Goal: Complete application form: Complete application form

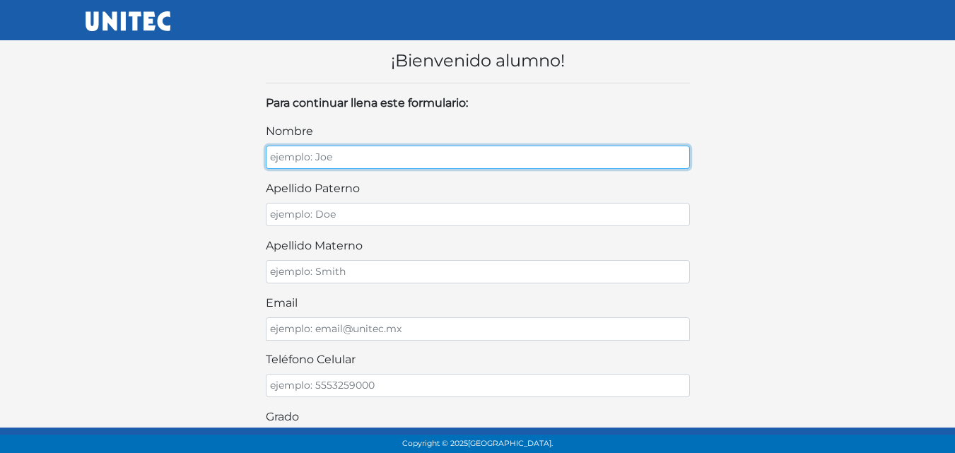
click at [356, 163] on input "nombre" at bounding box center [478, 157] width 424 height 23
click at [359, 163] on input "Azul Danie" at bounding box center [478, 157] width 424 height 23
type input "Azul Daniela"
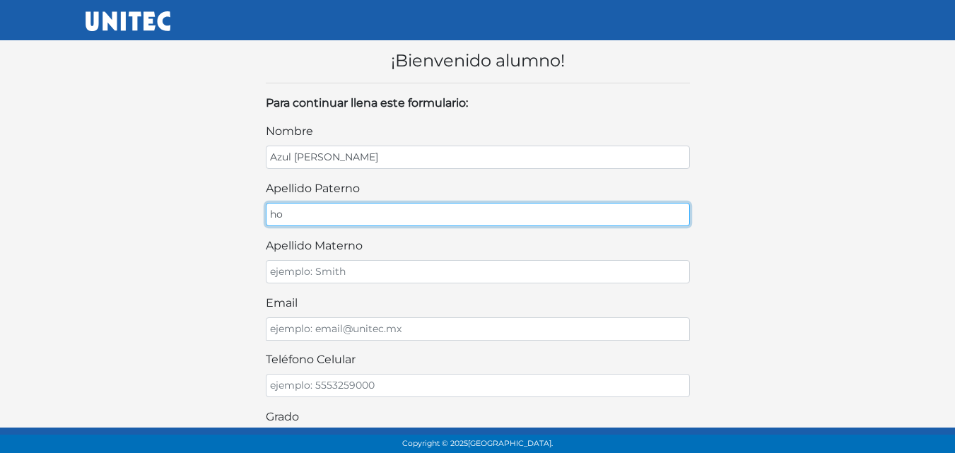
type input "h"
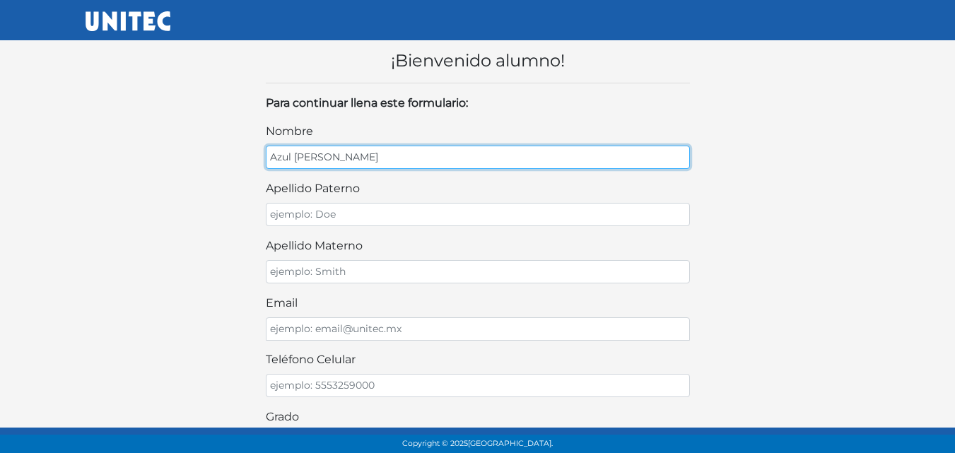
click at [310, 151] on input "Azul Daniela" at bounding box center [478, 157] width 424 height 23
click at [276, 158] on input "Azul Daniela" at bounding box center [478, 157] width 424 height 23
drag, startPoint x: 270, startPoint y: 154, endPoint x: 329, endPoint y: 157, distance: 59.5
click at [327, 157] on input "Azul Daniela" at bounding box center [478, 157] width 424 height 23
type input "a"
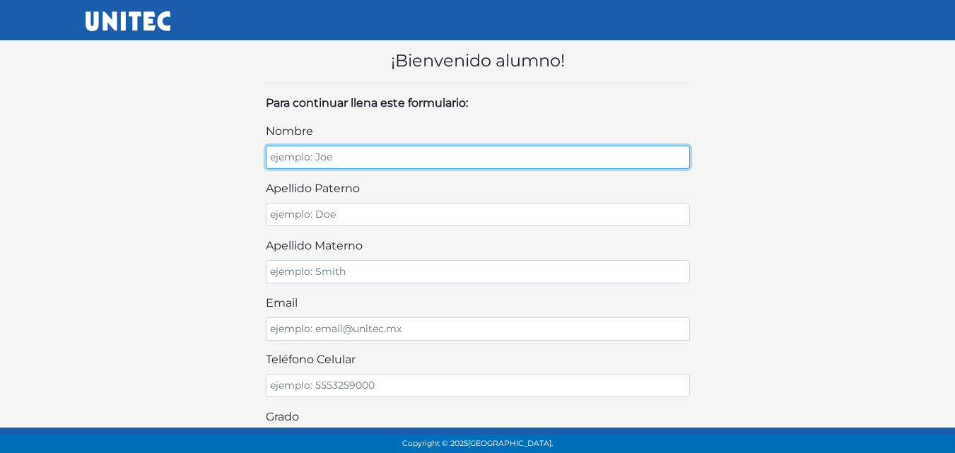
paste input "Azul Daniel"
type input "Azul Daniela"
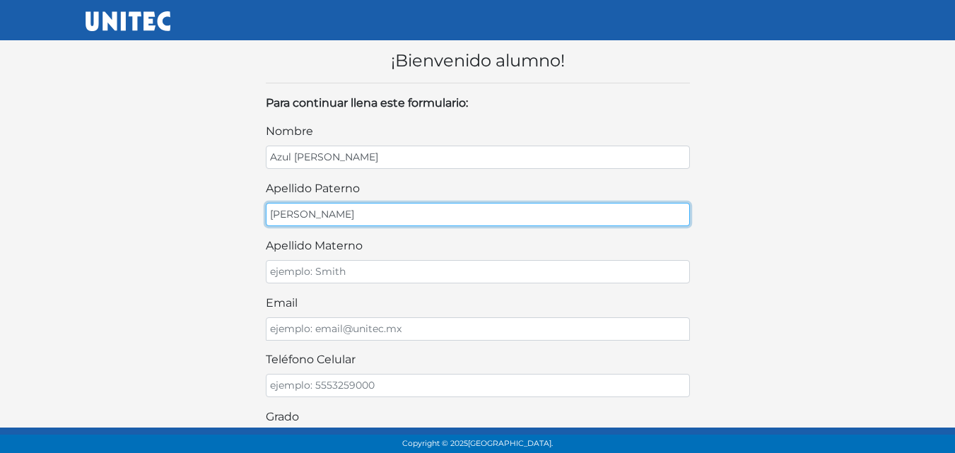
type input "Olvera"
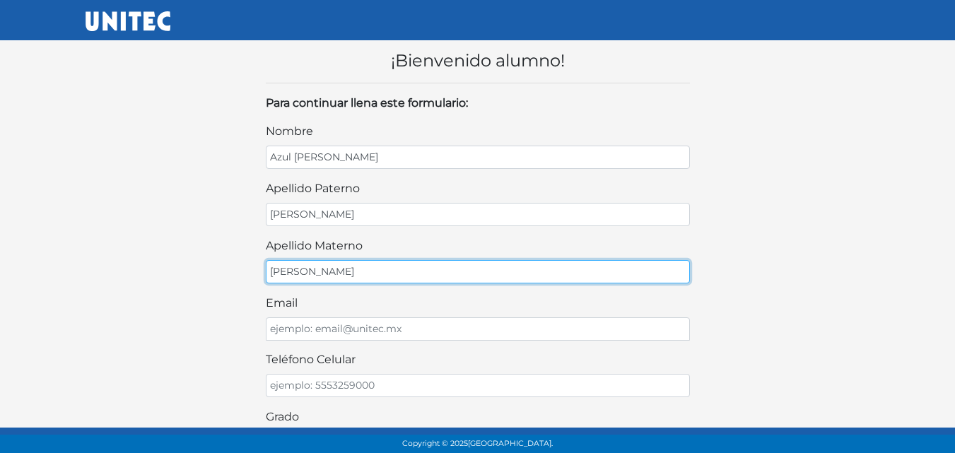
type input "Rodríguez"
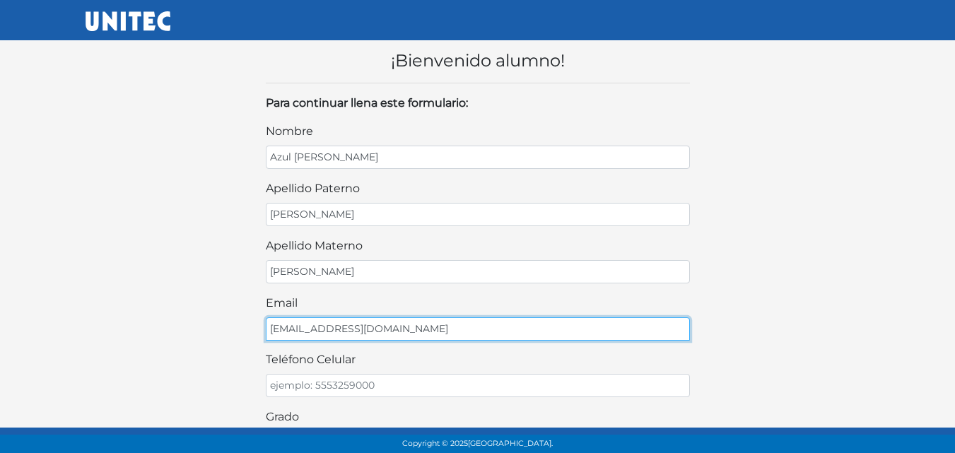
type input "azulolv0912800@gmail.com"
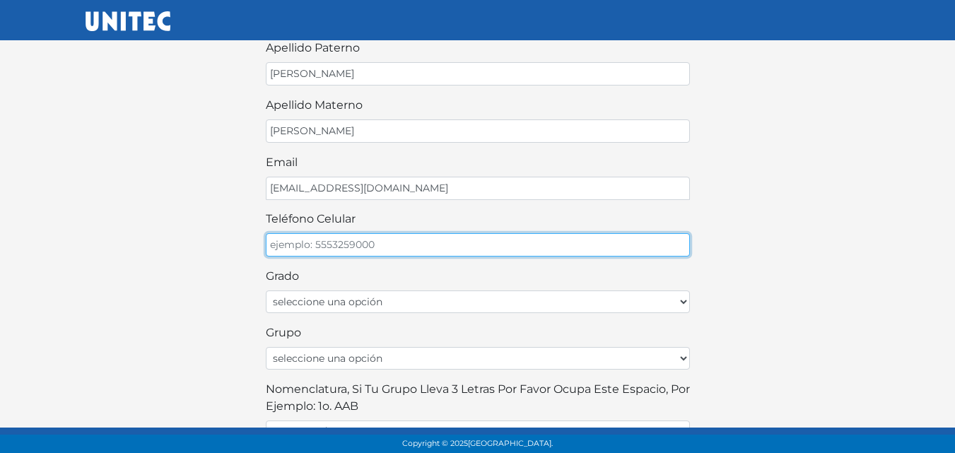
scroll to position [141, 0]
paste input "55 3054 9"
drag, startPoint x: 543, startPoint y: 354, endPoint x: 332, endPoint y: 247, distance: 237.1
click at [333, 247] on input "55 3054 9" at bounding box center [478, 244] width 424 height 23
click at [330, 241] on input "55 3054 9" at bounding box center [478, 244] width 424 height 23
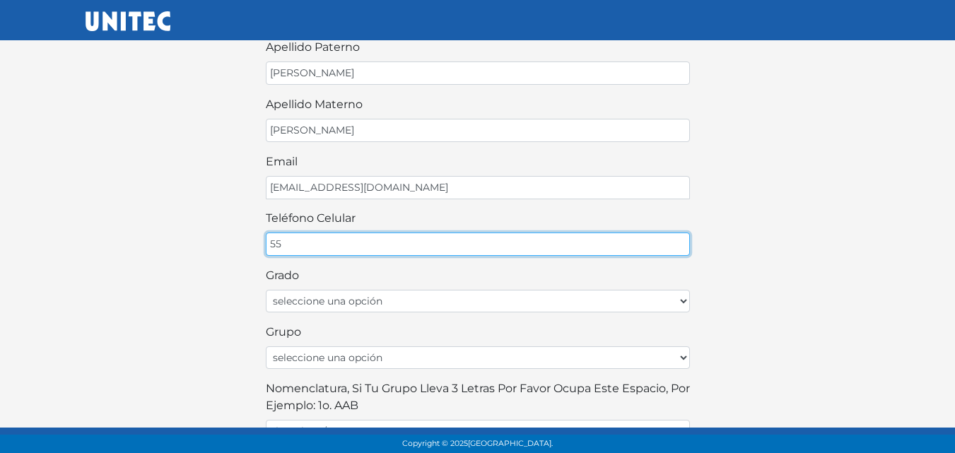
type input "5"
type input "5530549153"
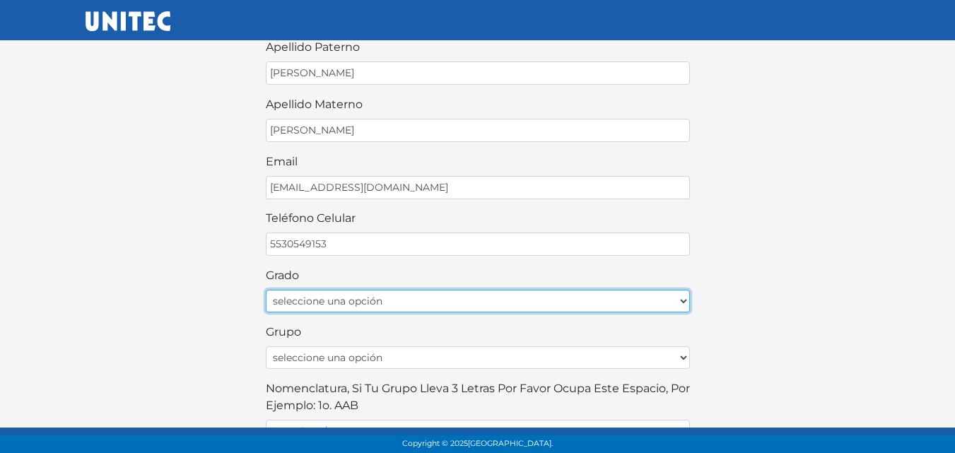
click at [331, 302] on select "seleccione una opción Primer grado Segundo grado Tercer grado Cuarto grado Quin…" at bounding box center [478, 301] width 424 height 23
select select "2do"
click at [266, 290] on select "seleccione una opción Primer grado Segundo grado Tercer grado Cuarto grado Quin…" at bounding box center [478, 301] width 424 height 23
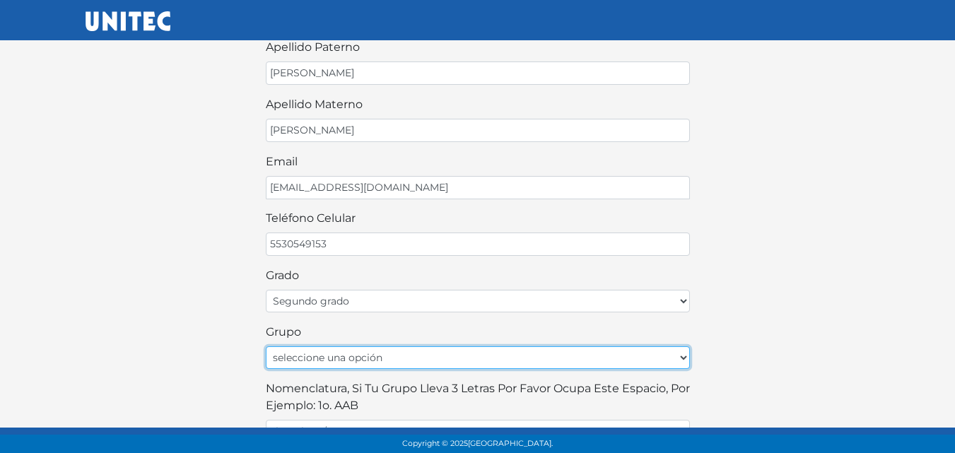
click at [325, 363] on select "seleccione una opción A B C D E F G H I J K L M N O P Q R S T U V W X Y Z" at bounding box center [478, 357] width 424 height 23
select select "B"
click at [266, 346] on select "seleccione una opción A B C D E F G H I J K L M N O P Q R S T U V W X Y Z" at bounding box center [478, 357] width 424 height 23
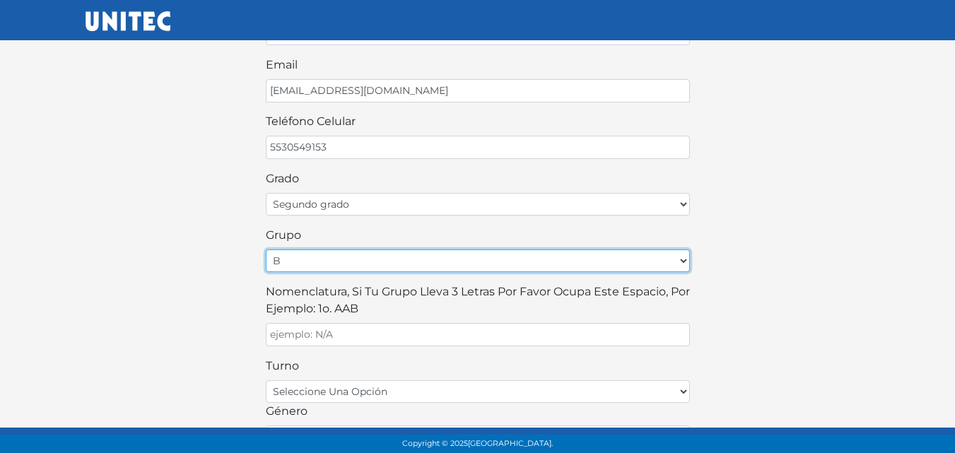
scroll to position [283, 0]
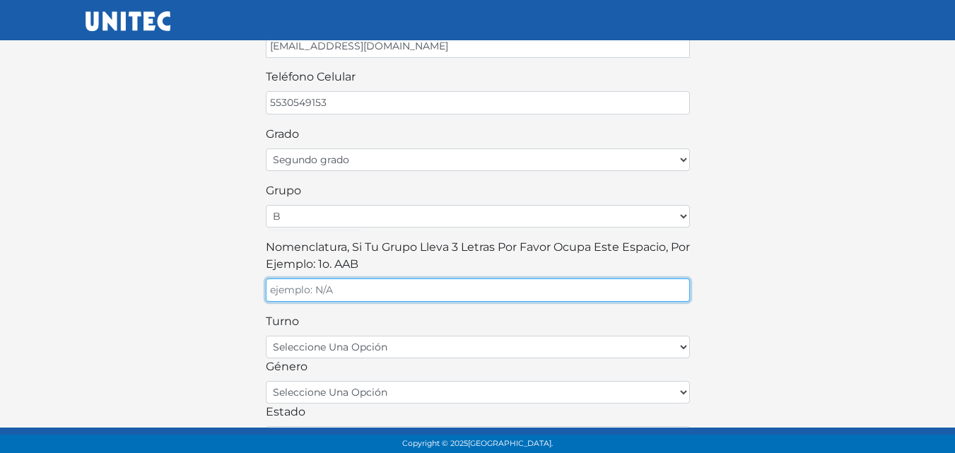
click at [325, 298] on input "Nomenclatura, si tu grupo lleva 3 letras por favor ocupa este espacio, por ejem…" at bounding box center [478, 290] width 424 height 23
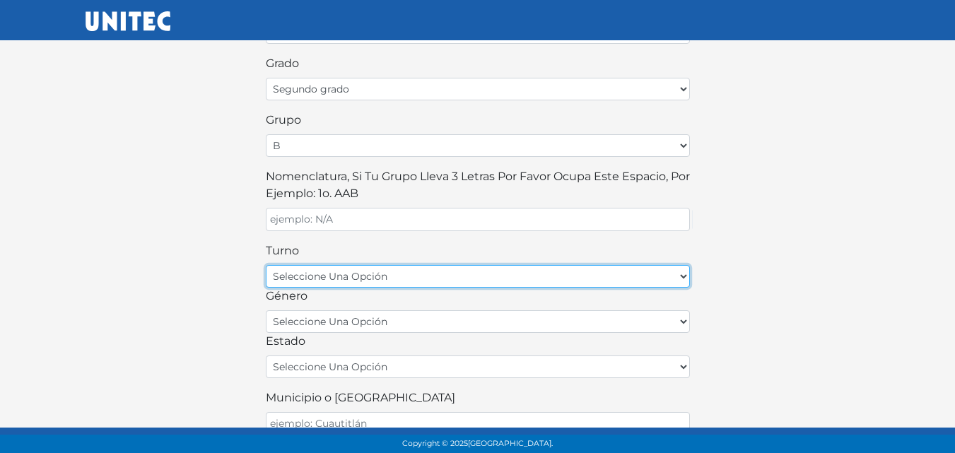
click at [317, 276] on select "seleccione una opción matutino vespertino" at bounding box center [478, 276] width 424 height 23
select select "matutino"
click at [266, 265] on select "seleccione una opción matutino vespertino" at bounding box center [478, 276] width 424 height 23
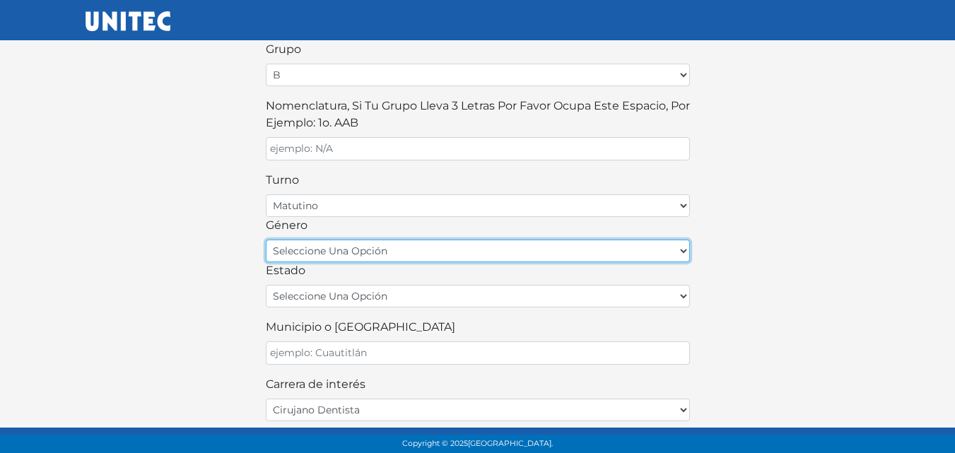
click at [321, 249] on select "seleccione una opción femenino masculino" at bounding box center [478, 251] width 424 height 23
select select "F"
click at [266, 240] on select "seleccione una opción femenino masculino" at bounding box center [478, 251] width 424 height 23
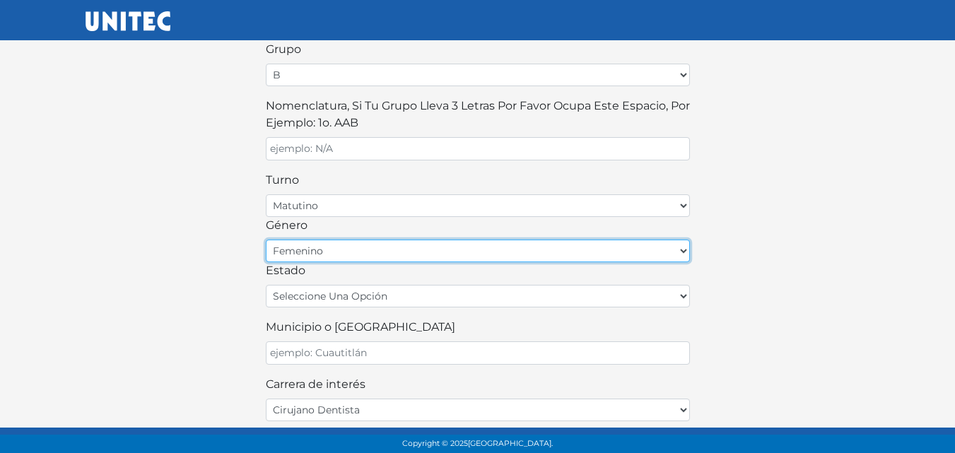
scroll to position [462, 0]
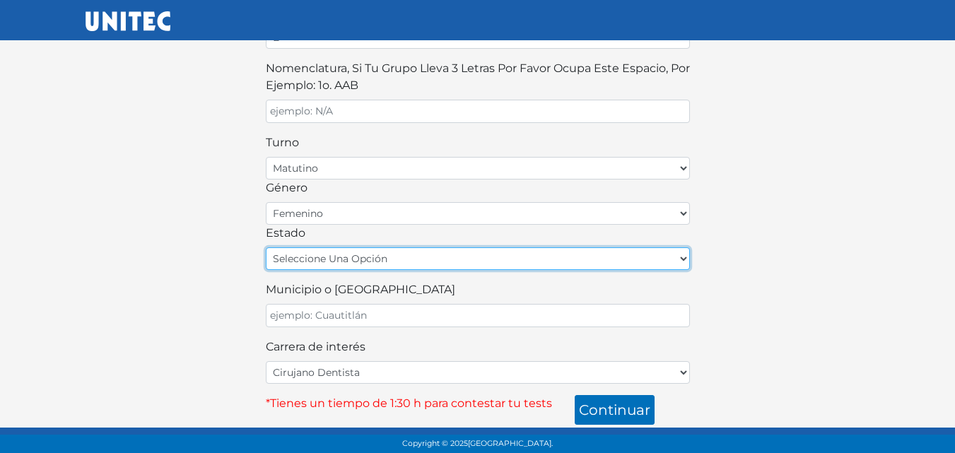
click at [318, 265] on select "seleccione una opción Aguascalientes Baja California Baja California Sur Campec…" at bounding box center [478, 258] width 424 height 23
select select "MEX"
click at [266, 247] on select "seleccione una opción Aguascalientes Baja California Baja California Sur Campec…" at bounding box center [478, 258] width 424 height 23
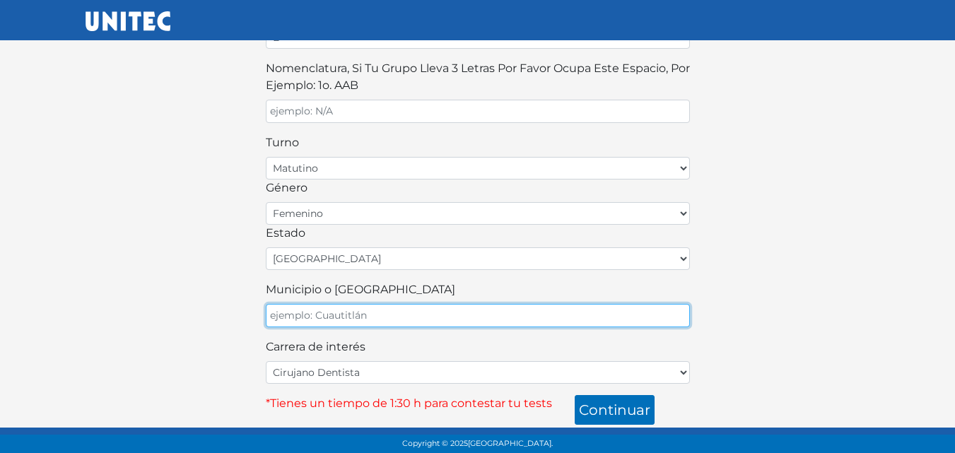
click at [397, 322] on input "Municipio o Alcaldía" at bounding box center [478, 315] width 424 height 23
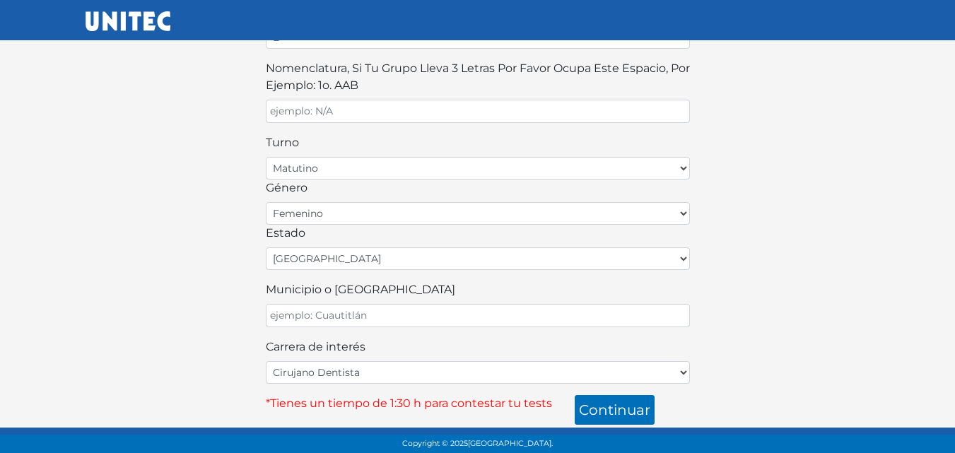
click at [406, 300] on div "Municipio o Alcaldía" at bounding box center [478, 304] width 424 height 46
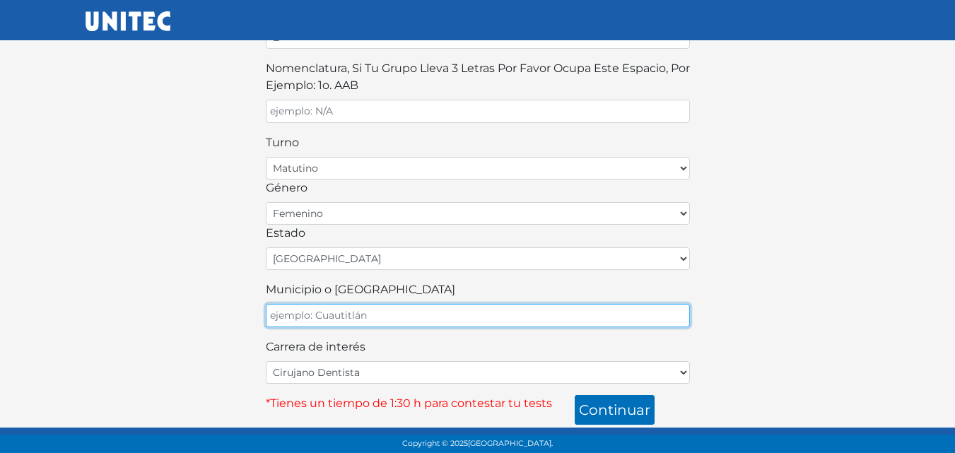
click at [412, 314] on input "Municipio o Alcaldía" at bounding box center [478, 315] width 424 height 23
type input "Apaxco"
click at [575, 395] on button "continuar" at bounding box center [615, 410] width 80 height 30
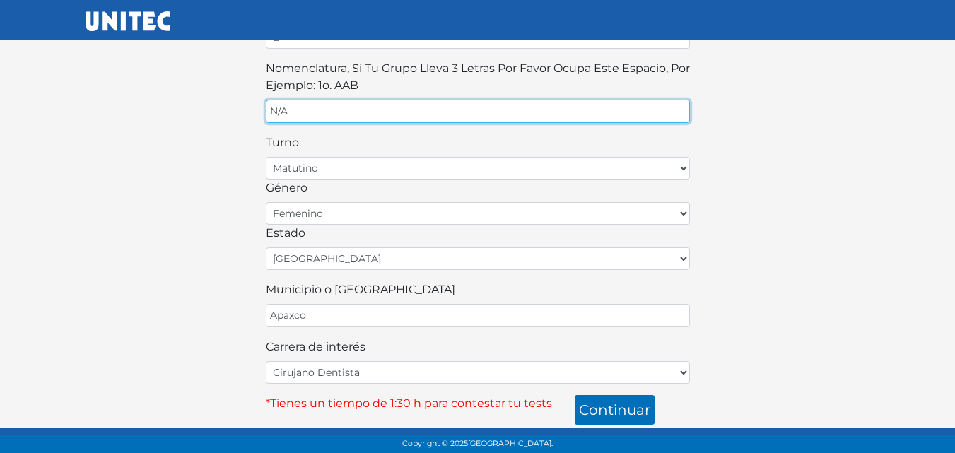
type input "N/A"
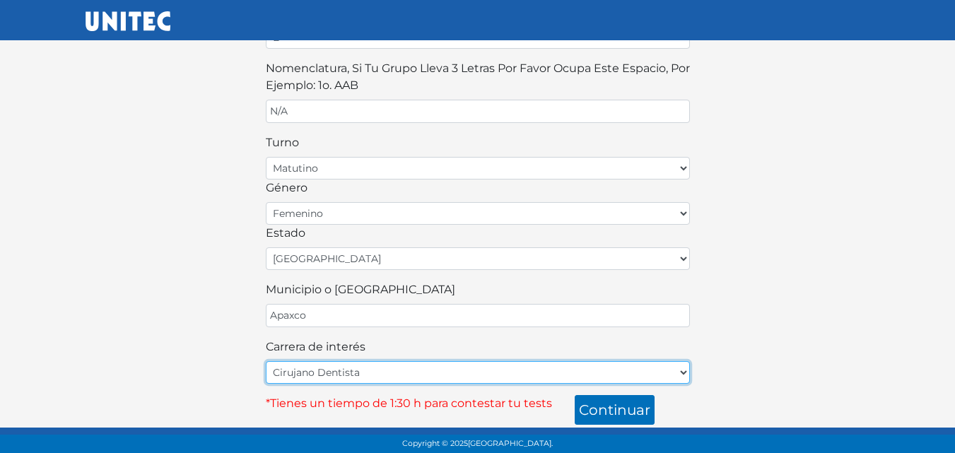
click at [315, 375] on select "Cirujano Dentista Cultura Física y Deportes Enfermería (5 materias) Enfermería …" at bounding box center [478, 372] width 424 height 23
select select "36"
click at [266, 361] on select "Cirujano Dentista Cultura Física y Deportes Enfermería (5 materias) Enfermería …" at bounding box center [478, 372] width 424 height 23
click at [335, 375] on select "Cirujano Dentista Cultura Física y Deportes Enfermería (5 materias) Enfermería …" at bounding box center [478, 372] width 424 height 23
click at [266, 361] on select "Cirujano Dentista Cultura Física y Deportes Enfermería (5 materias) Enfermería …" at bounding box center [478, 372] width 424 height 23
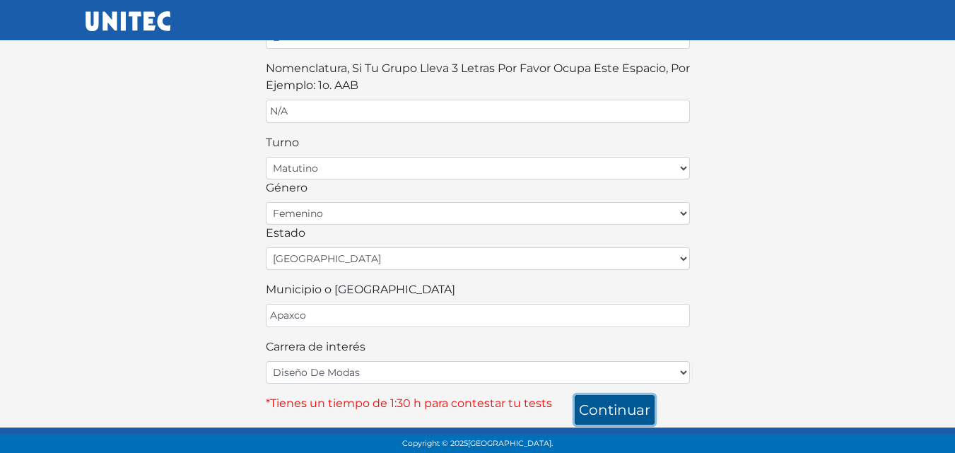
click at [631, 408] on button "continuar" at bounding box center [615, 410] width 80 height 30
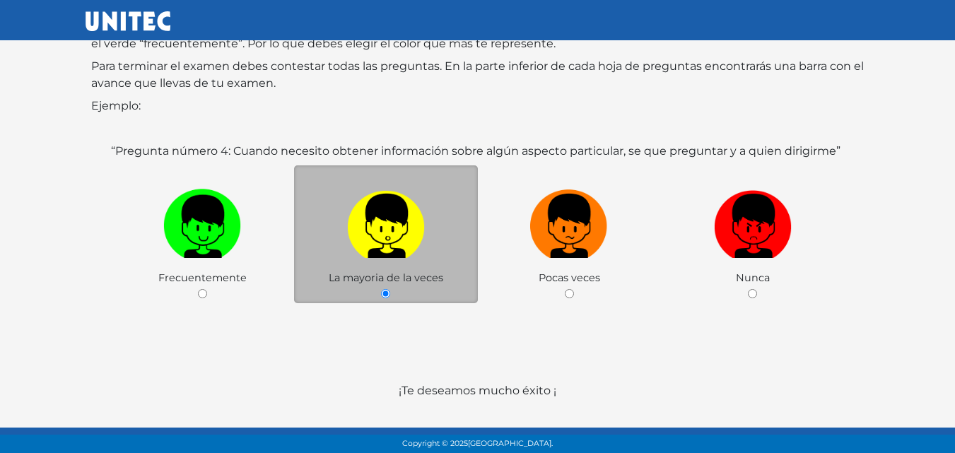
scroll to position [147, 0]
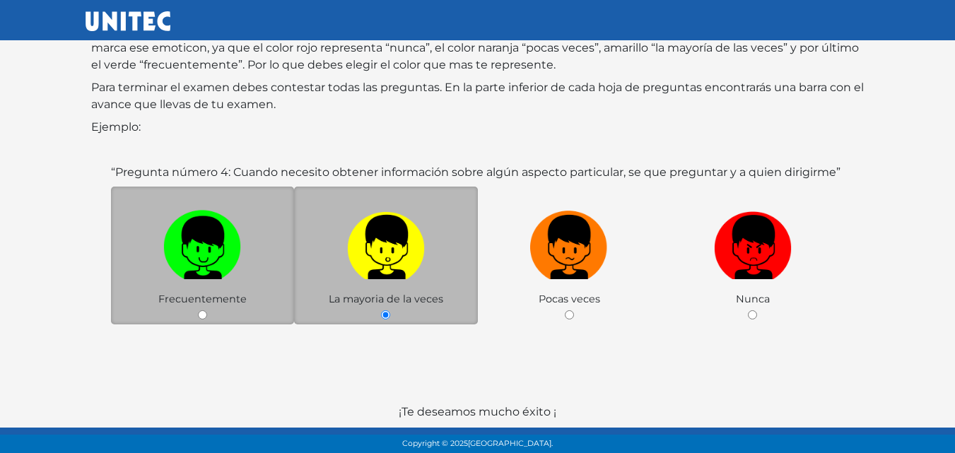
click at [263, 290] on label at bounding box center [203, 247] width 184 height 86
click at [207, 310] on input "radio" at bounding box center [202, 314] width 9 height 9
radio input "true"
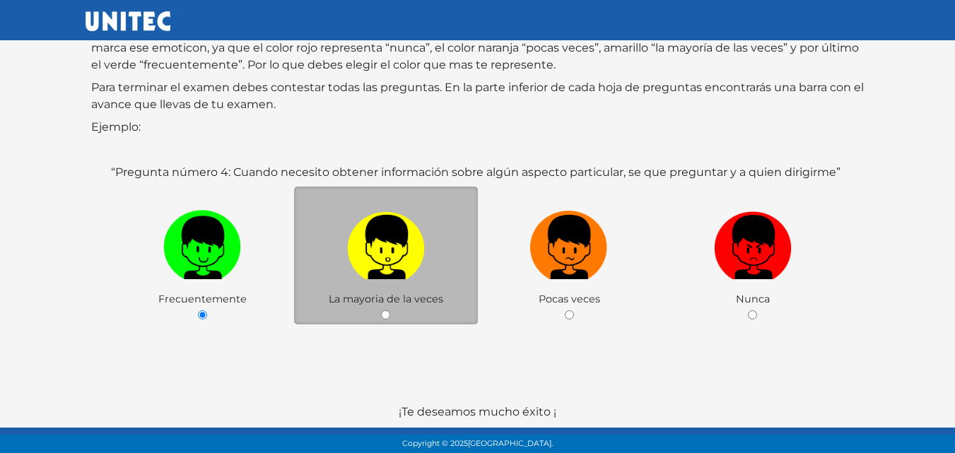
click at [370, 291] on div "La mayoria de la veces" at bounding box center [386, 256] width 184 height 138
click at [404, 302] on span "La mayoria de la veces" at bounding box center [386, 299] width 115 height 13
click at [390, 313] on input "radio" at bounding box center [385, 314] width 9 height 9
radio input "true"
click at [390, 313] on input "radio" at bounding box center [385, 314] width 9 height 9
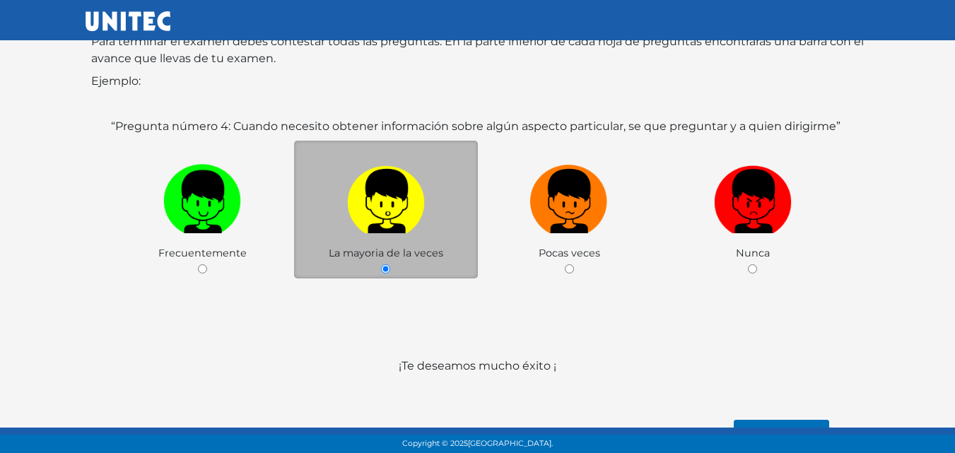
scroll to position [218, 0]
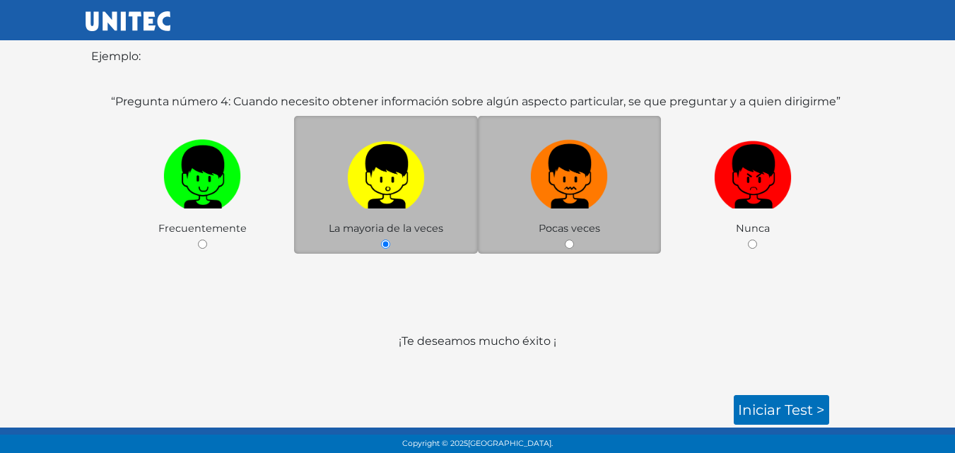
click at [595, 200] on img at bounding box center [569, 171] width 78 height 74
click at [574, 240] on input "radio" at bounding box center [569, 244] width 9 height 9
radio input "true"
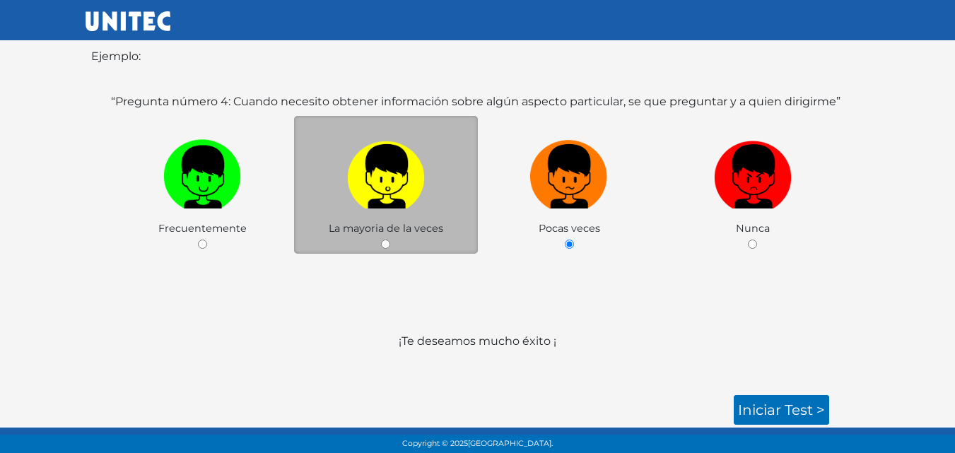
click at [394, 230] on span "La mayoria de la veces" at bounding box center [386, 228] width 115 height 13
click at [392, 245] on div "La mayoria de la veces" at bounding box center [386, 185] width 184 height 138
click at [389, 245] on input "radio" at bounding box center [385, 244] width 9 height 9
radio input "true"
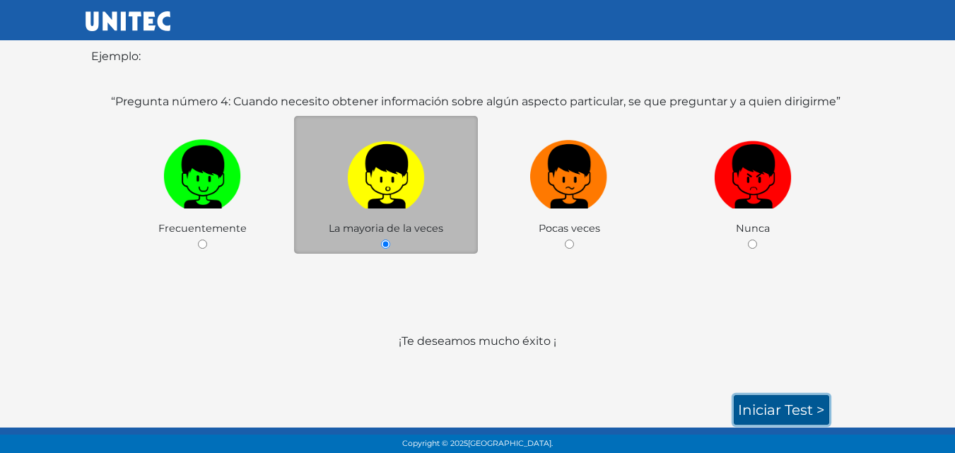
click at [776, 399] on link "Iniciar test >" at bounding box center [781, 410] width 95 height 30
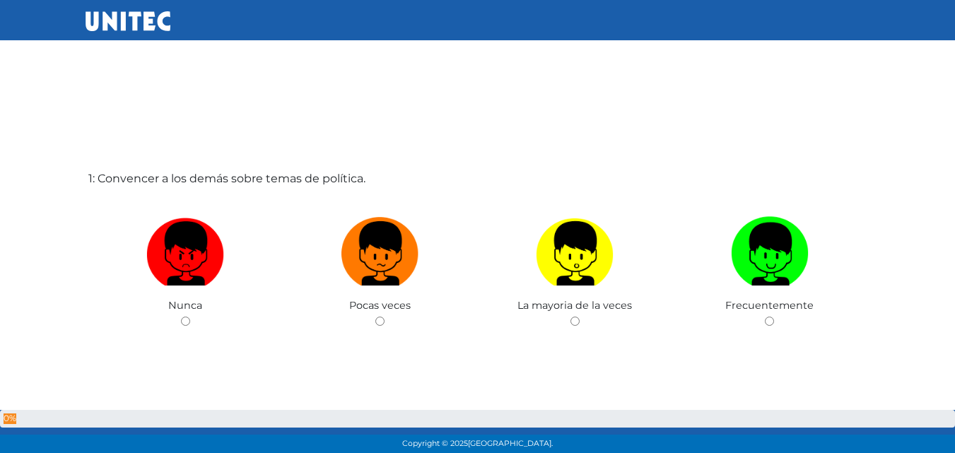
scroll to position [13, 0]
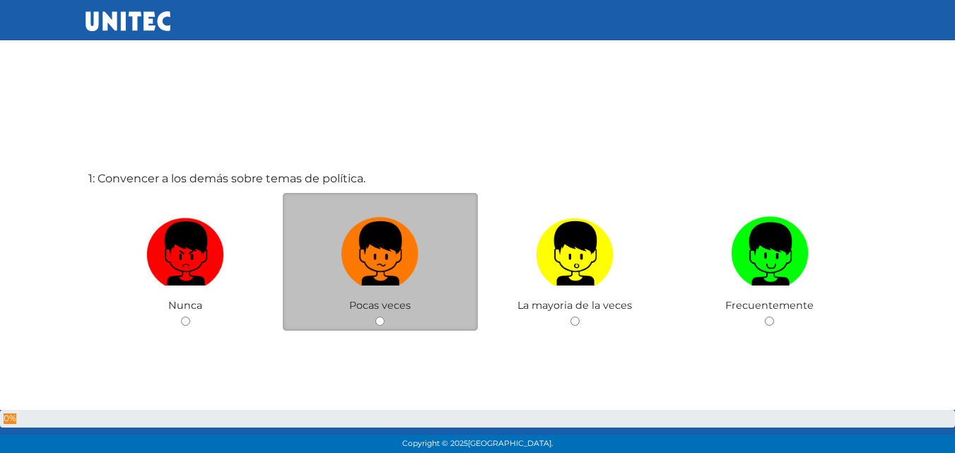
click at [373, 308] on span "Pocas veces" at bounding box center [380, 305] width 62 height 13
click at [380, 326] on div "Pocas veces" at bounding box center [380, 262] width 195 height 138
click at [381, 323] on input "radio" at bounding box center [379, 321] width 9 height 9
radio input "true"
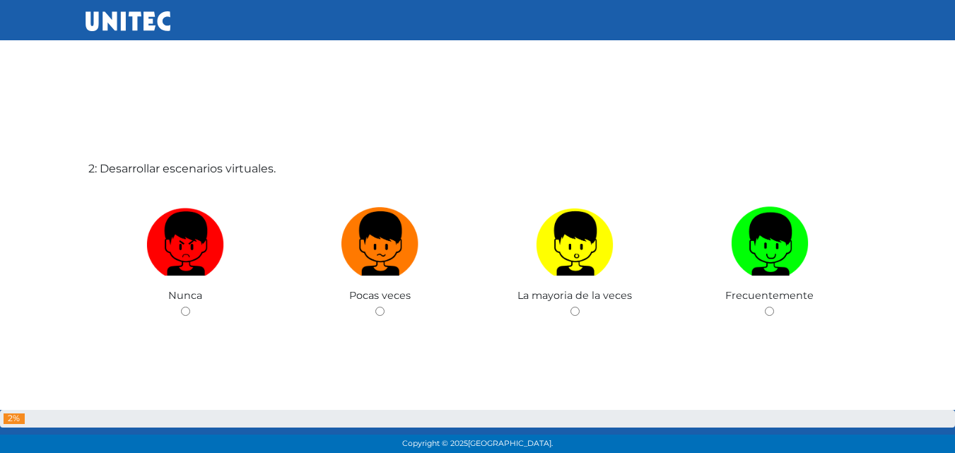
scroll to position [524, 0]
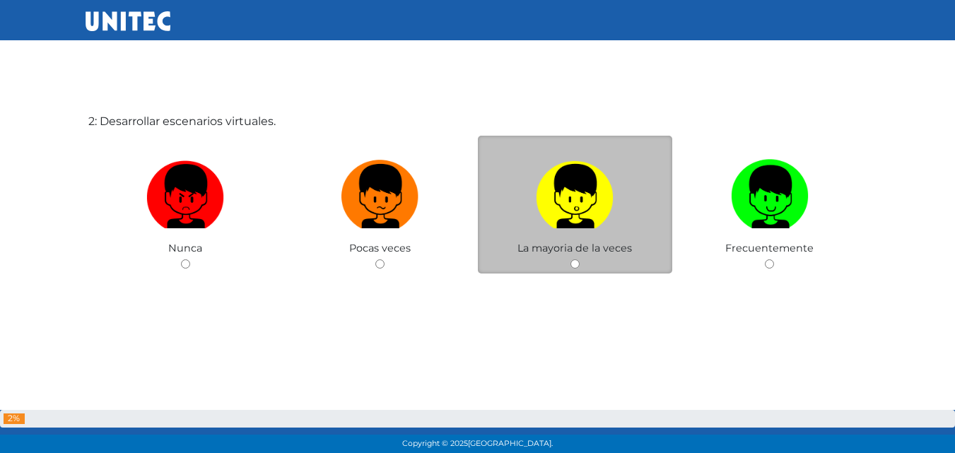
click at [572, 266] on input "radio" at bounding box center [575, 263] width 9 height 9
radio input "true"
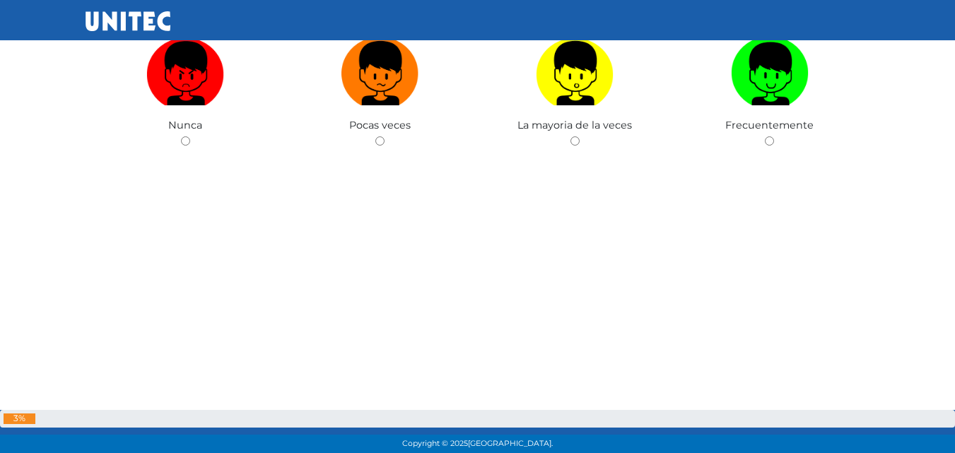
scroll to position [977, 0]
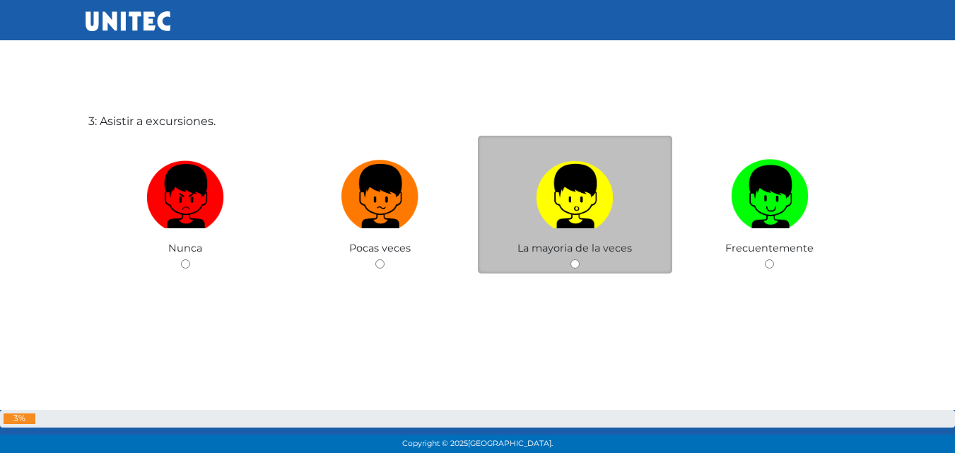
click at [577, 267] on input "radio" at bounding box center [575, 263] width 9 height 9
radio input "true"
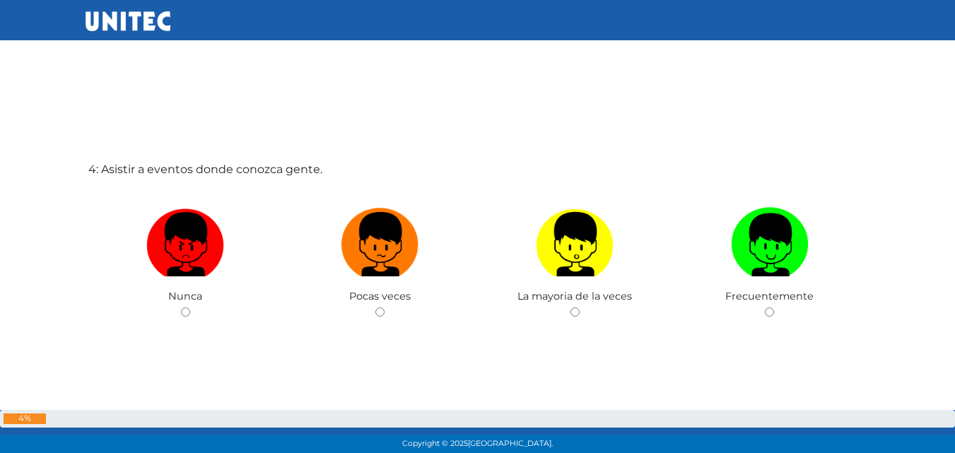
scroll to position [1430, 0]
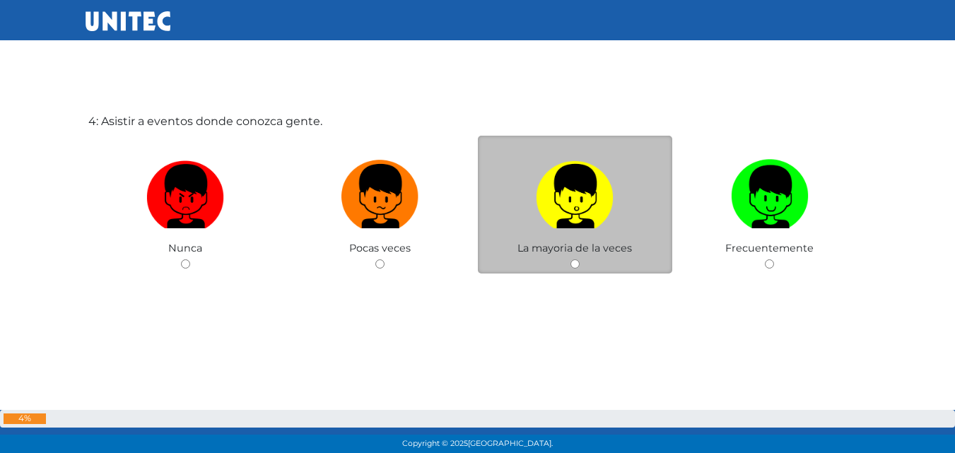
click at [575, 267] on input "radio" at bounding box center [575, 263] width 9 height 9
radio input "true"
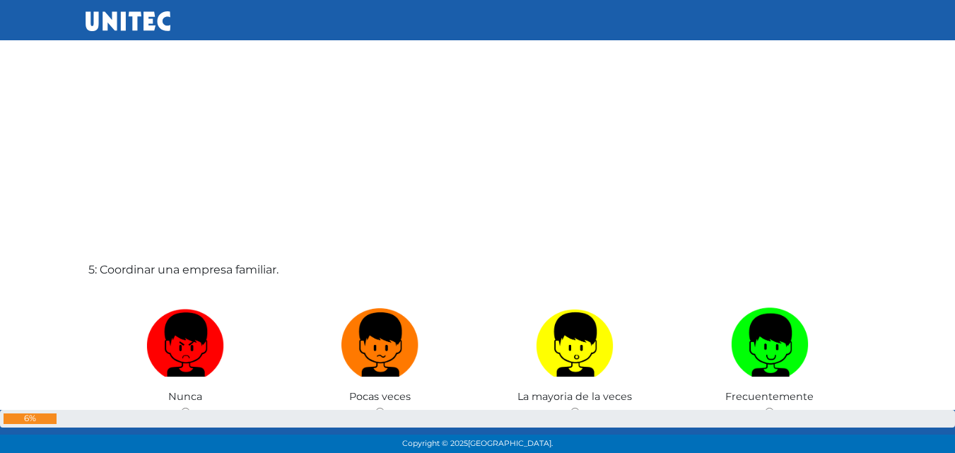
scroll to position [1857, 0]
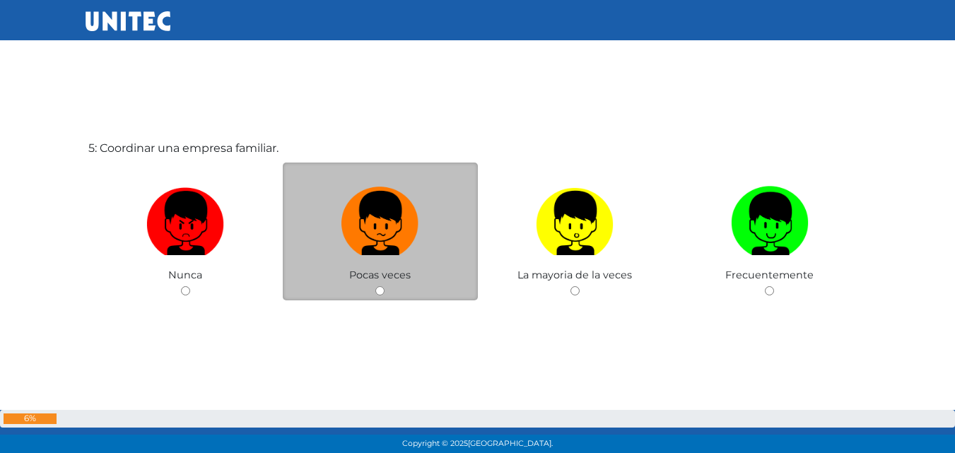
click at [378, 291] on input "radio" at bounding box center [379, 290] width 9 height 9
radio input "true"
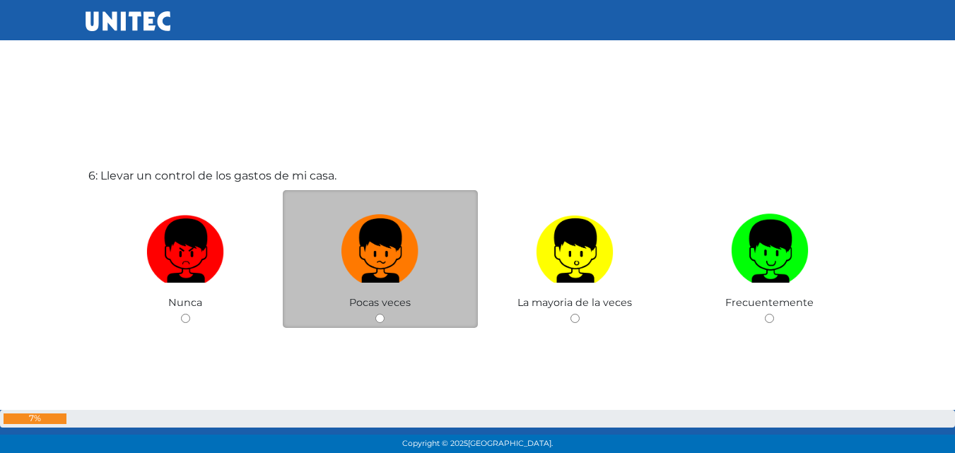
scroll to position [2353, 0]
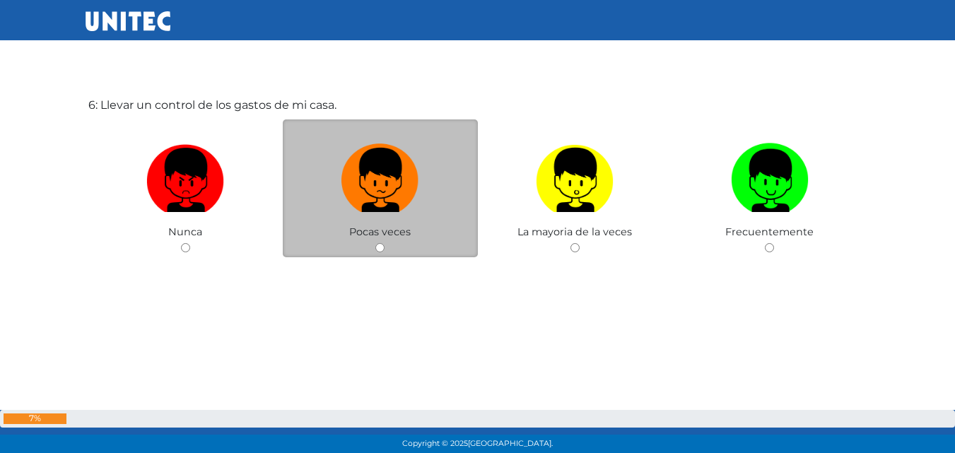
click at [379, 247] on input "radio" at bounding box center [379, 247] width 9 height 9
radio input "true"
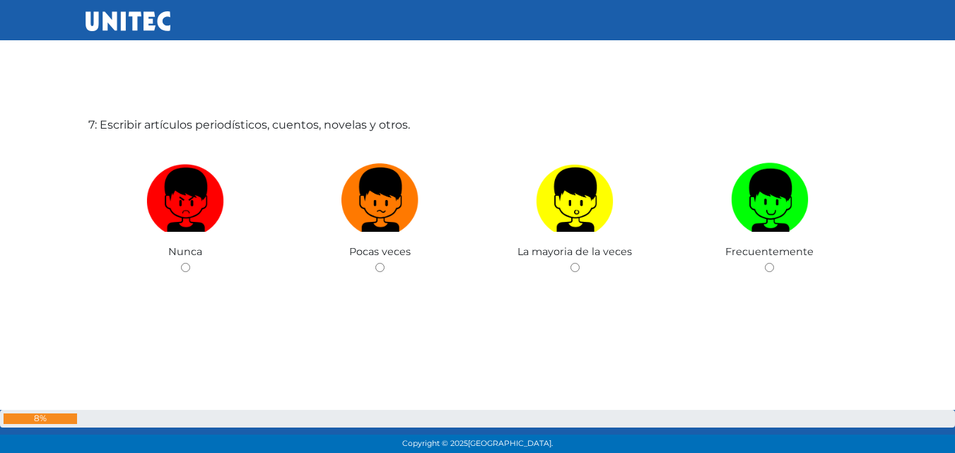
scroll to position [2790, 0]
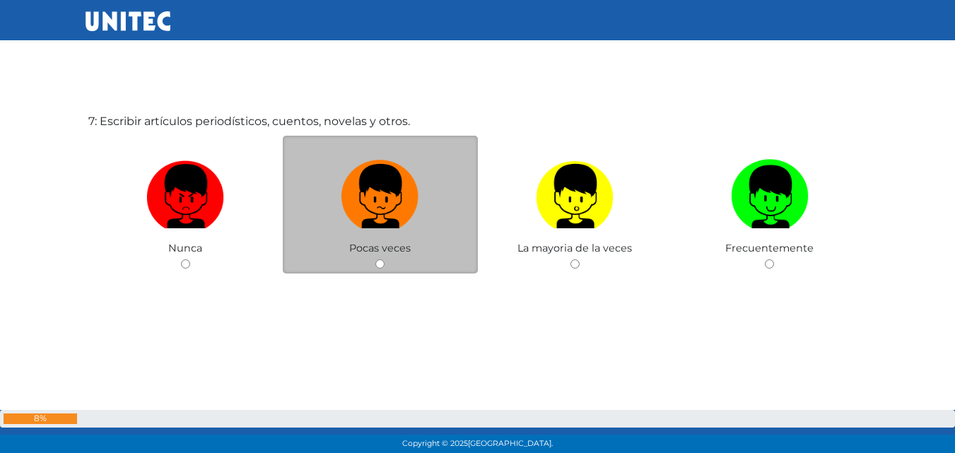
click at [380, 261] on input "radio" at bounding box center [379, 263] width 9 height 9
radio input "true"
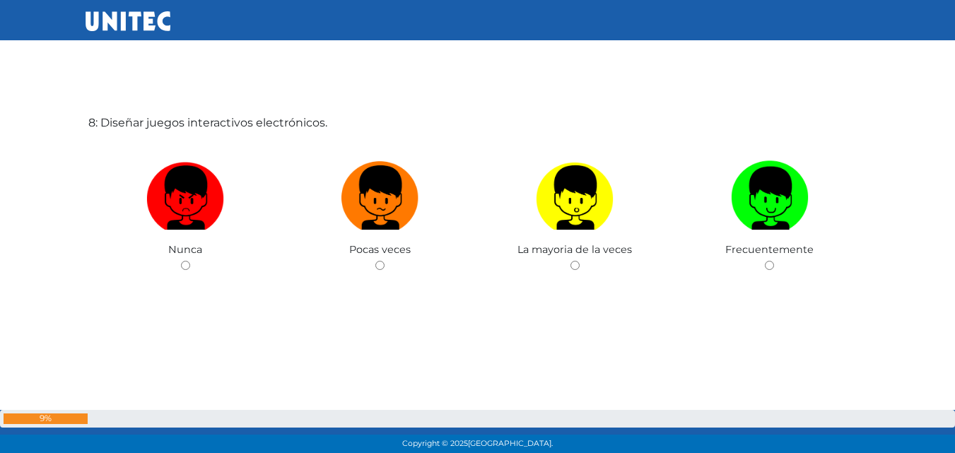
scroll to position [3243, 0]
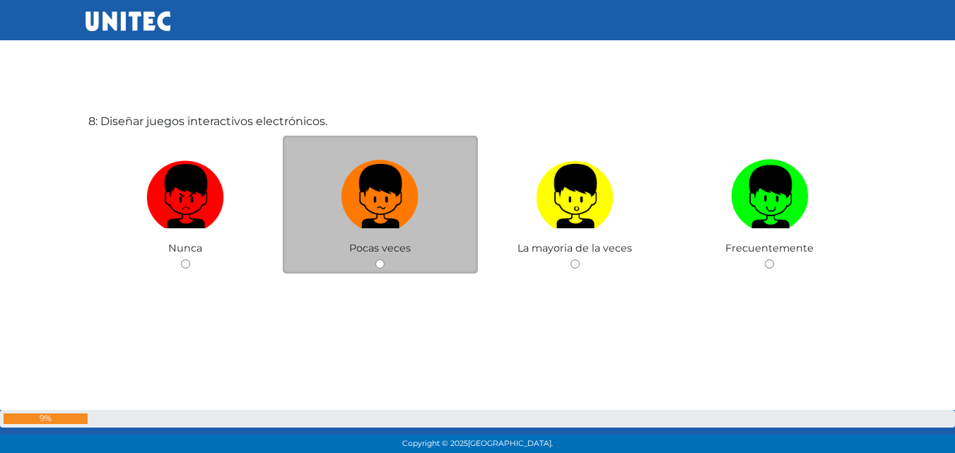
click at [378, 268] on input "radio" at bounding box center [379, 263] width 9 height 9
radio input "true"
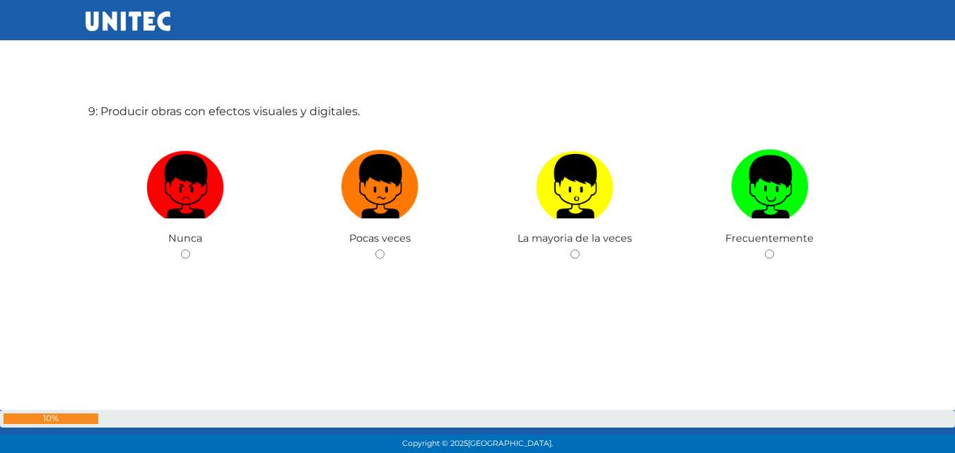
scroll to position [3741, 0]
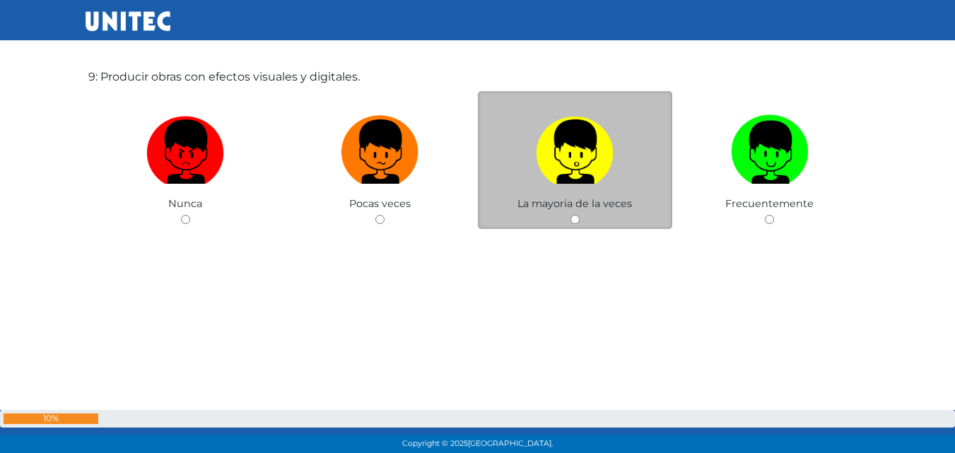
click at [576, 220] on input "radio" at bounding box center [575, 219] width 9 height 9
radio input "true"
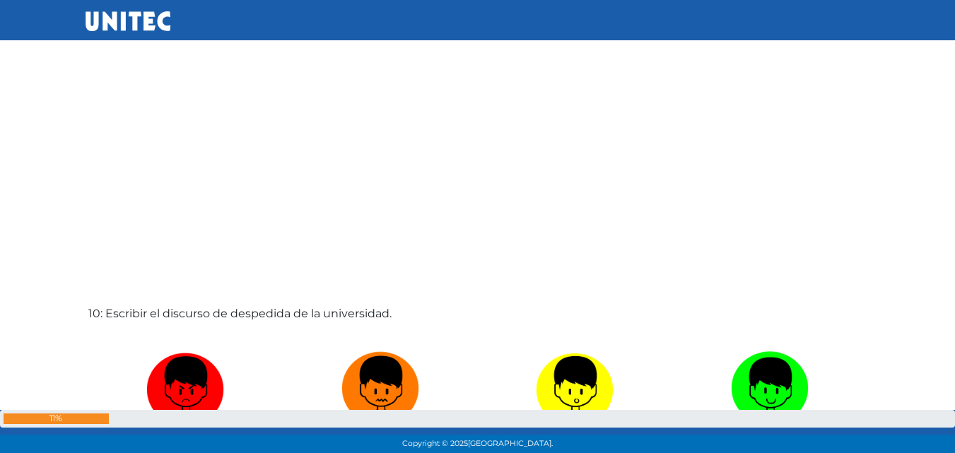
scroll to position [4169, 0]
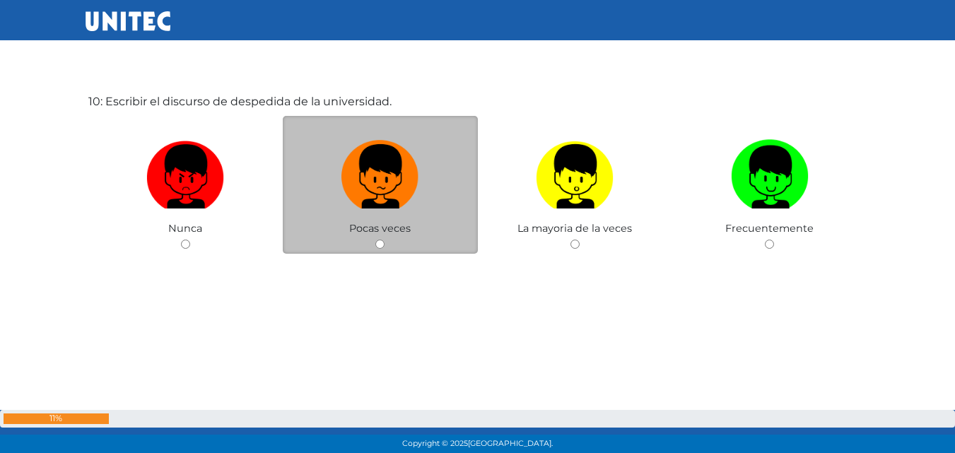
click at [376, 245] on input "radio" at bounding box center [379, 244] width 9 height 9
radio input "true"
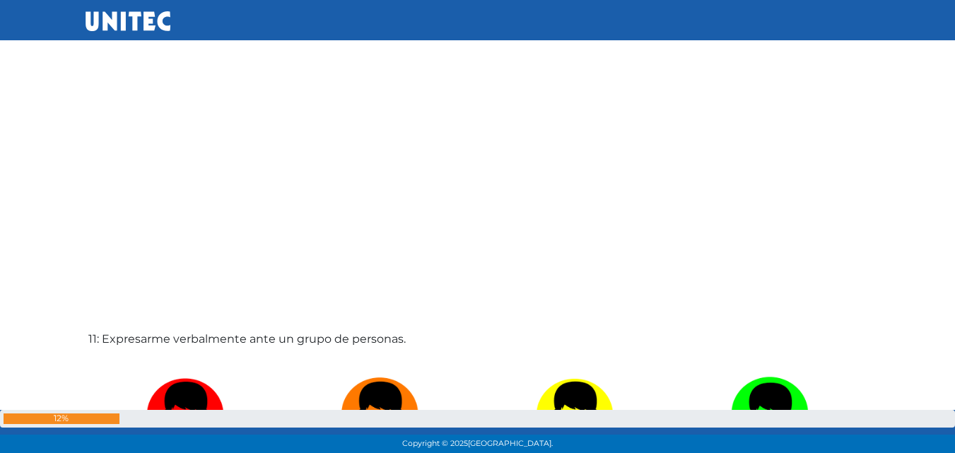
scroll to position [4243, 0]
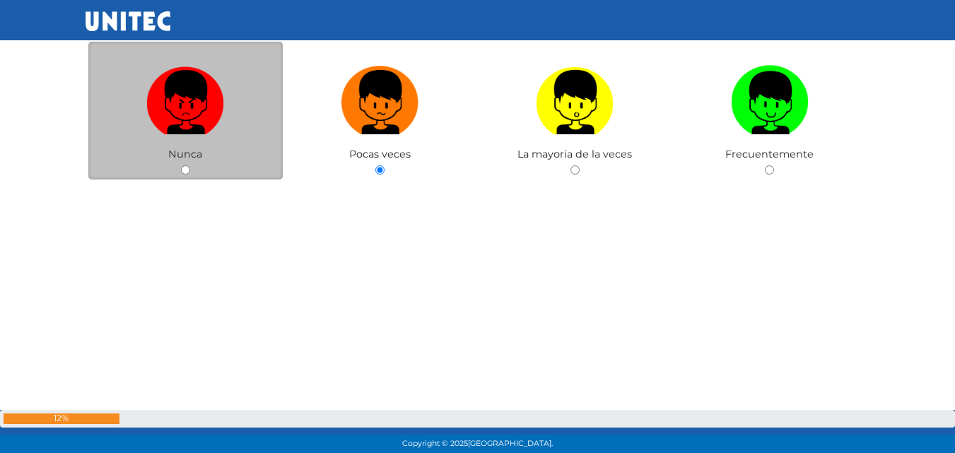
click at [184, 168] on input "radio" at bounding box center [185, 169] width 9 height 9
radio input "true"
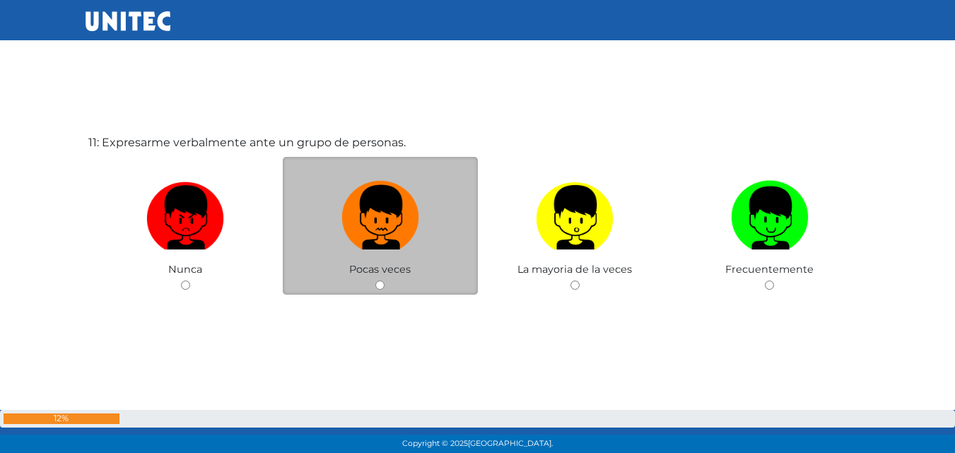
scroll to position [4597, 0]
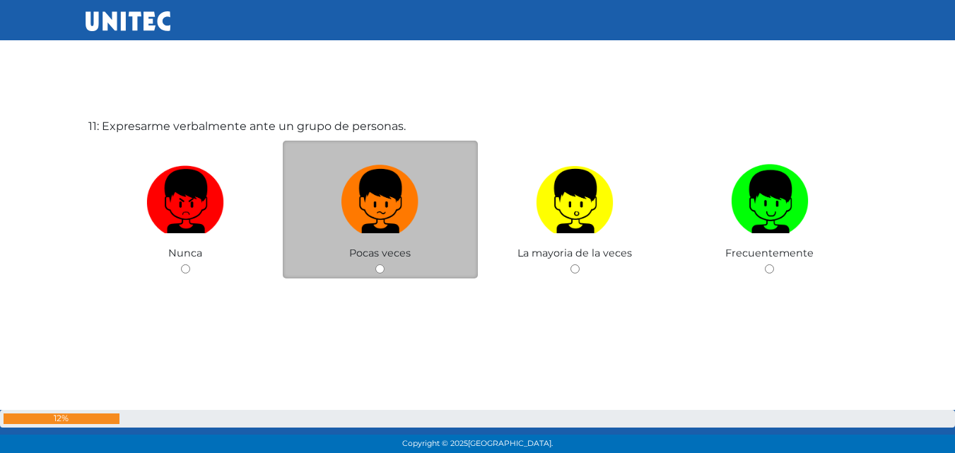
click at [382, 270] on input "radio" at bounding box center [379, 268] width 9 height 9
radio input "true"
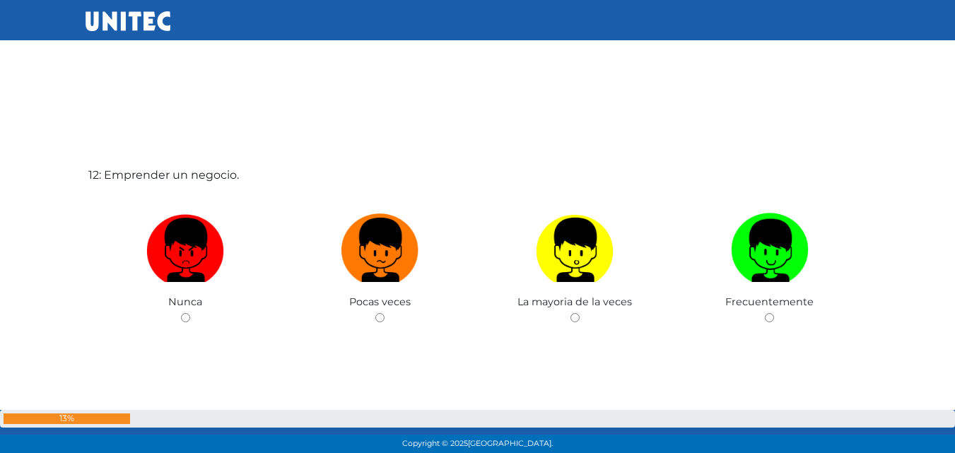
scroll to position [5003, 0]
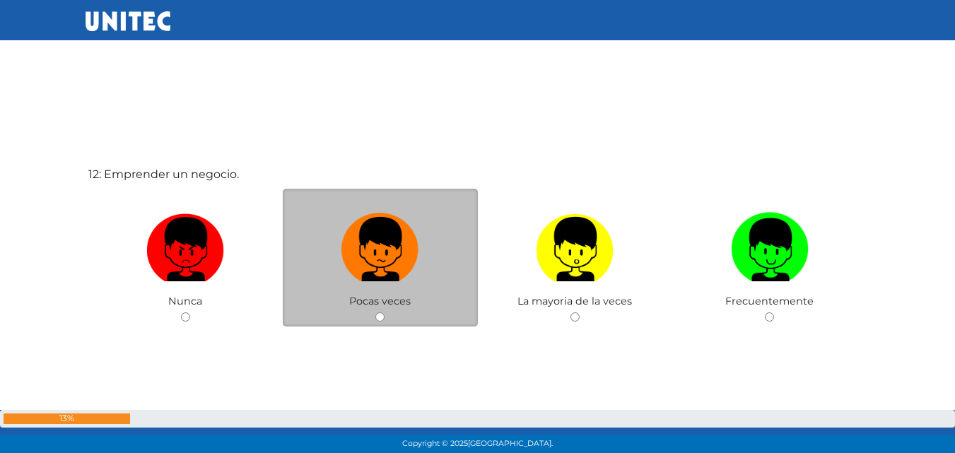
click at [378, 316] on input "radio" at bounding box center [379, 316] width 9 height 9
radio input "true"
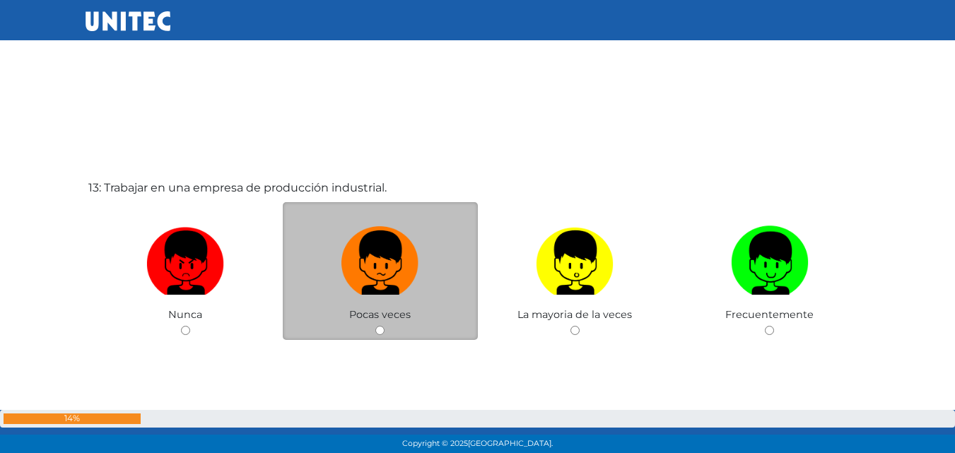
scroll to position [5509, 0]
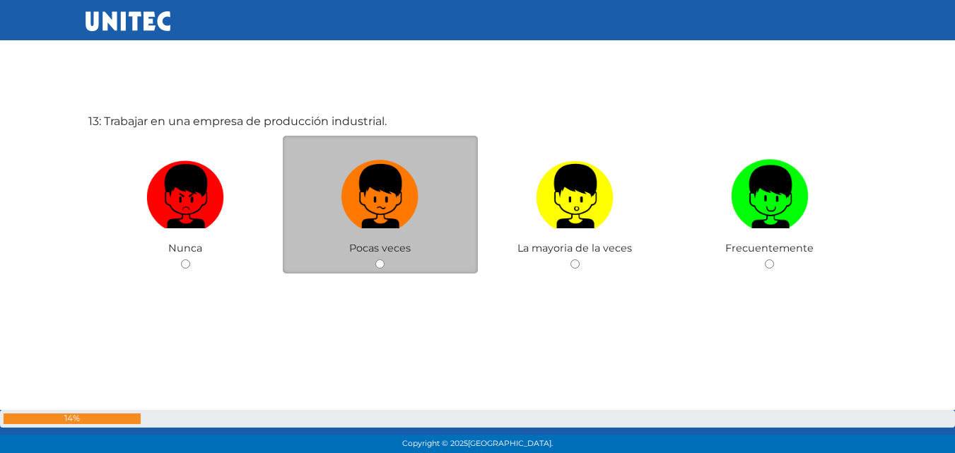
click at [382, 263] on input "radio" at bounding box center [379, 263] width 9 height 9
radio input "true"
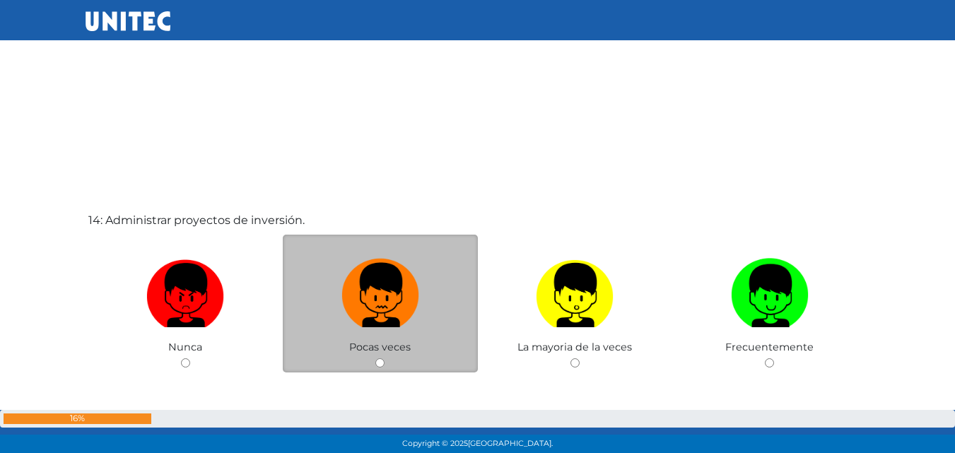
scroll to position [5934, 0]
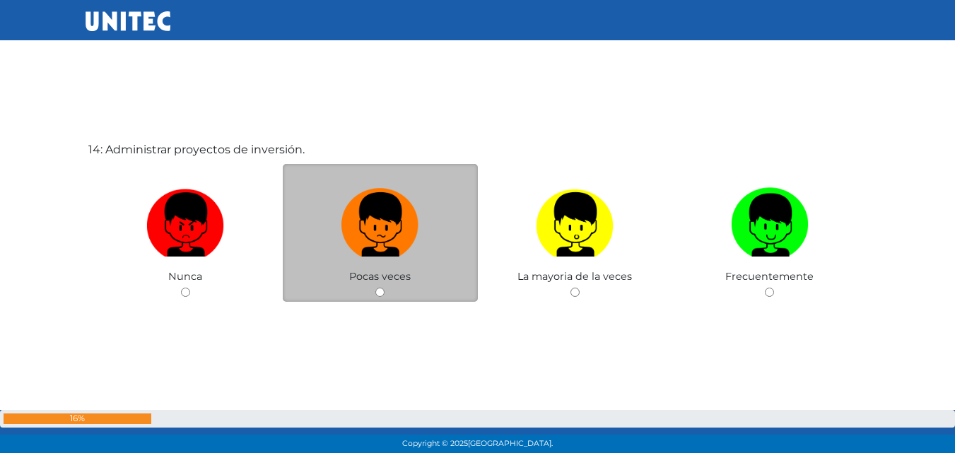
drag, startPoint x: 398, startPoint y: 280, endPoint x: 401, endPoint y: 288, distance: 8.3
click at [401, 288] on div "Pocas veces" at bounding box center [380, 233] width 195 height 138
click at [402, 291] on div "Pocas veces" at bounding box center [380, 233] width 195 height 138
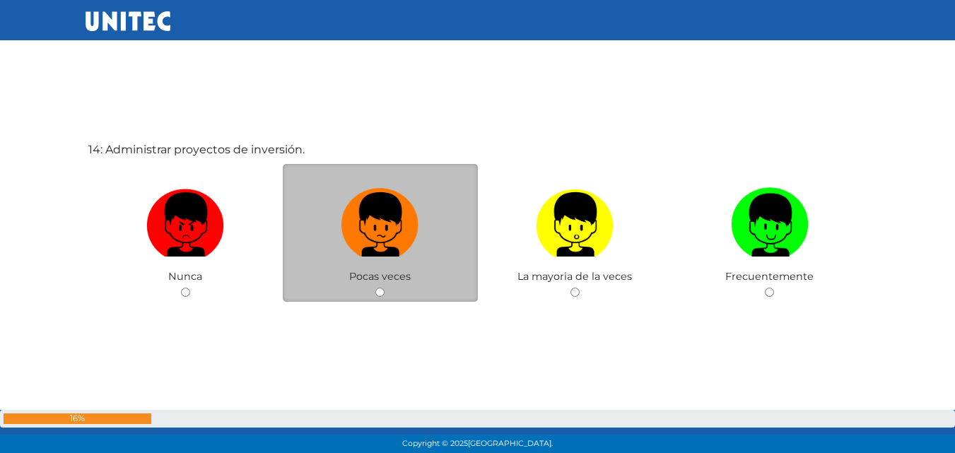
click at [402, 290] on div "Pocas veces" at bounding box center [380, 233] width 195 height 138
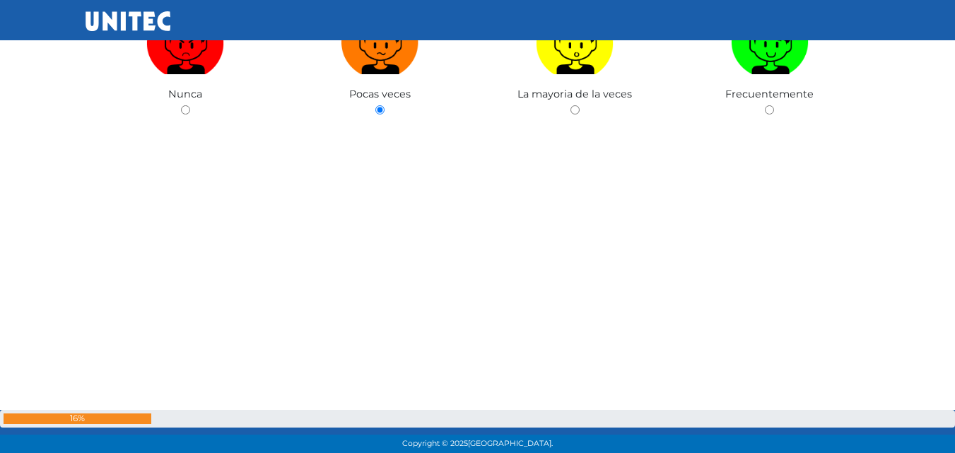
click at [396, 270] on div "12: Emprender un negocio. [GEOGRAPHIC_DATA] Pocas veces La mayoria de la veces …" at bounding box center [478, 72] width 785 height 453
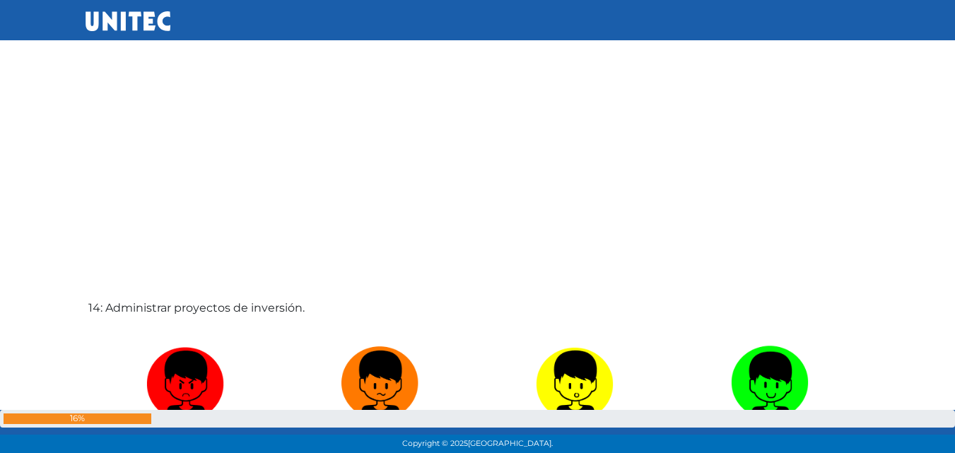
scroll to position [5917, 0]
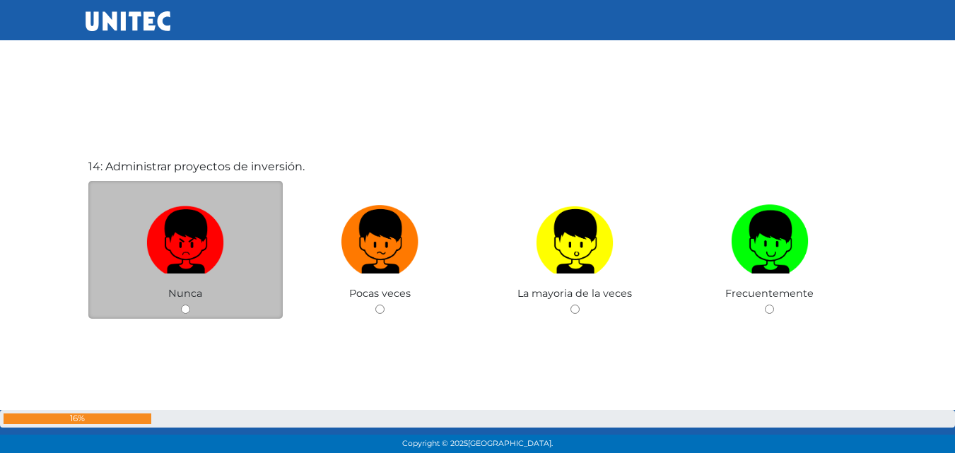
click at [190, 311] on div "Nunca" at bounding box center [185, 250] width 195 height 138
click at [189, 310] on input "radio" at bounding box center [185, 309] width 9 height 9
radio input "true"
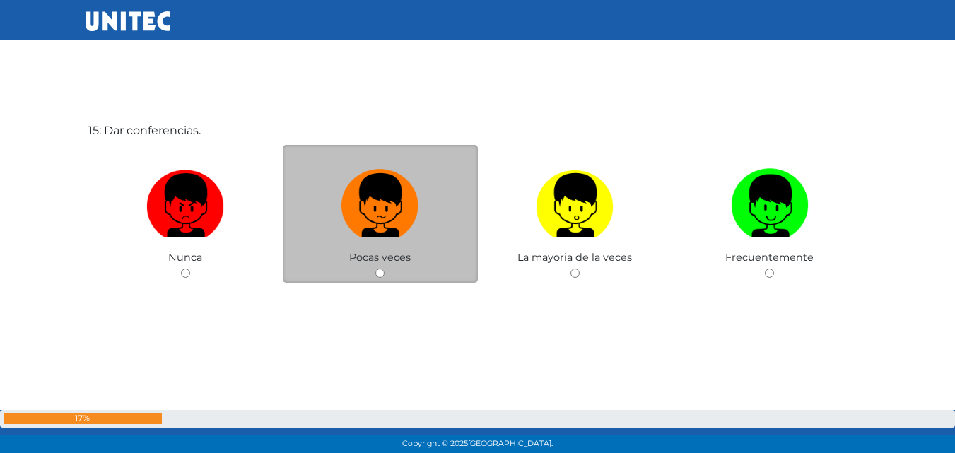
scroll to position [6415, 0]
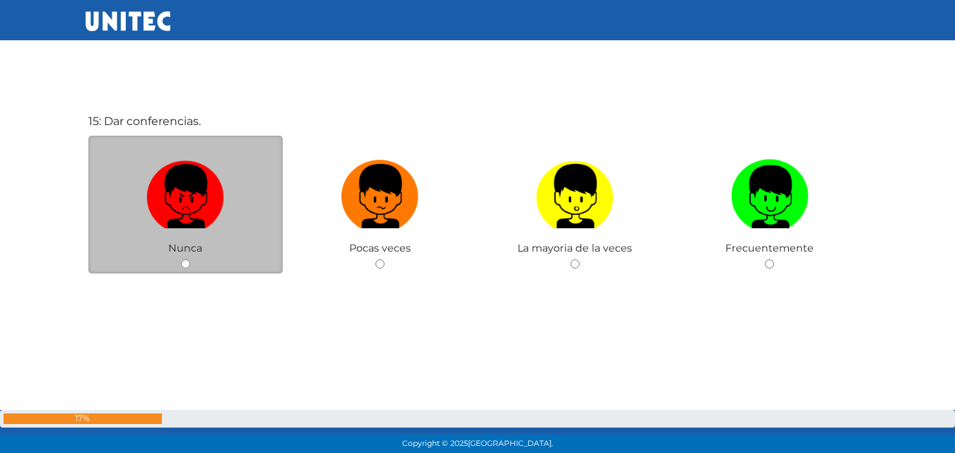
click at [182, 264] on input "radio" at bounding box center [185, 263] width 9 height 9
radio input "true"
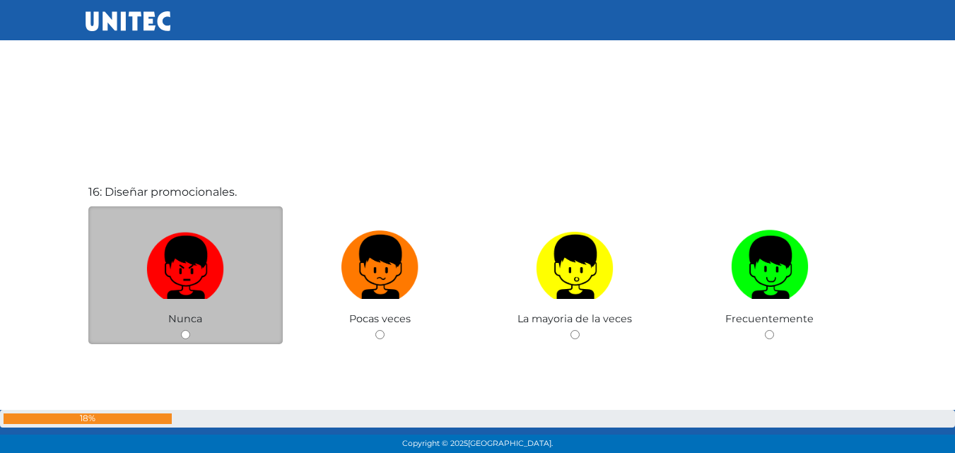
scroll to position [6842, 0]
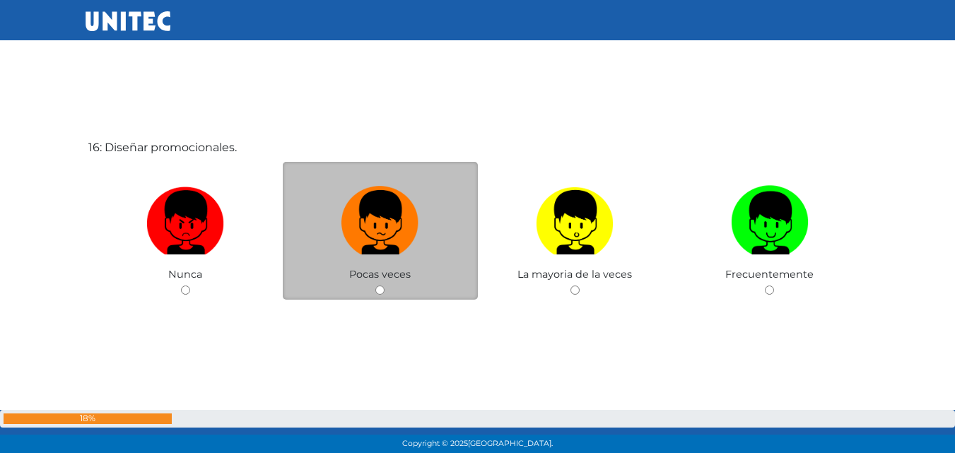
click at [381, 291] on input "radio" at bounding box center [379, 290] width 9 height 9
radio input "true"
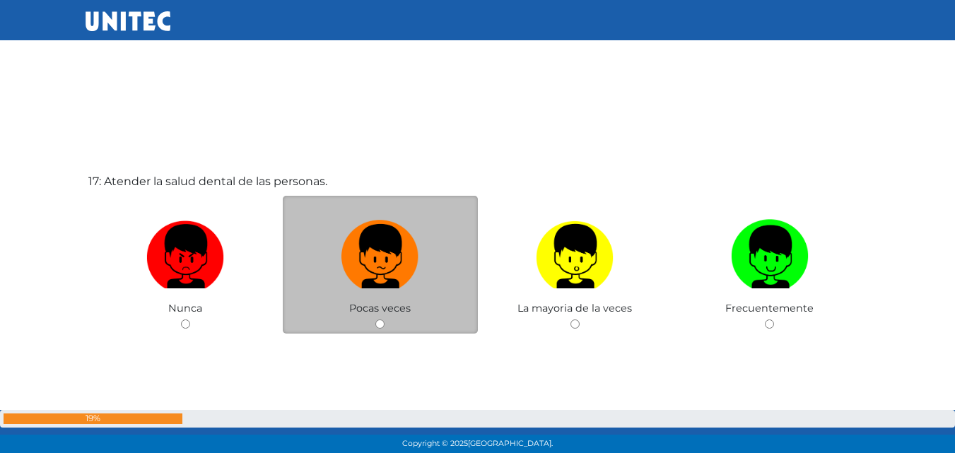
scroll to position [7266, 0]
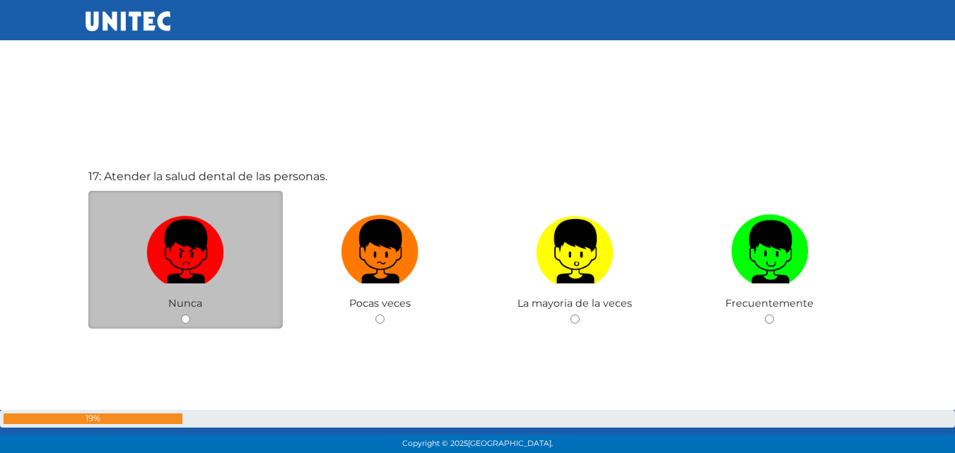
click at [182, 321] on input "radio" at bounding box center [185, 319] width 9 height 9
radio input "true"
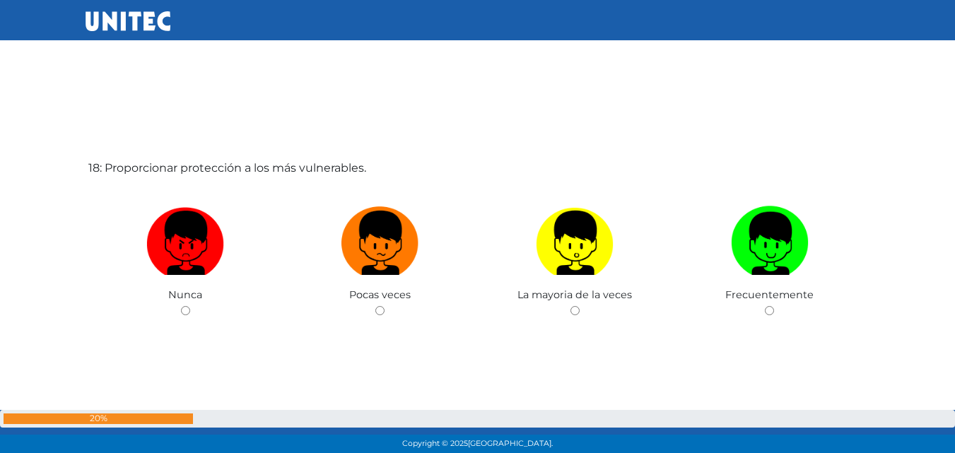
scroll to position [7775, 0]
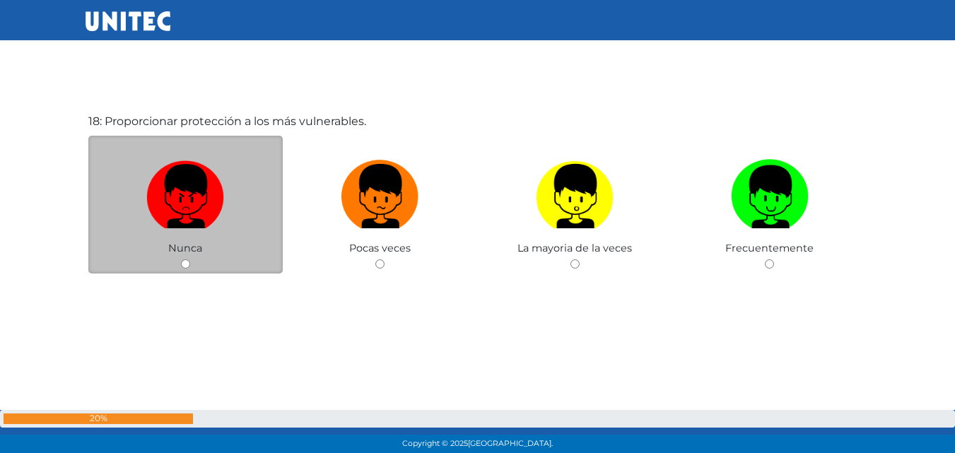
click at [187, 266] on input "radio" at bounding box center [185, 263] width 9 height 9
radio input "true"
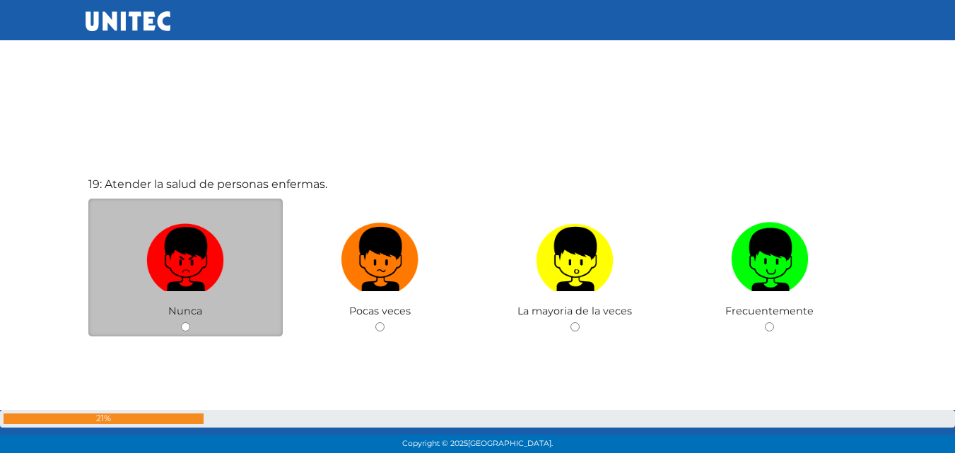
scroll to position [8199, 0]
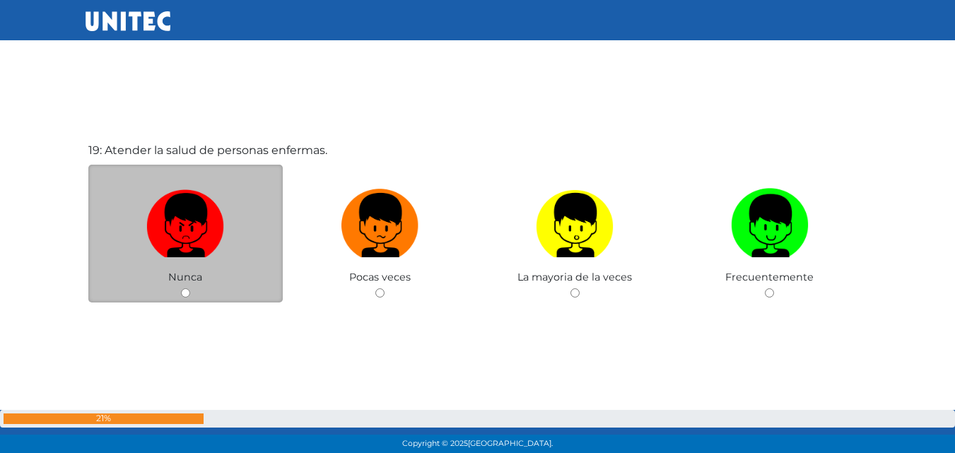
click at [182, 296] on input "radio" at bounding box center [185, 292] width 9 height 9
radio input "true"
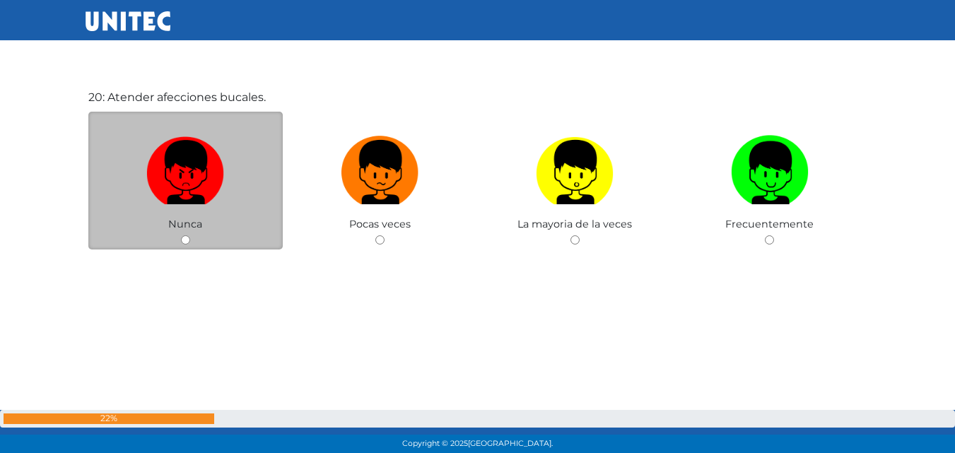
scroll to position [8730, 0]
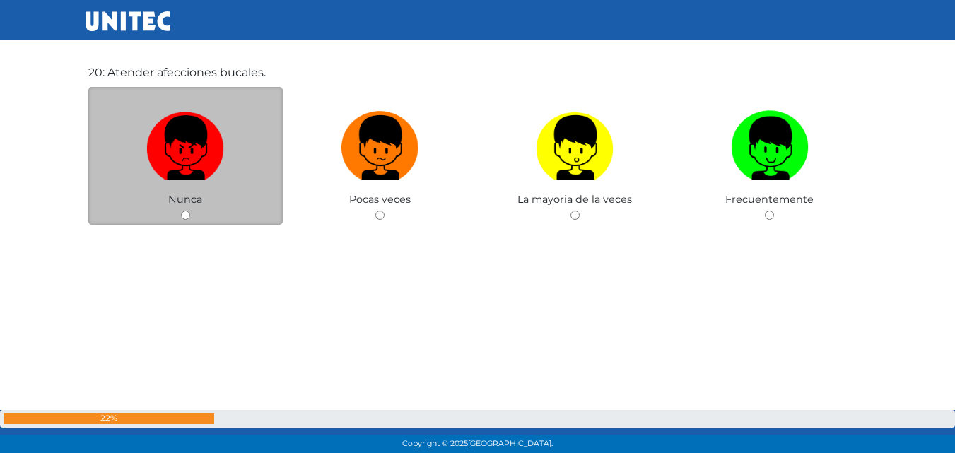
click at [182, 219] on input "radio" at bounding box center [185, 215] width 9 height 9
radio input "true"
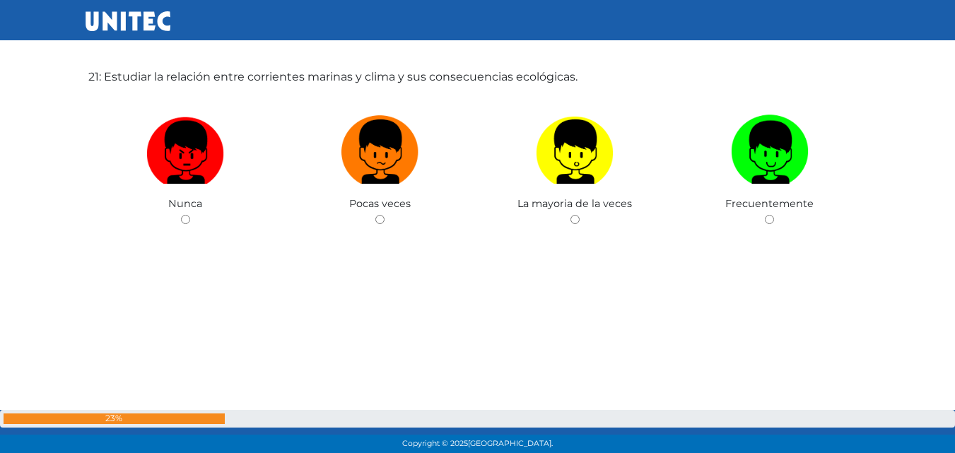
scroll to position [9195, 0]
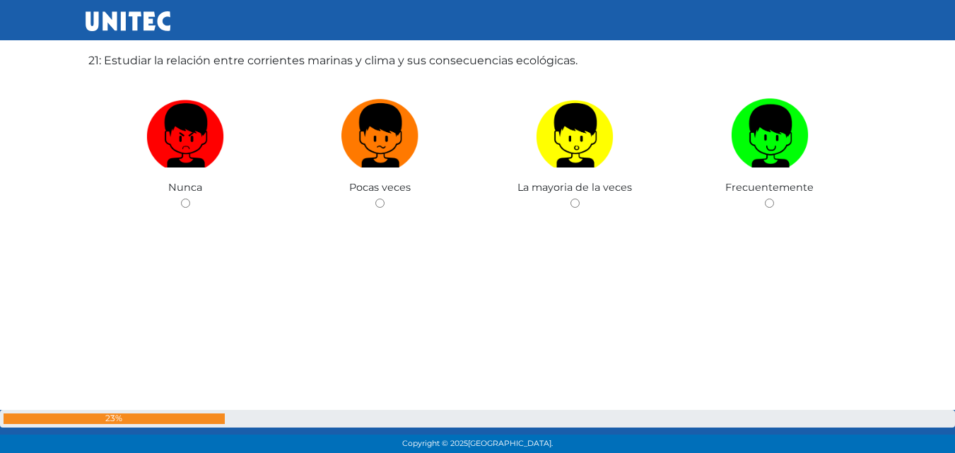
click at [186, 205] on input "radio" at bounding box center [185, 203] width 9 height 9
radio input "true"
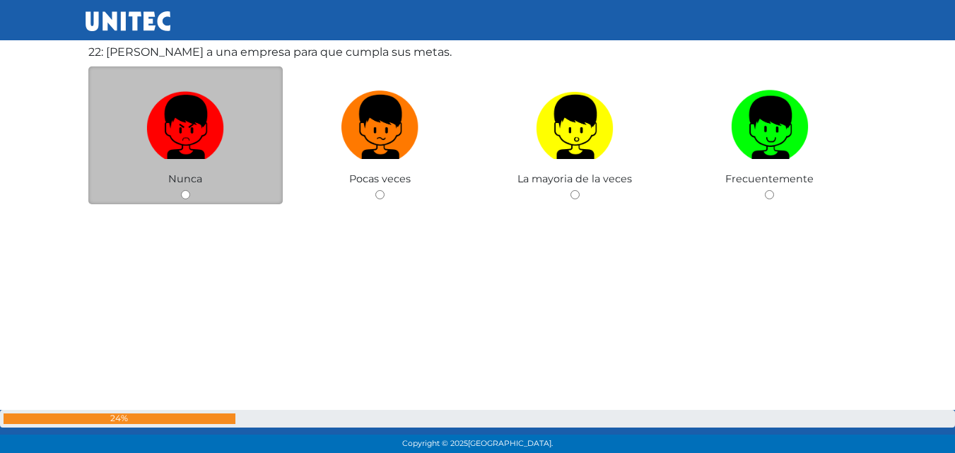
scroll to position [9623, 0]
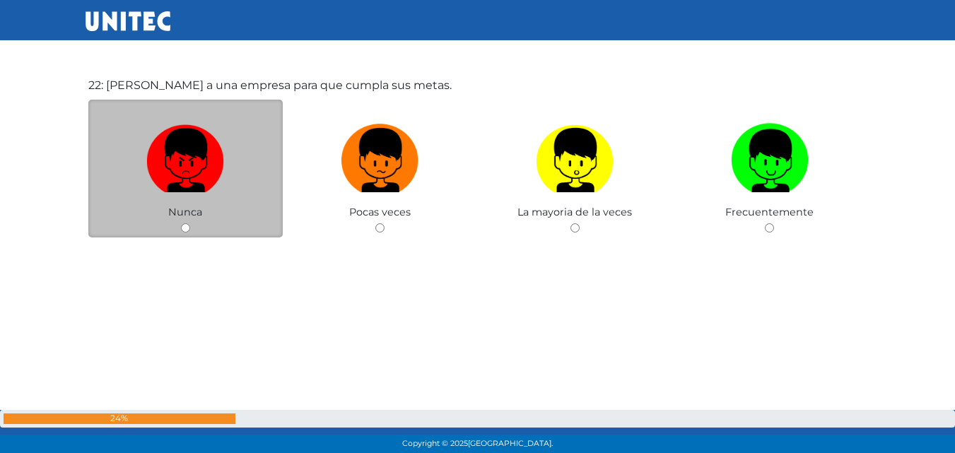
click at [183, 230] on input "radio" at bounding box center [185, 227] width 9 height 9
radio input "true"
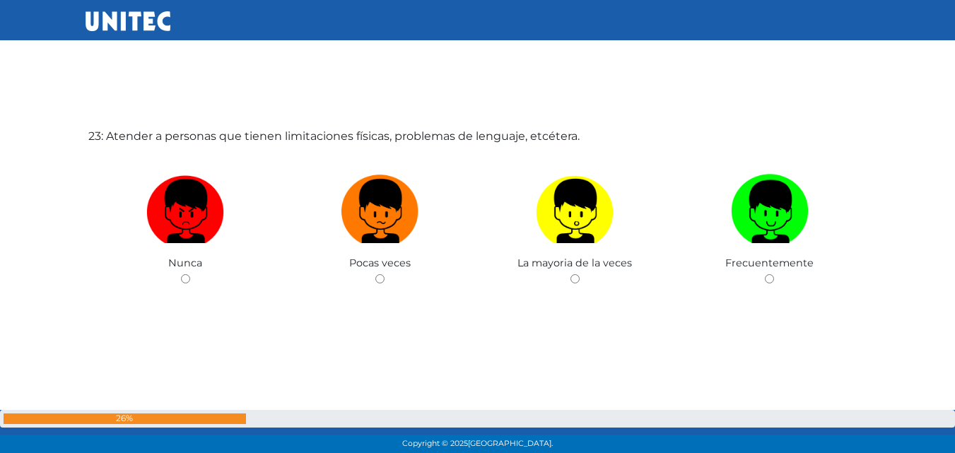
scroll to position [10050, 0]
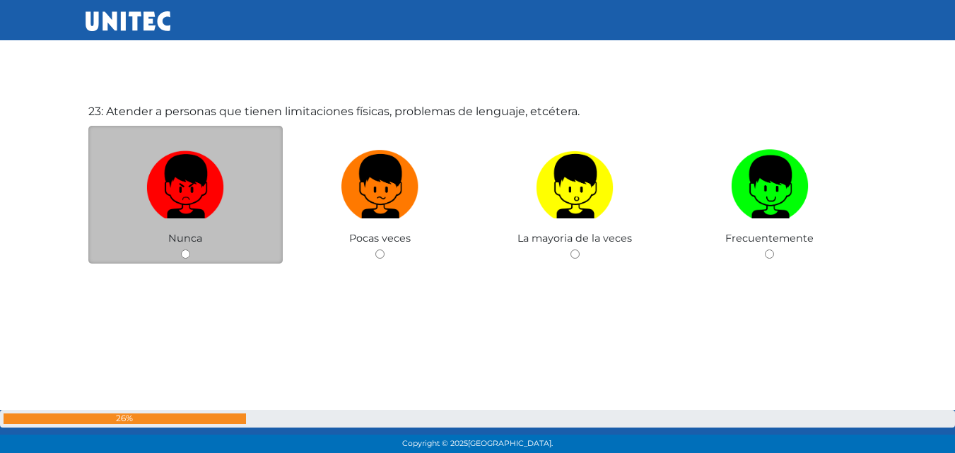
click at [181, 256] on input "radio" at bounding box center [185, 254] width 9 height 9
radio input "true"
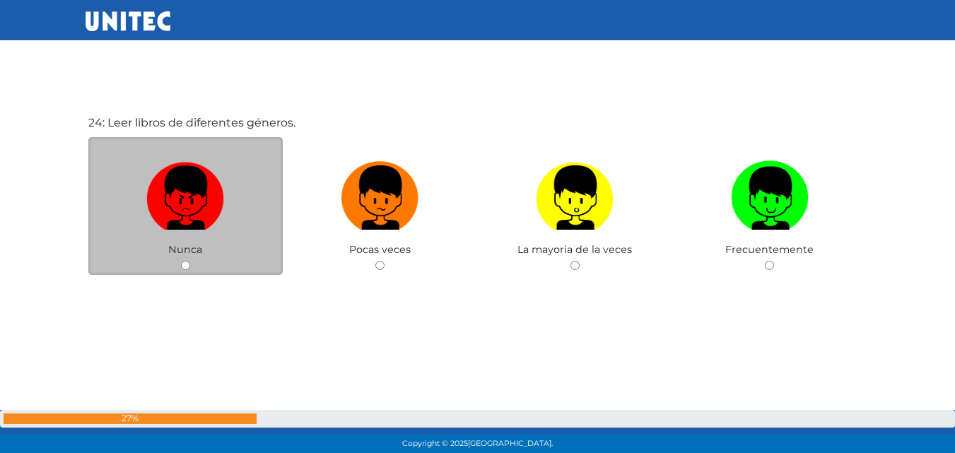
scroll to position [10494, 0]
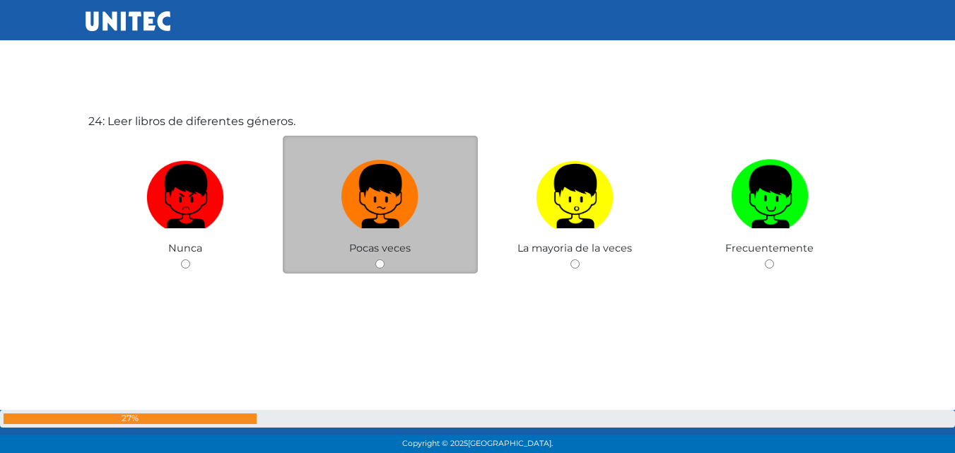
click at [380, 267] on input "radio" at bounding box center [379, 263] width 9 height 9
radio input "true"
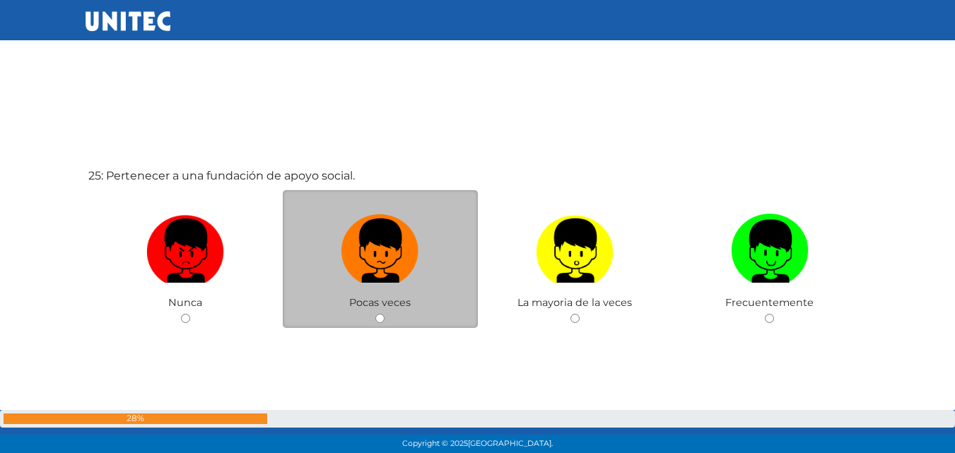
scroll to position [10963, 0]
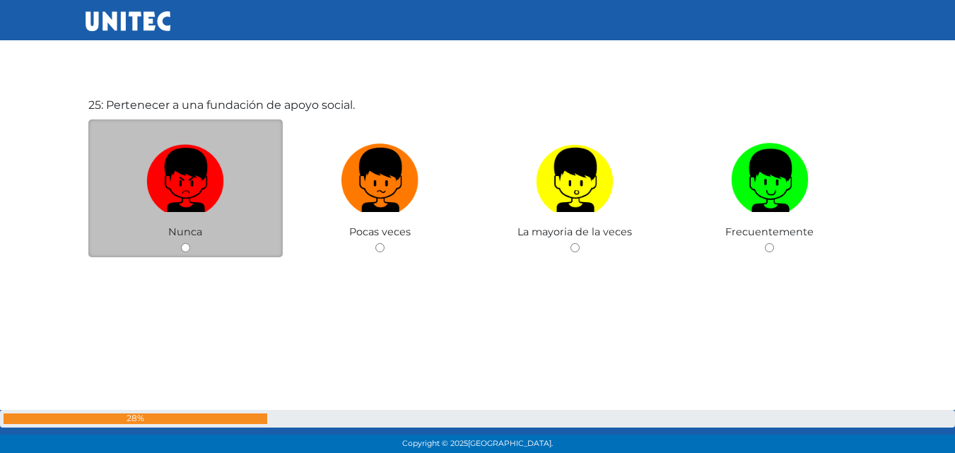
click at [192, 256] on div "Nunca" at bounding box center [185, 188] width 195 height 138
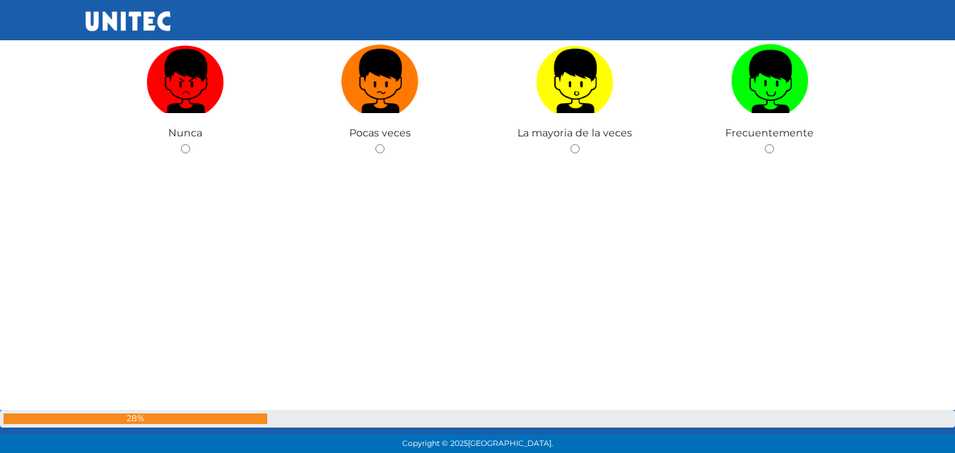
scroll to position [10892, 0]
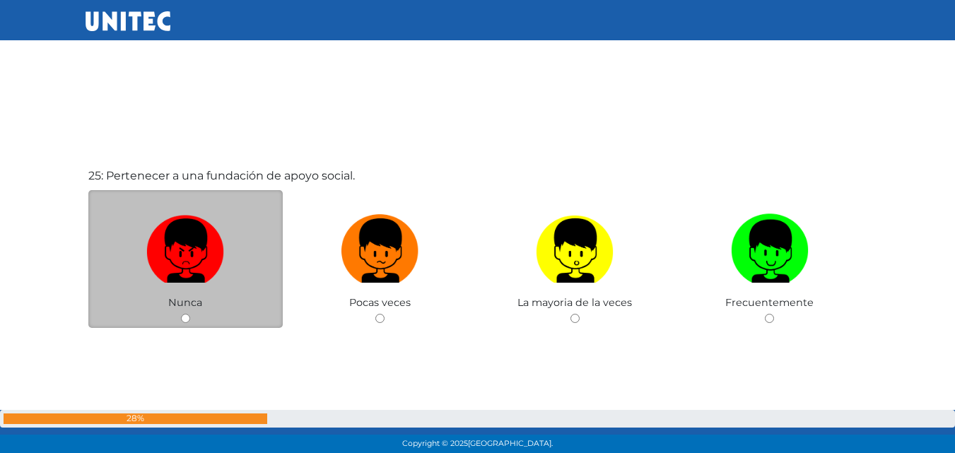
click at [188, 318] on input "radio" at bounding box center [185, 318] width 9 height 9
radio input "true"
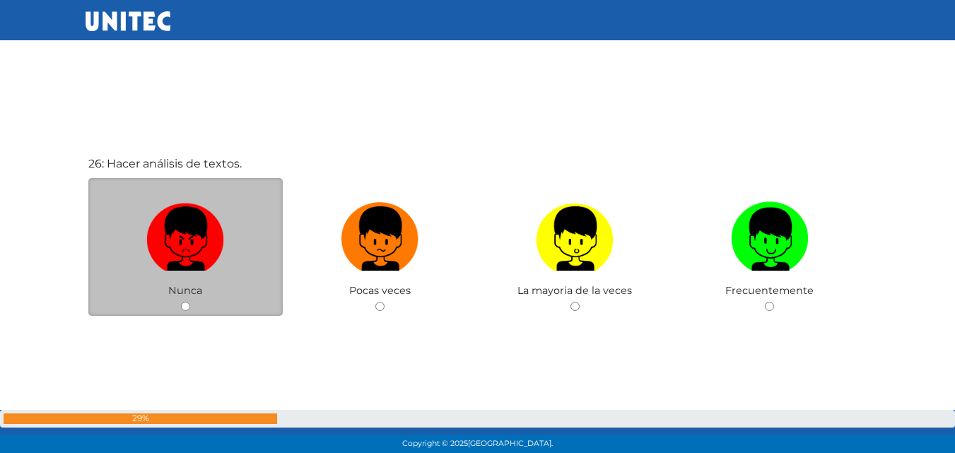
scroll to position [11359, 0]
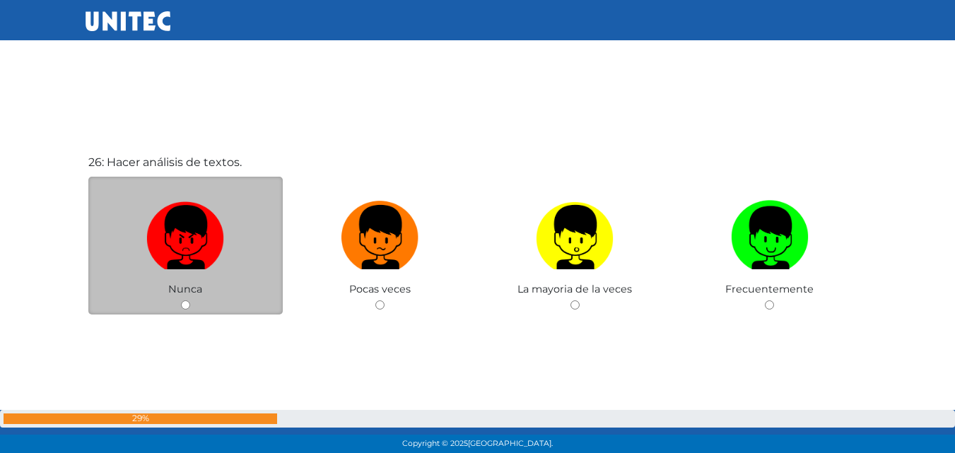
click at [182, 310] on div "Nunca" at bounding box center [185, 246] width 195 height 138
click at [187, 301] on input "radio" at bounding box center [185, 304] width 9 height 9
radio input "true"
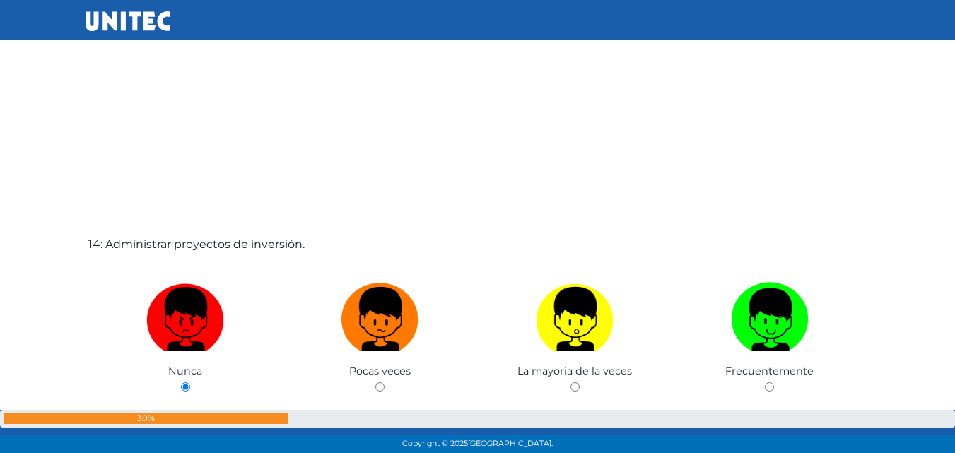
scroll to position [6630, 0]
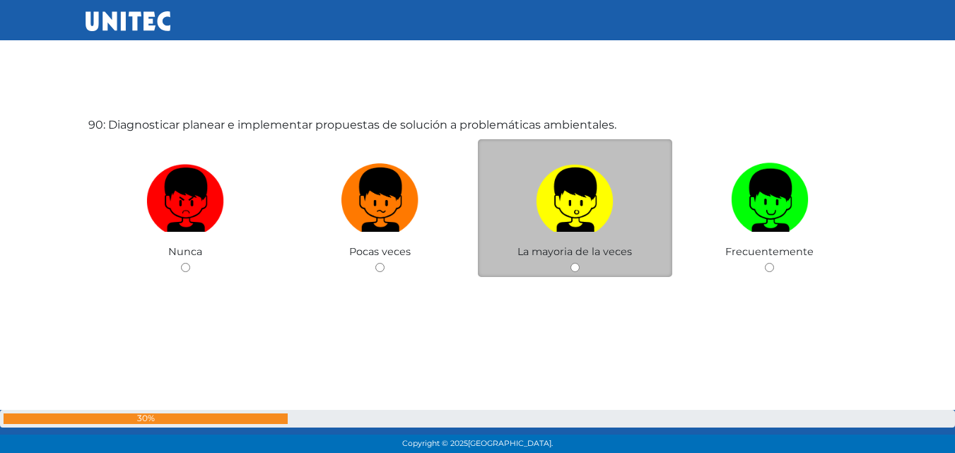
scroll to position [40398, 0]
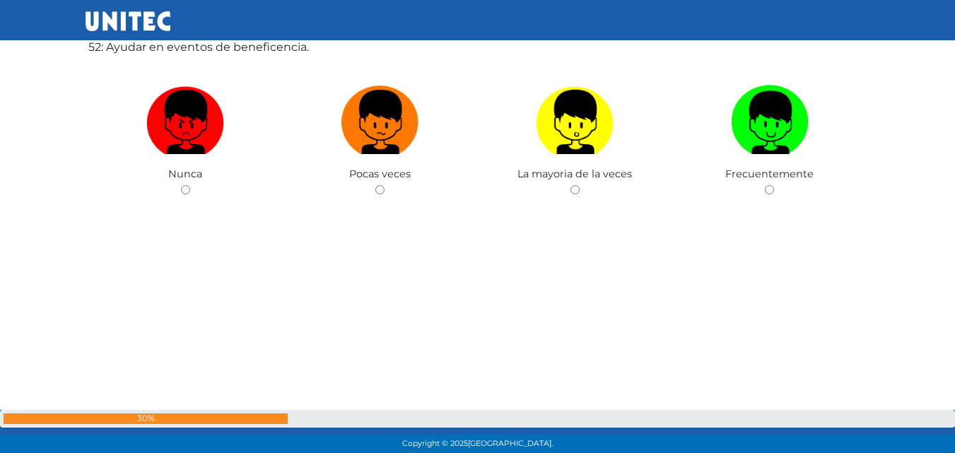
scroll to position [22993, 0]
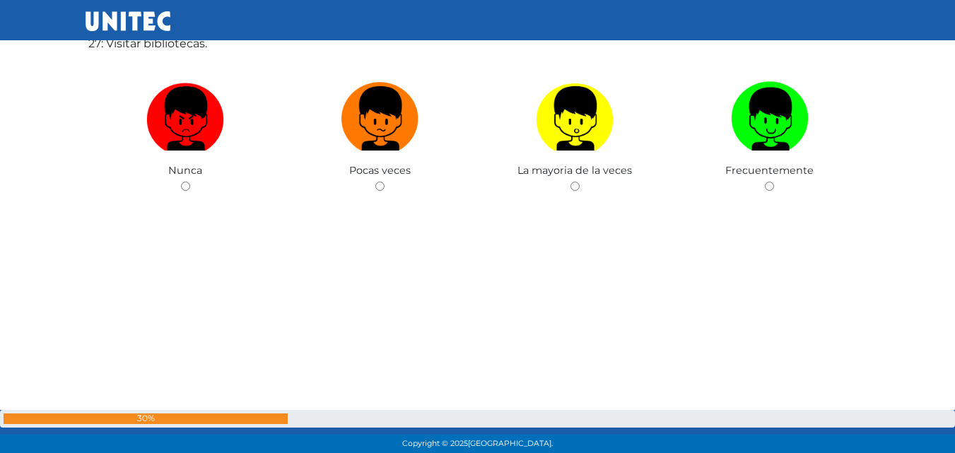
scroll to position [11862, 0]
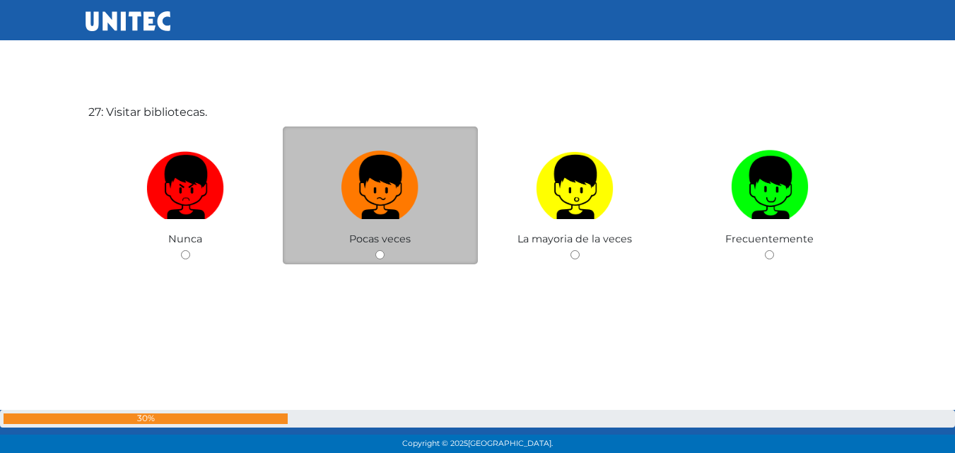
click at [382, 256] on input "radio" at bounding box center [379, 254] width 9 height 9
radio input "true"
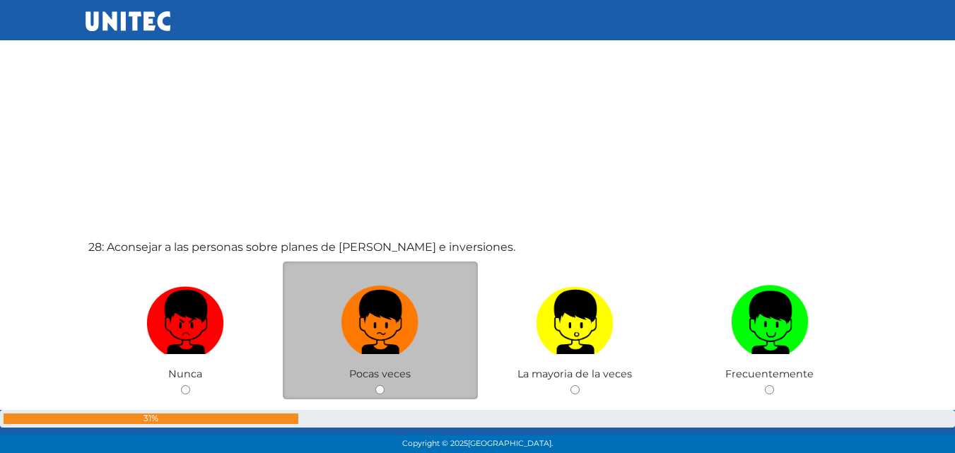
scroll to position [12259, 0]
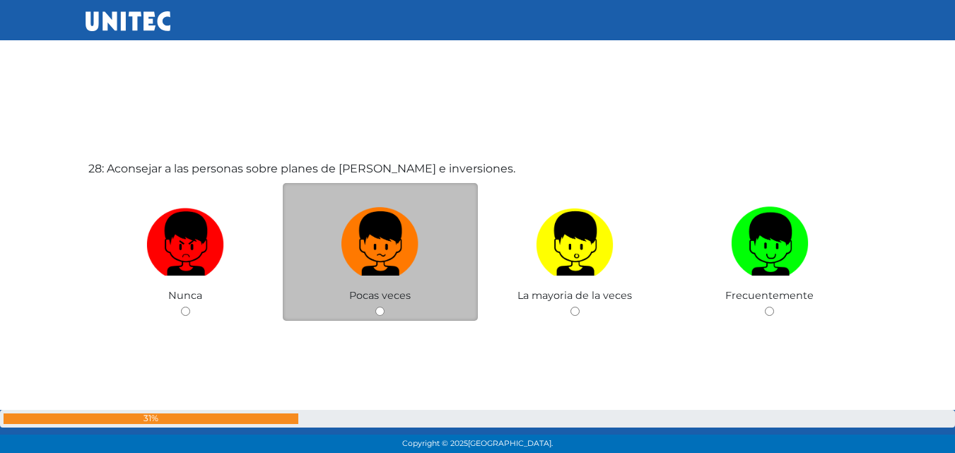
click at [381, 312] on input "radio" at bounding box center [379, 311] width 9 height 9
radio input "true"
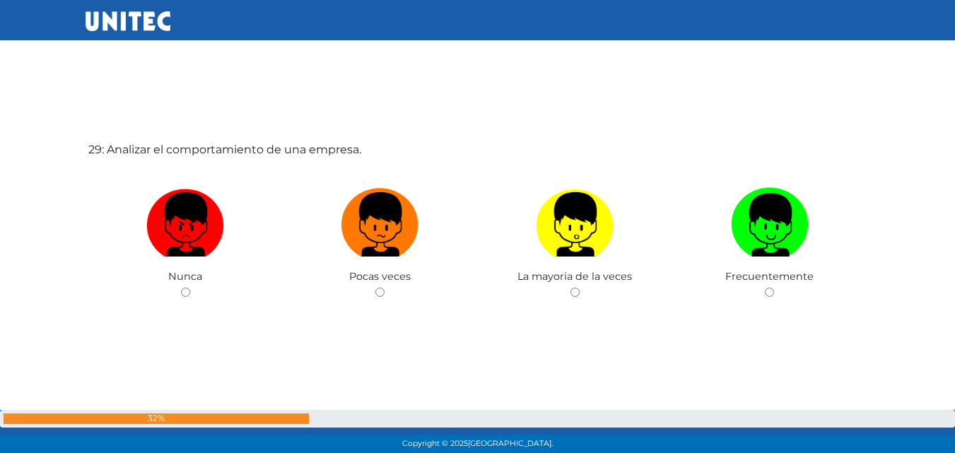
scroll to position [12754, 0]
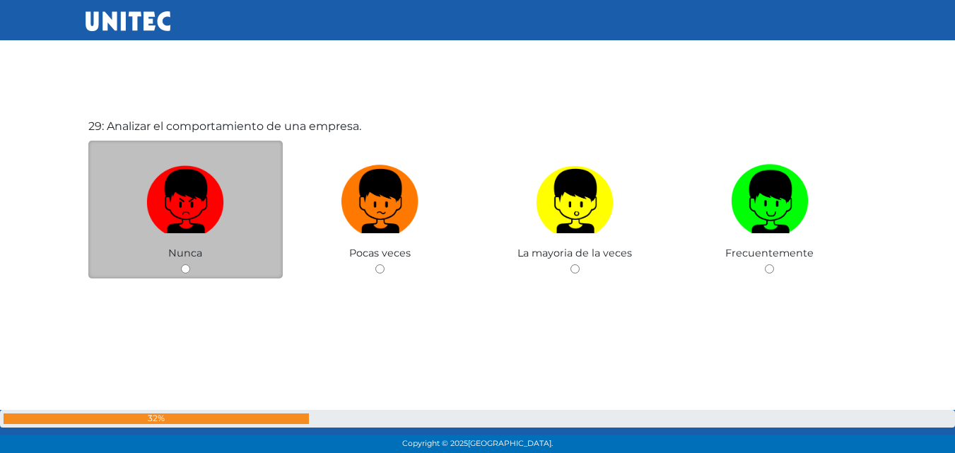
click at [185, 271] on input "radio" at bounding box center [185, 268] width 9 height 9
radio input "true"
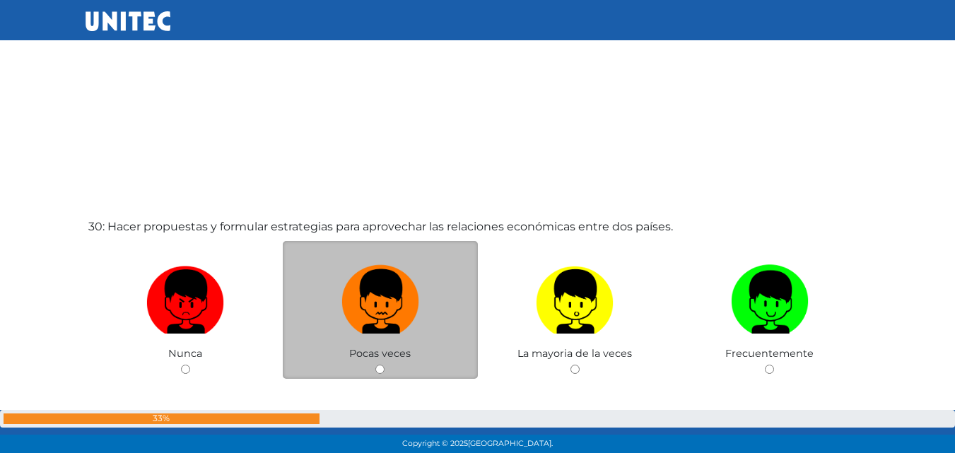
scroll to position [13181, 0]
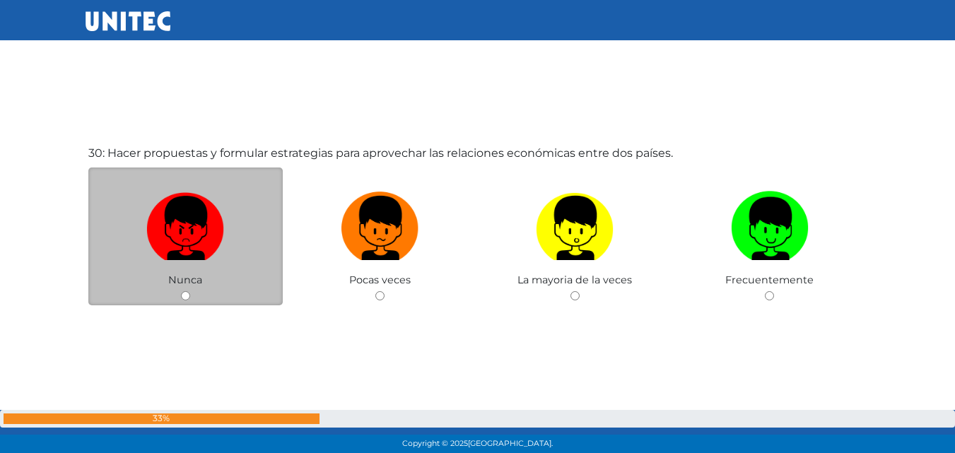
click at [182, 296] on input "radio" at bounding box center [185, 295] width 9 height 9
radio input "true"
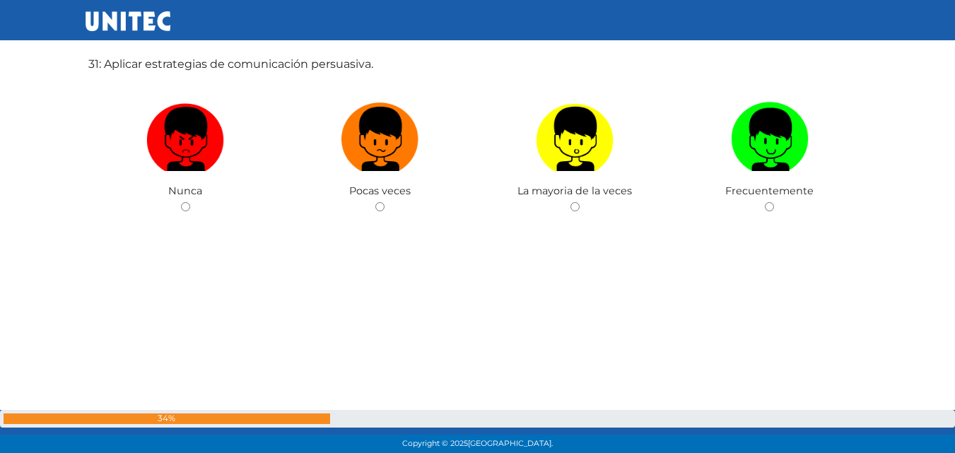
scroll to position [13748, 0]
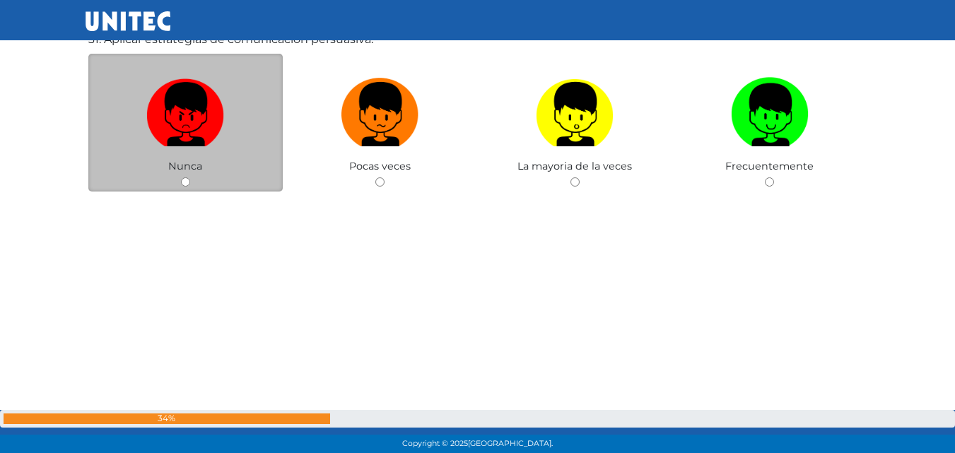
click at [187, 182] on input "radio" at bounding box center [185, 181] width 9 height 9
radio input "true"
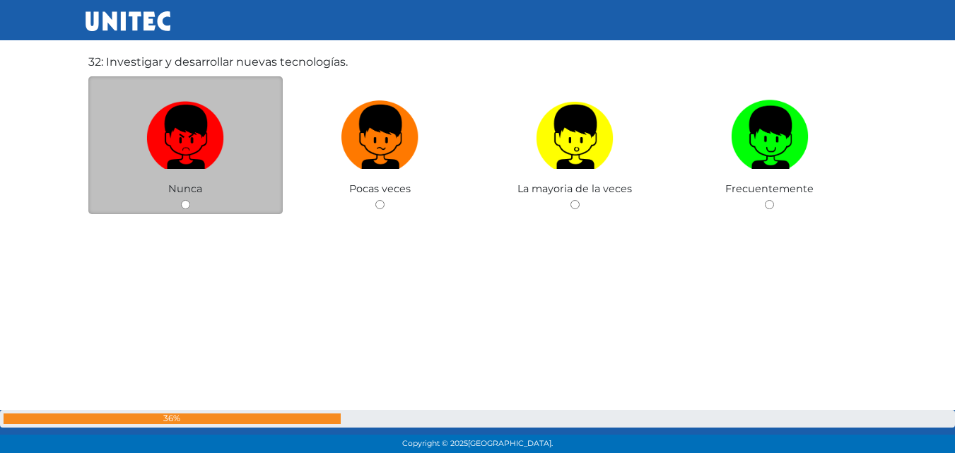
scroll to position [14249, 0]
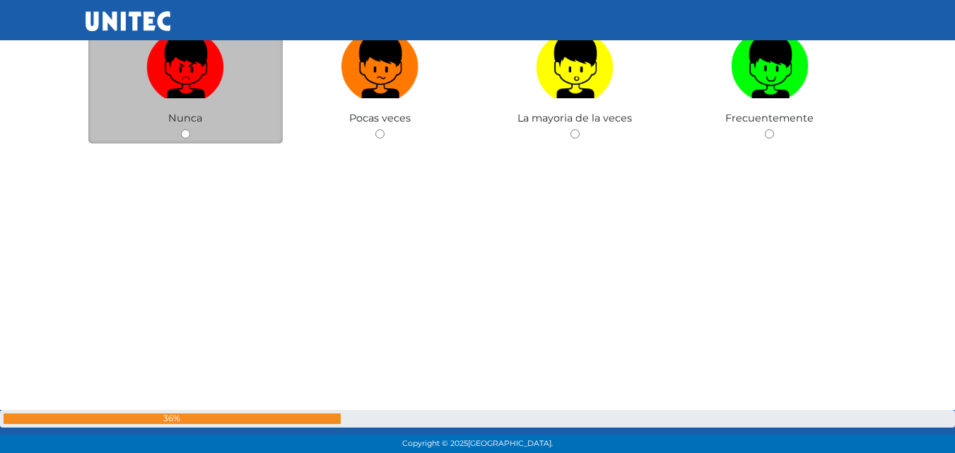
click at [185, 129] on input "radio" at bounding box center [185, 133] width 9 height 9
radio input "true"
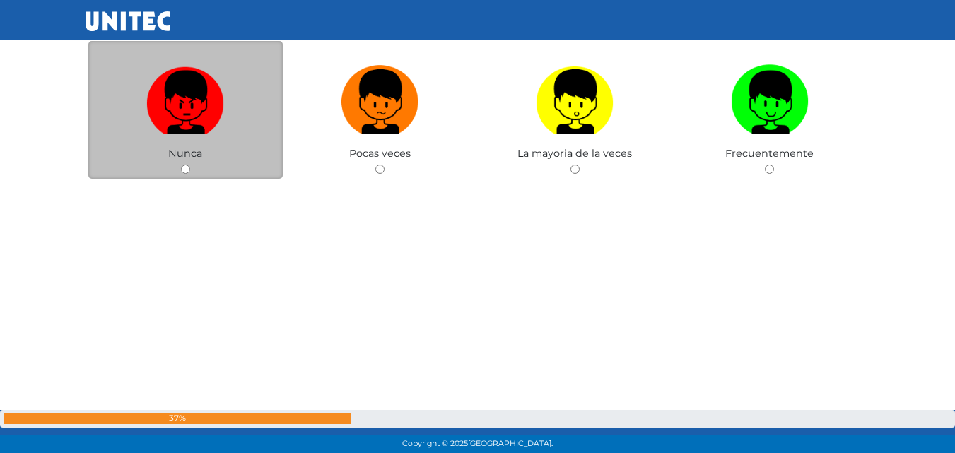
scroll to position [14753, 0]
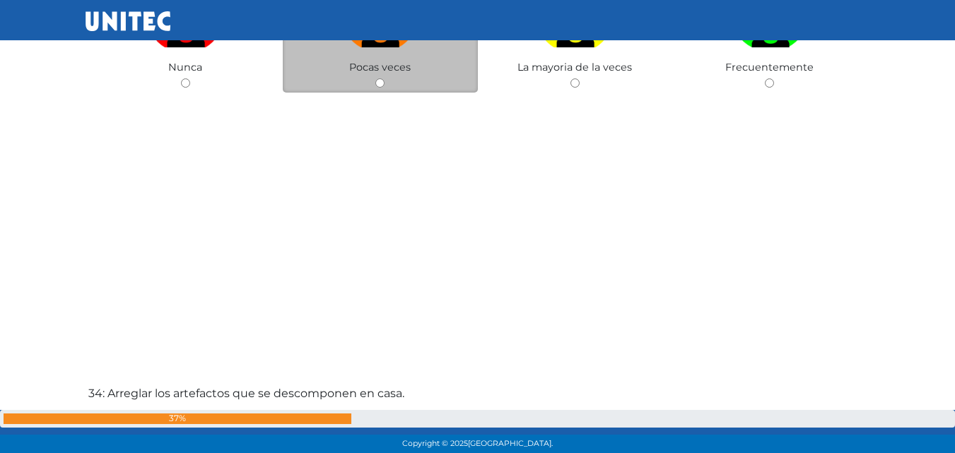
click at [375, 83] on input "radio" at bounding box center [379, 82] width 9 height 9
radio input "true"
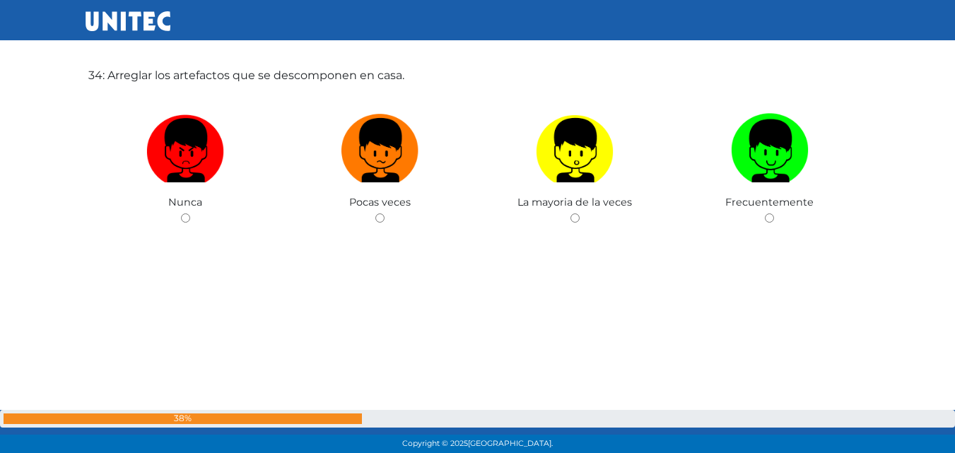
scroll to position [15096, 0]
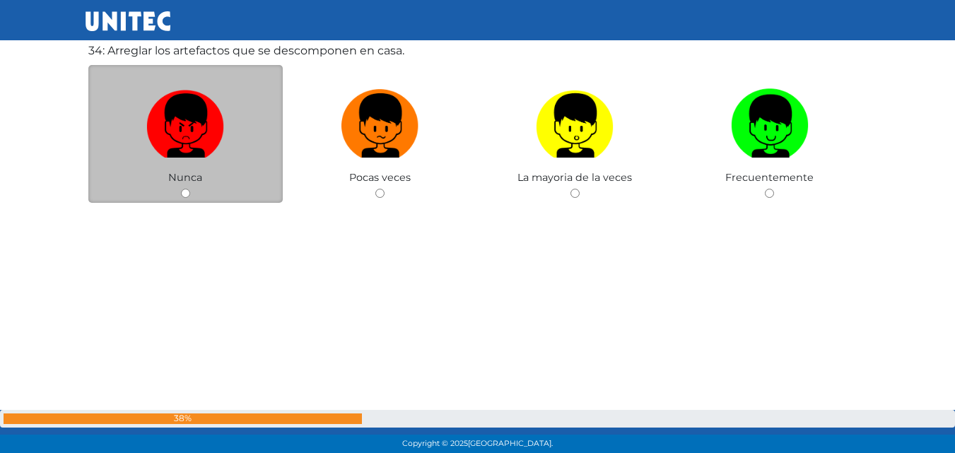
click at [191, 190] on div "Nunca" at bounding box center [185, 134] width 195 height 138
click at [184, 190] on input "radio" at bounding box center [185, 193] width 9 height 9
radio input "true"
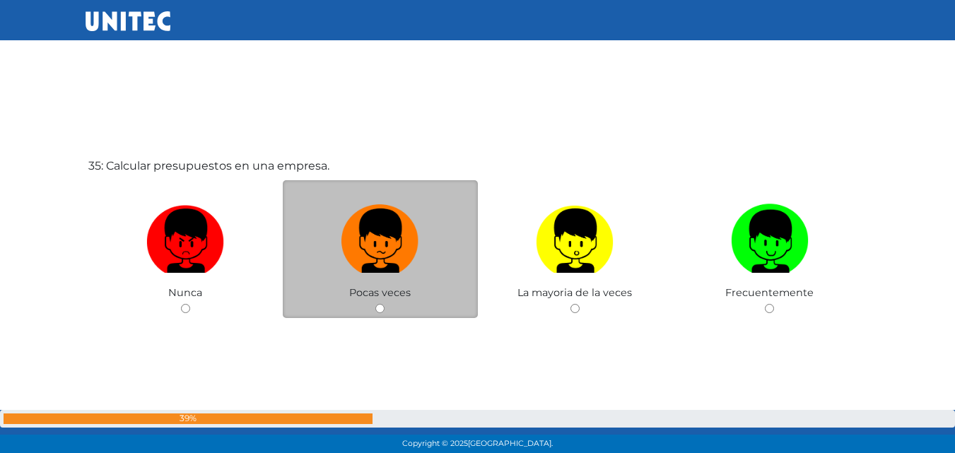
scroll to position [15521, 0]
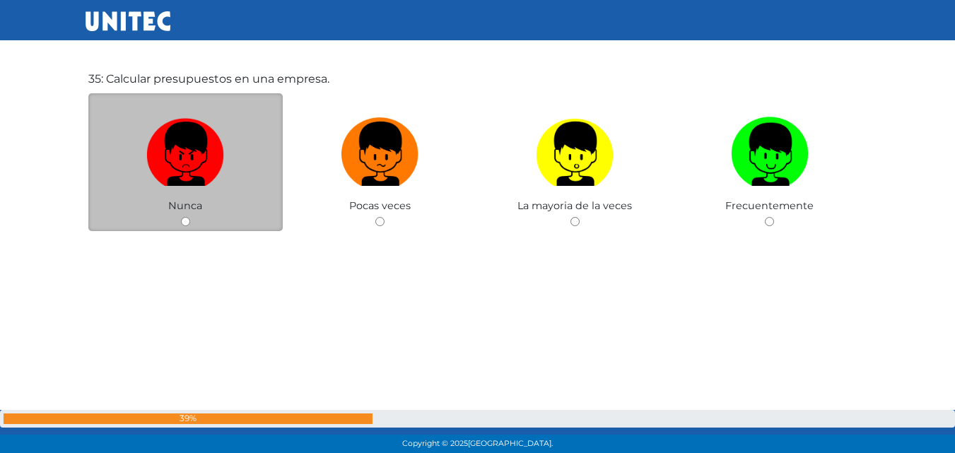
click at [186, 223] on input "radio" at bounding box center [185, 221] width 9 height 9
radio input "true"
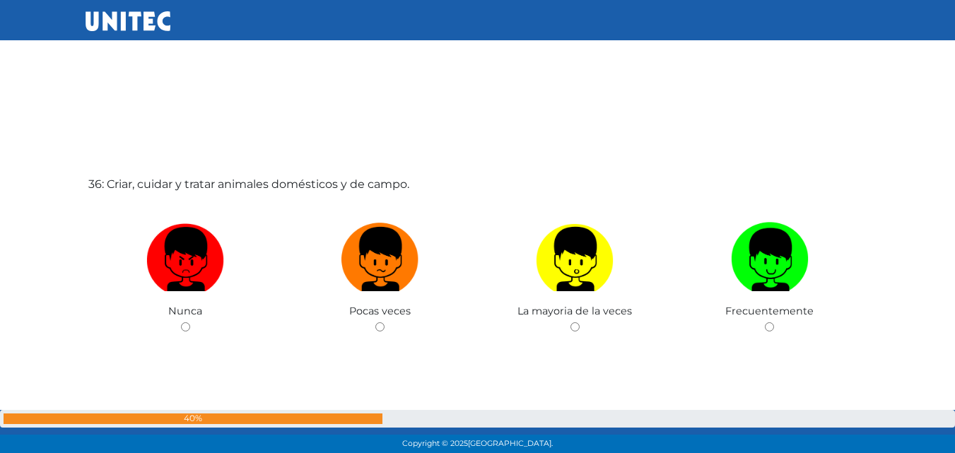
scroll to position [15874, 0]
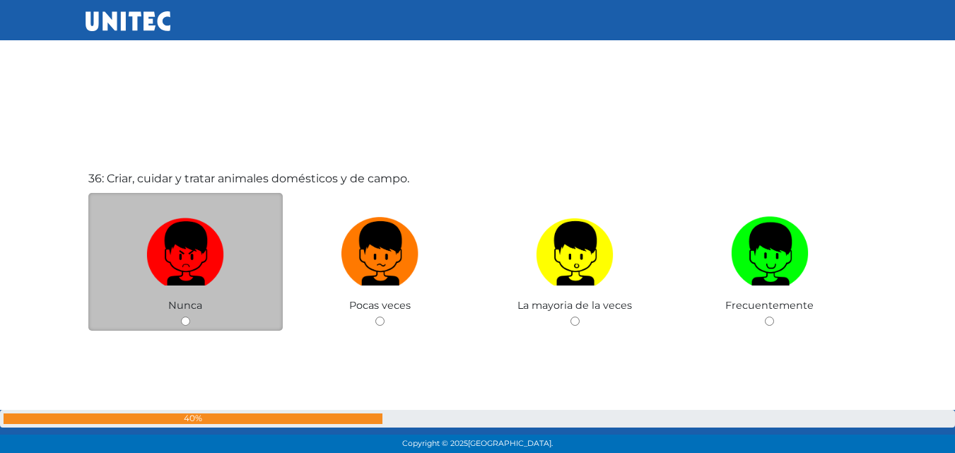
click at [188, 325] on input "radio" at bounding box center [185, 321] width 9 height 9
radio input "true"
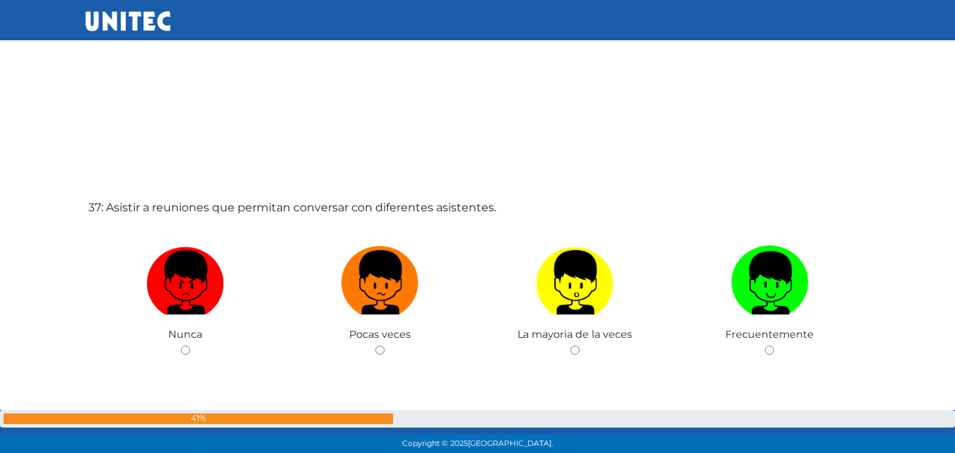
scroll to position [16369, 0]
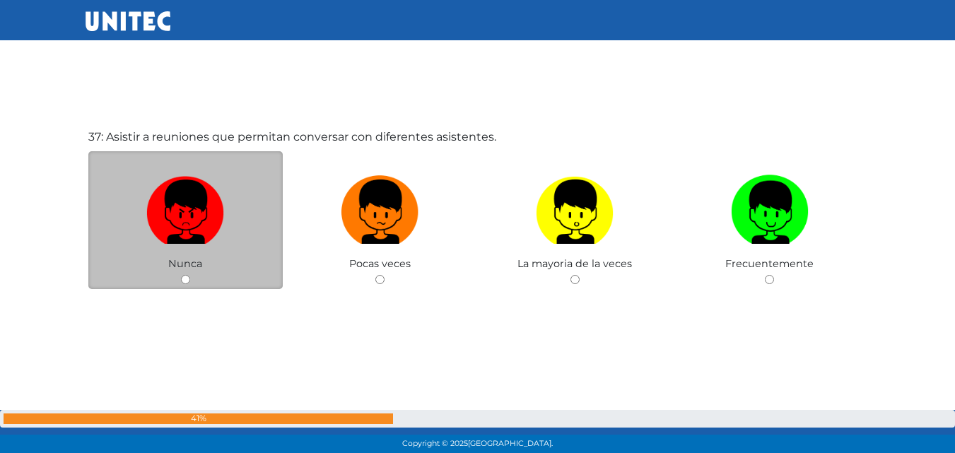
click at [185, 283] on input "radio" at bounding box center [185, 279] width 9 height 9
radio input "true"
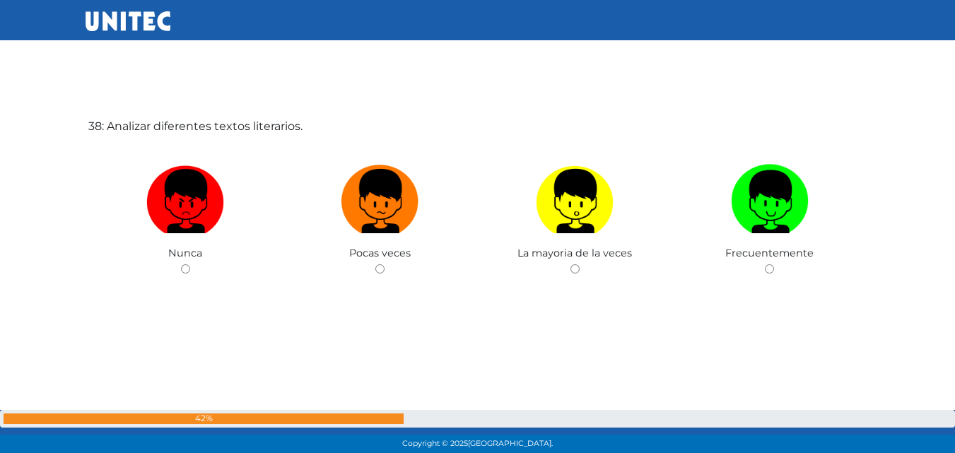
scroll to position [16899, 0]
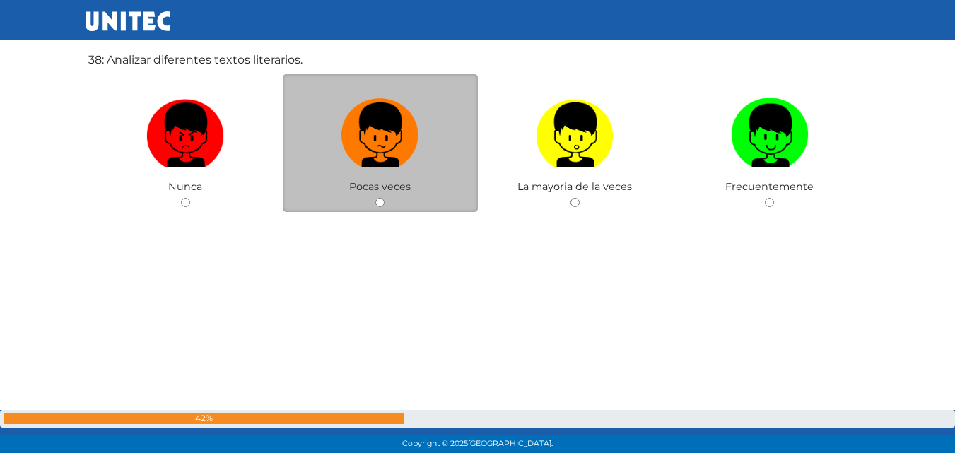
click at [379, 207] on div "Pocas veces" at bounding box center [380, 143] width 195 height 138
click at [380, 202] on input "radio" at bounding box center [379, 202] width 9 height 9
radio input "true"
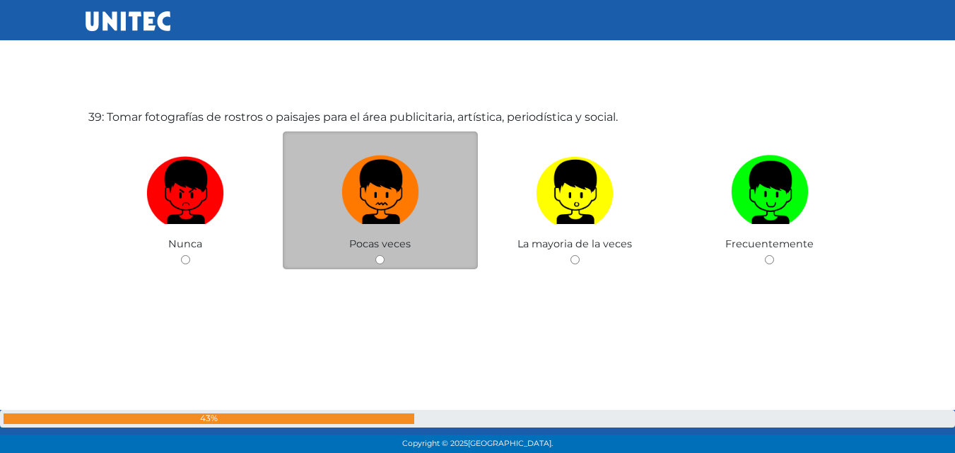
scroll to position [17289, 0]
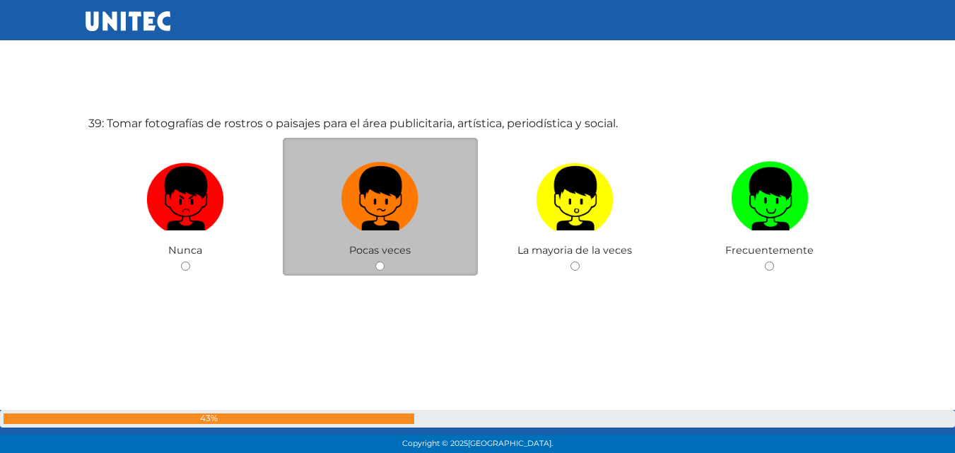
click at [390, 266] on div "Pocas veces" at bounding box center [380, 207] width 195 height 138
click at [378, 267] on input "radio" at bounding box center [379, 266] width 9 height 9
radio input "true"
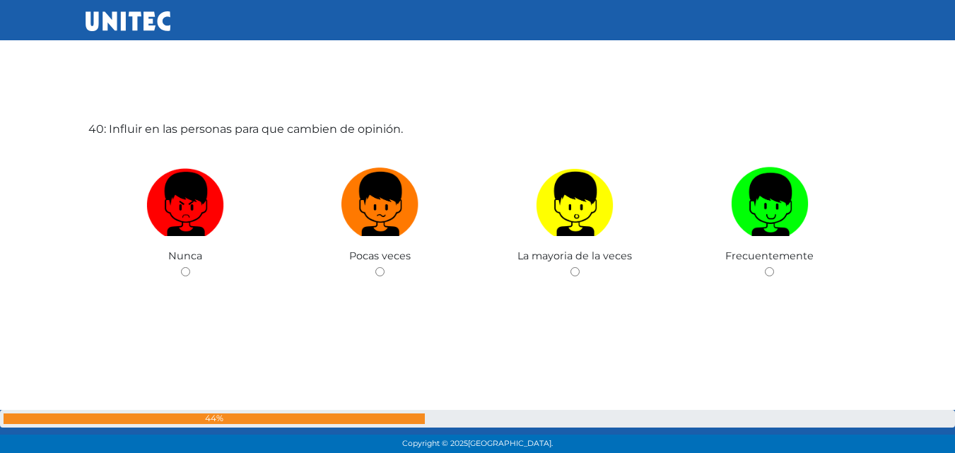
scroll to position [17744, 0]
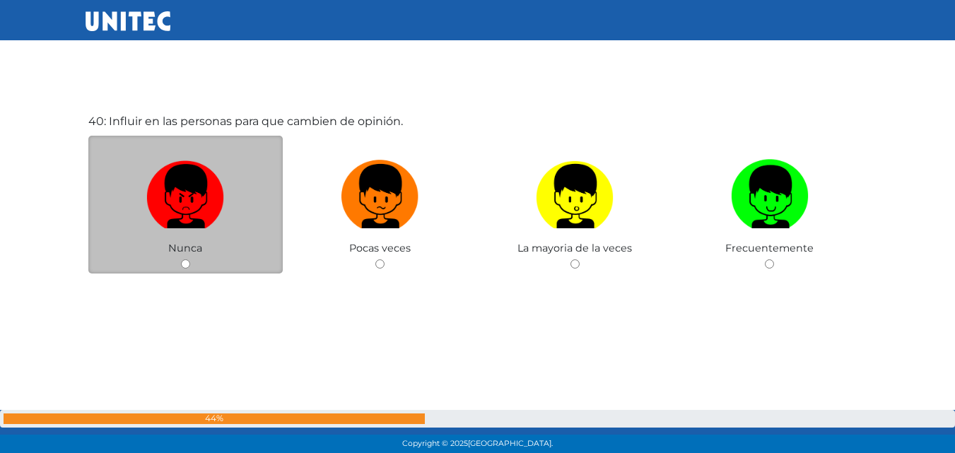
click at [185, 267] on input "radio" at bounding box center [185, 263] width 9 height 9
radio input "true"
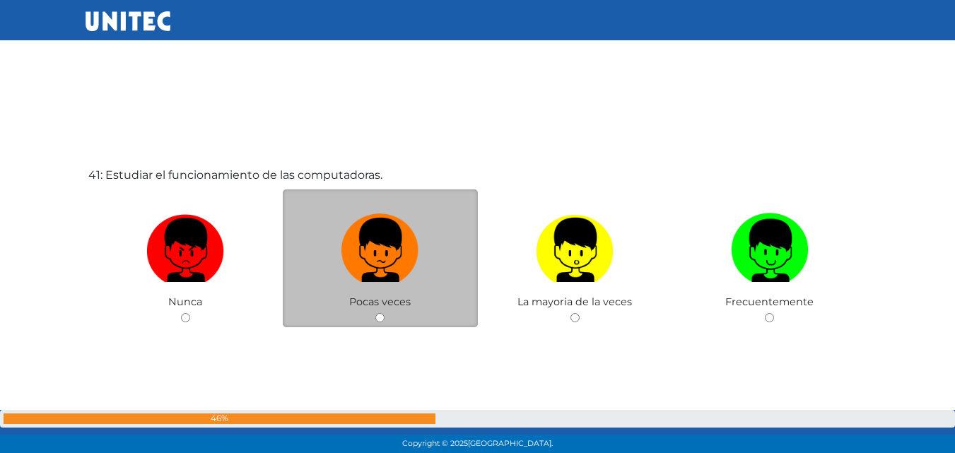
scroll to position [18168, 0]
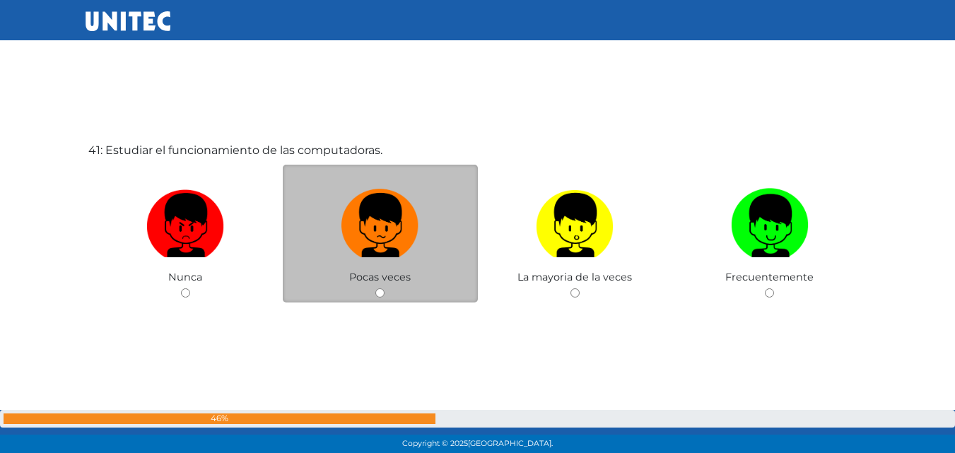
click at [382, 294] on input "radio" at bounding box center [379, 292] width 9 height 9
radio input "true"
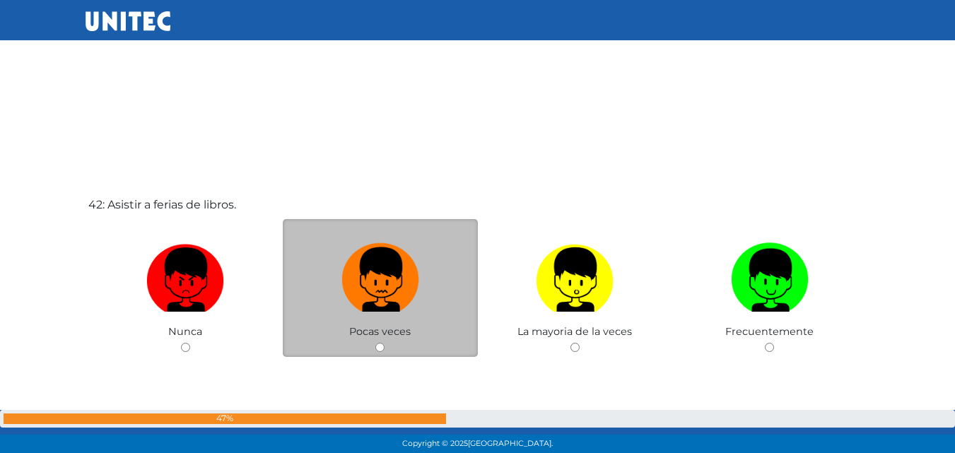
scroll to position [18638, 0]
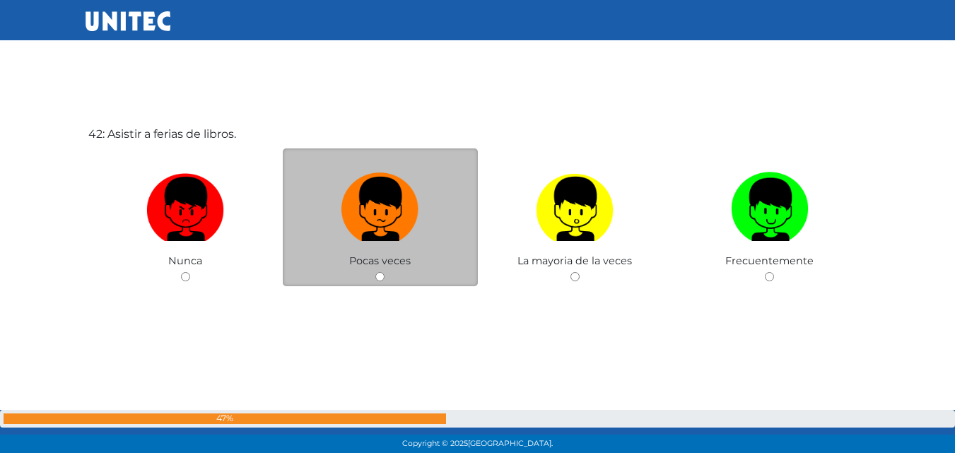
click at [378, 276] on input "radio" at bounding box center [379, 276] width 9 height 9
radio input "true"
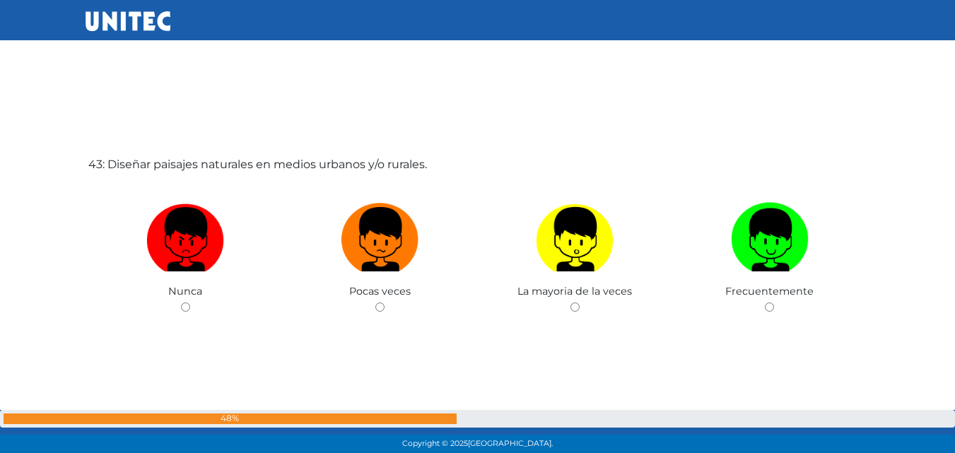
scroll to position [19056, 0]
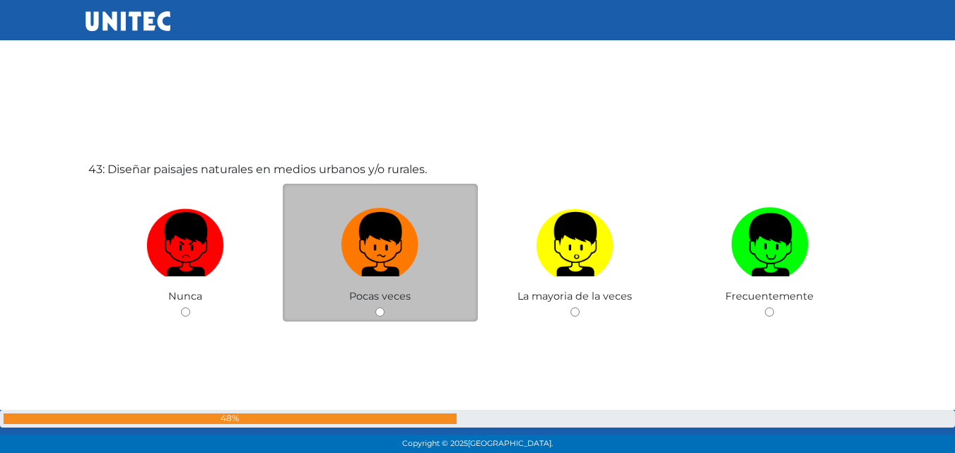
click at [375, 314] on input "radio" at bounding box center [379, 312] width 9 height 9
radio input "true"
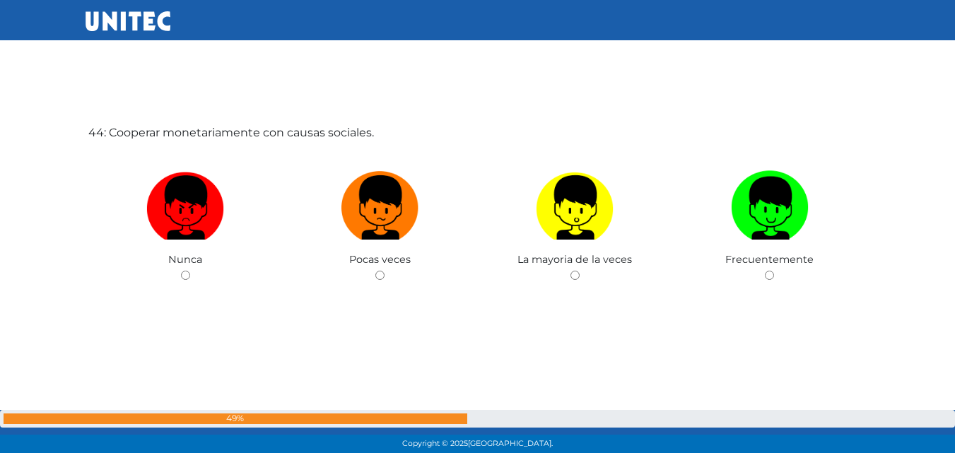
scroll to position [19557, 0]
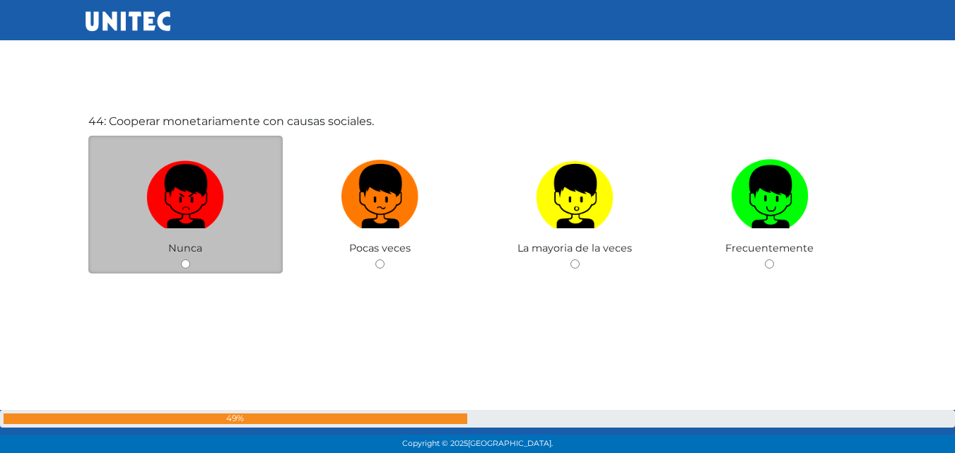
click at [181, 264] on input "radio" at bounding box center [185, 263] width 9 height 9
radio input "true"
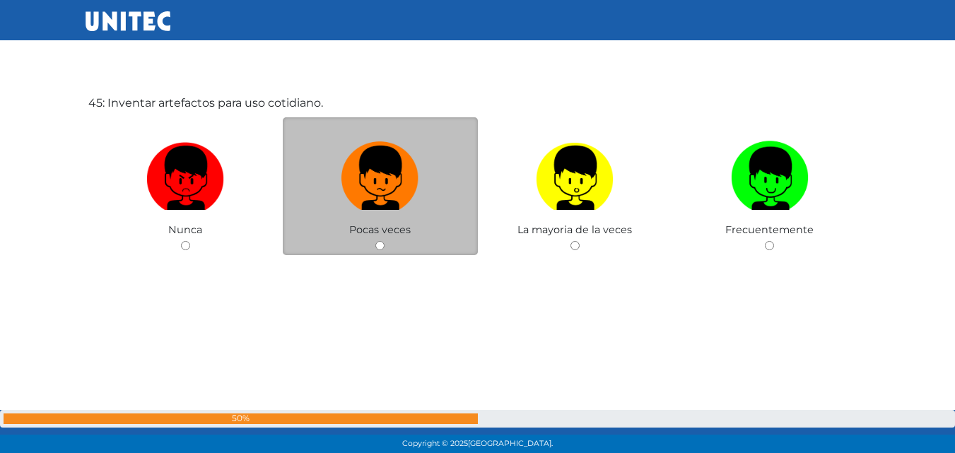
scroll to position [20053, 0]
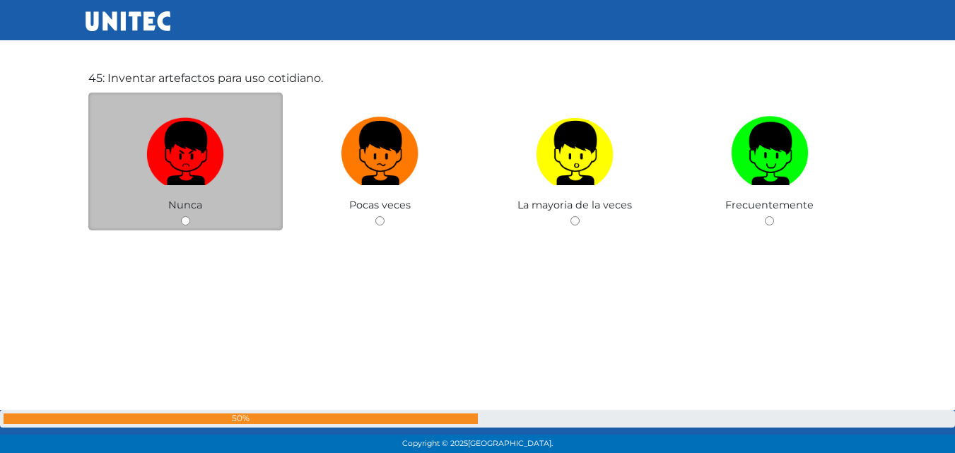
click at [185, 224] on input "radio" at bounding box center [185, 220] width 9 height 9
radio input "true"
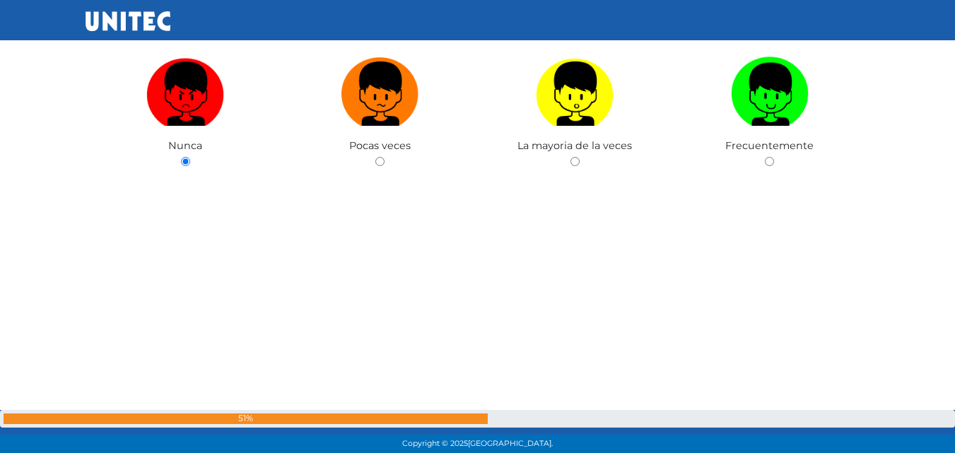
scroll to position [20110, 0]
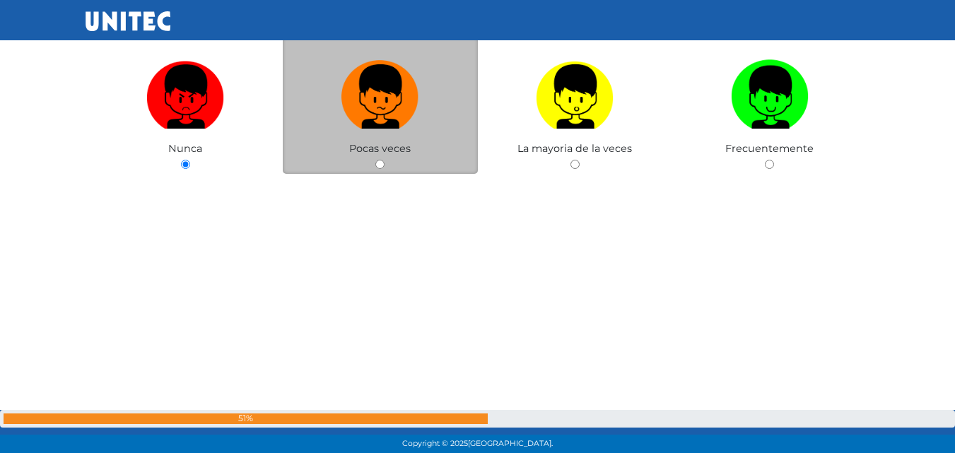
click at [377, 165] on input "radio" at bounding box center [379, 164] width 9 height 9
radio input "true"
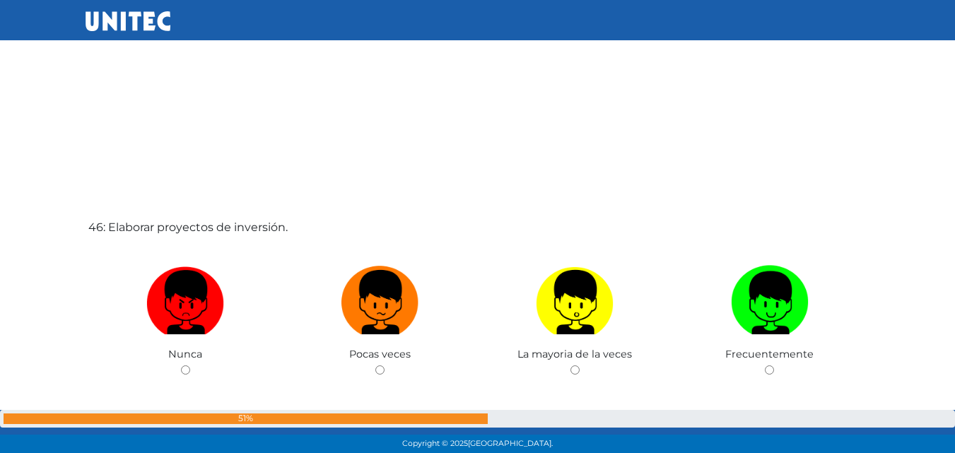
scroll to position [20463, 0]
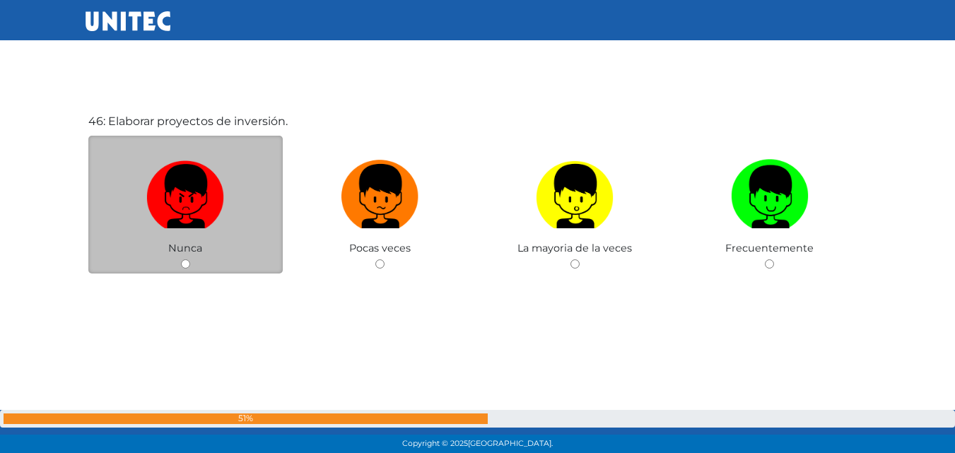
click at [189, 264] on input "radio" at bounding box center [185, 263] width 9 height 9
radio input "true"
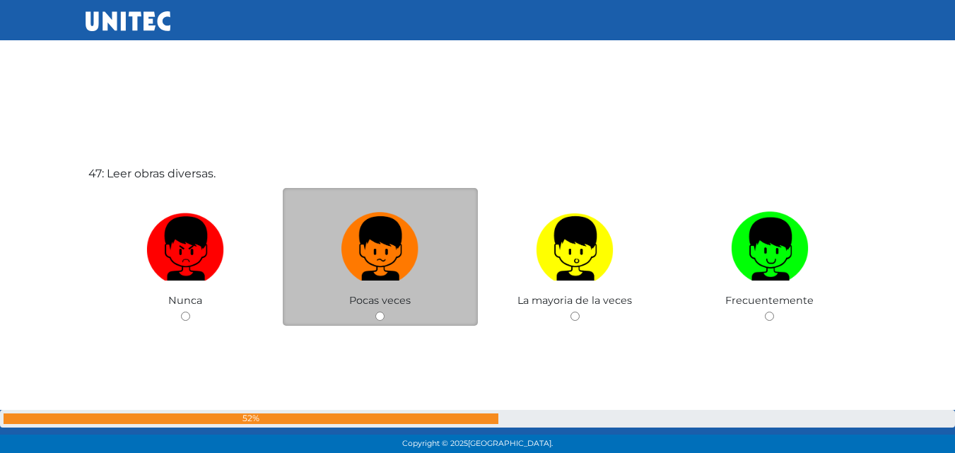
scroll to position [20889, 0]
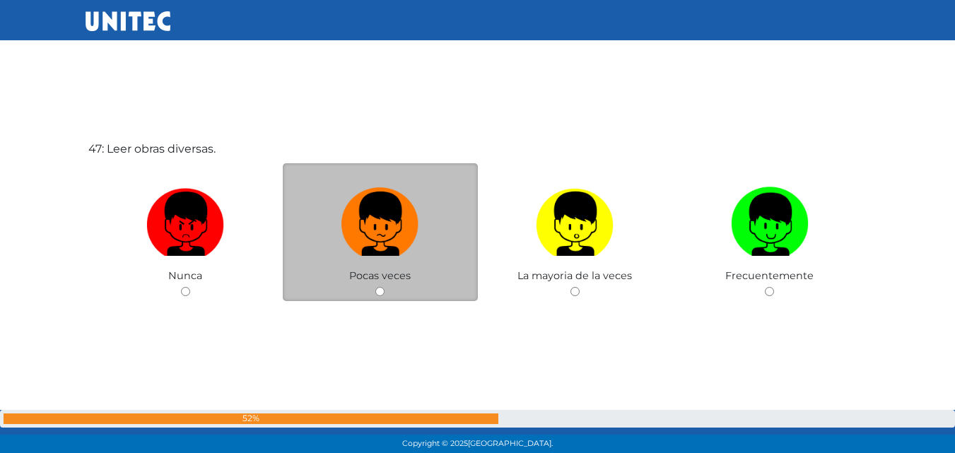
click at [380, 293] on input "radio" at bounding box center [379, 291] width 9 height 9
radio input "true"
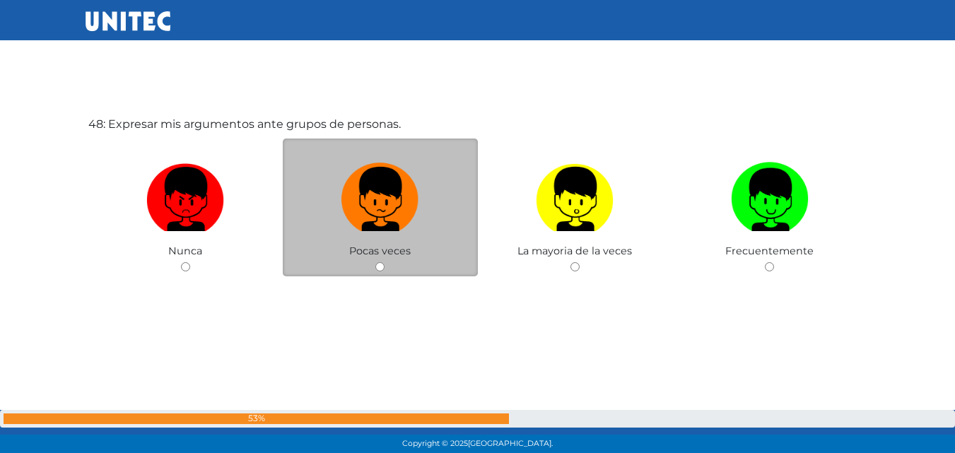
scroll to position [21410, 0]
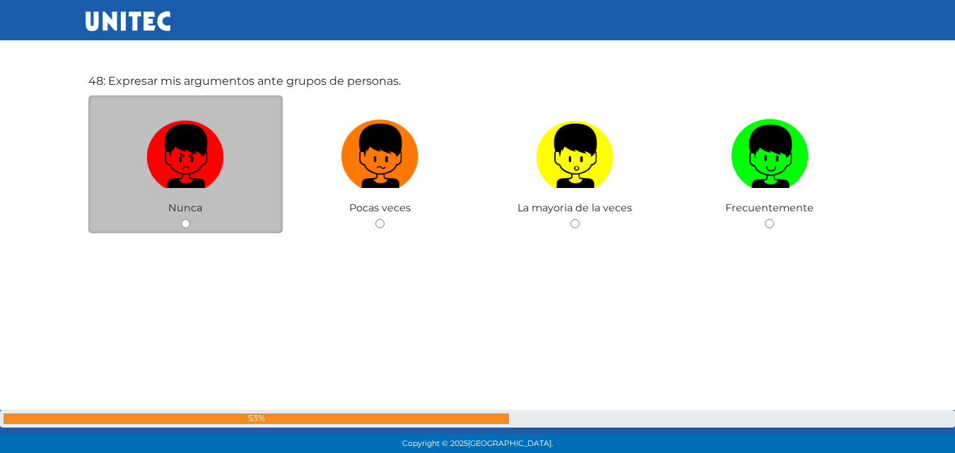
click at [186, 222] on input "radio" at bounding box center [185, 223] width 9 height 9
radio input "true"
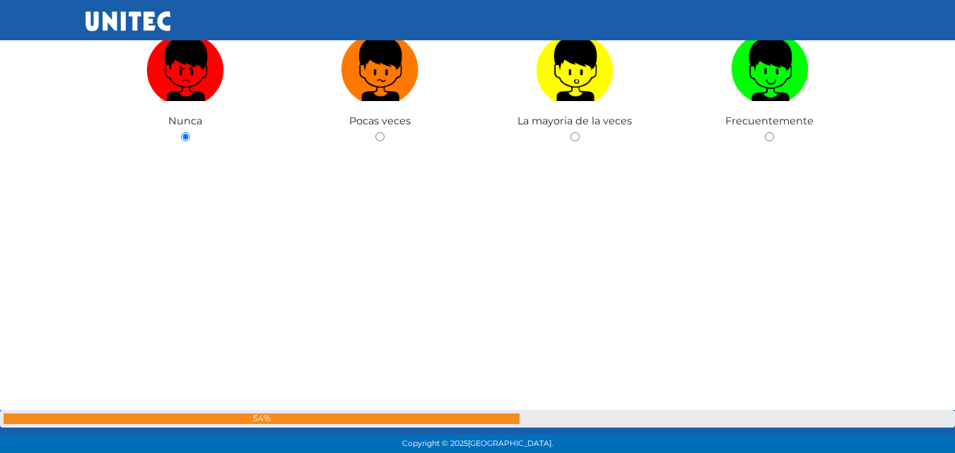
scroll to position [21469, 0]
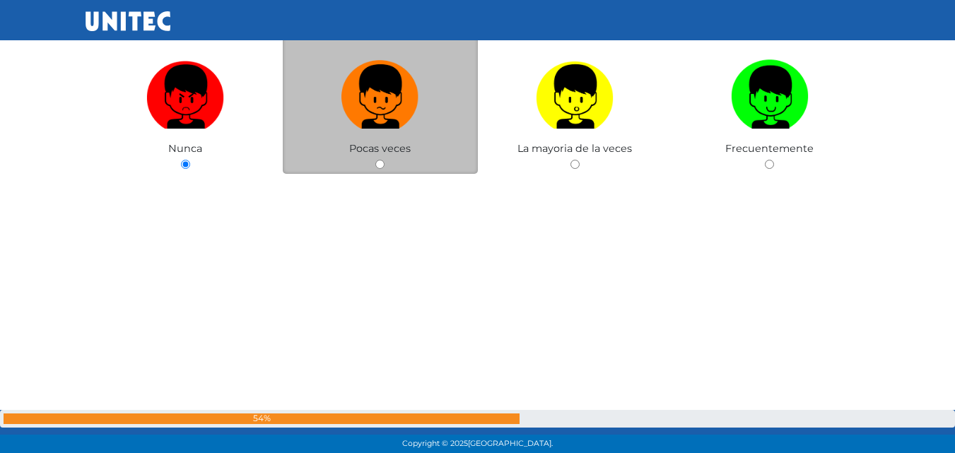
click at [382, 166] on input "radio" at bounding box center [379, 164] width 9 height 9
radio input "true"
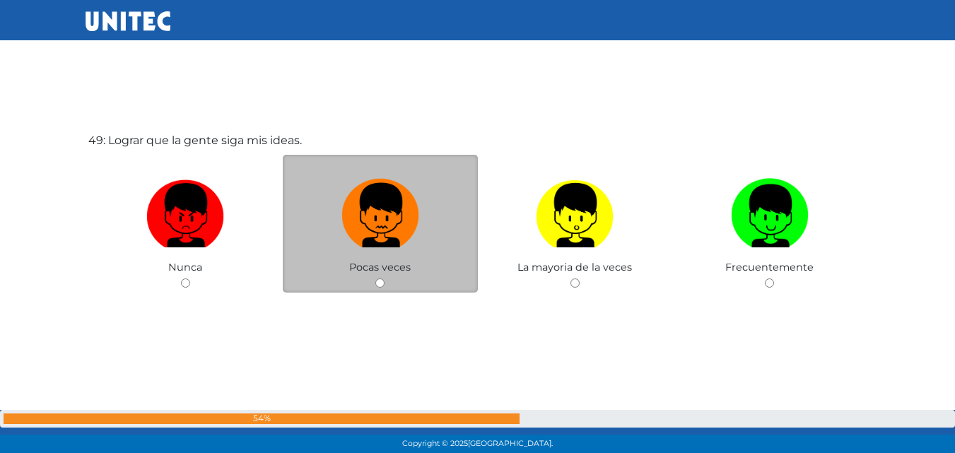
scroll to position [21828, 0]
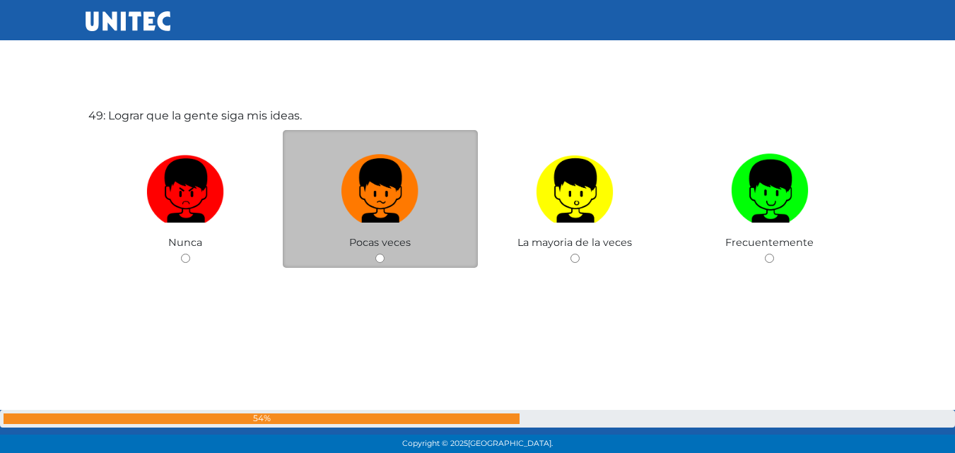
click at [379, 258] on input "radio" at bounding box center [379, 258] width 9 height 9
radio input "true"
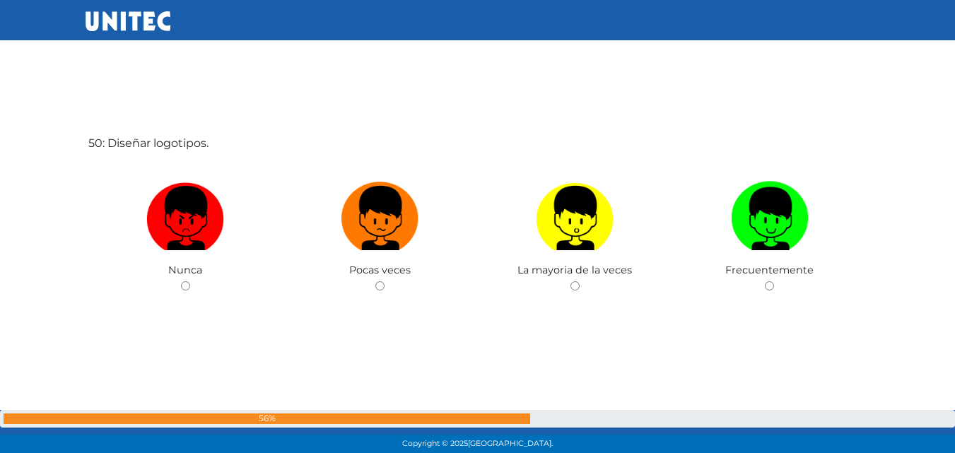
scroll to position [22255, 0]
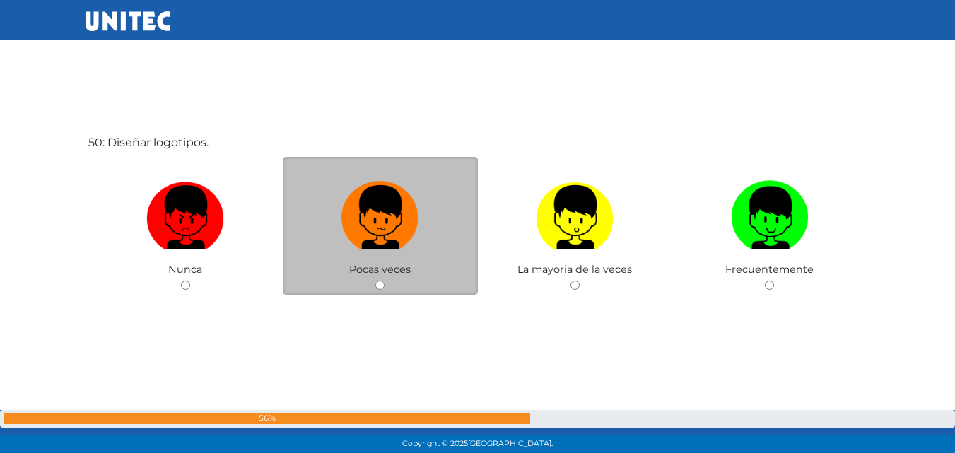
click at [378, 286] on input "radio" at bounding box center [379, 285] width 9 height 9
radio input "true"
click at [378, 286] on div "Pocas veces" at bounding box center [380, 226] width 195 height 138
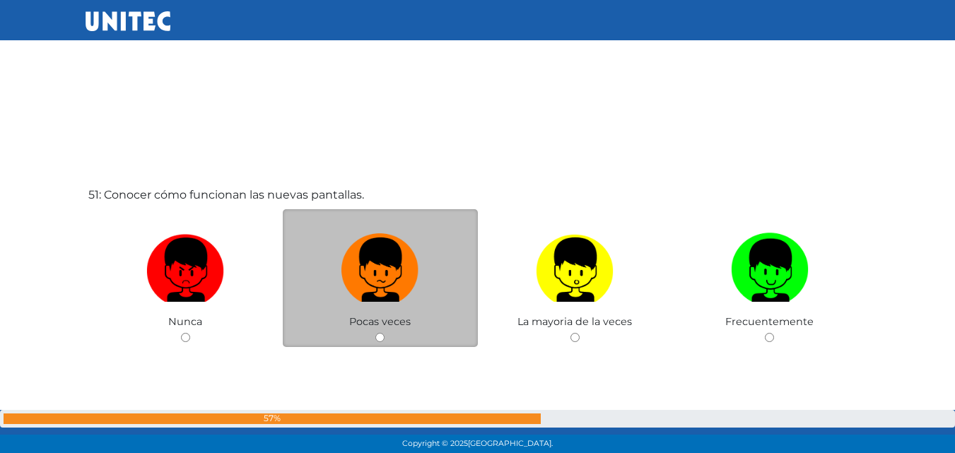
scroll to position [22680, 0]
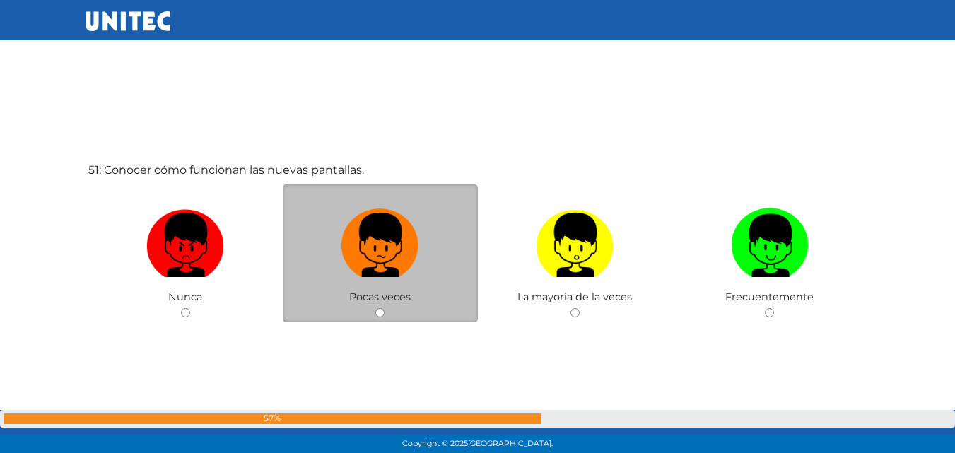
click at [380, 310] on input "radio" at bounding box center [379, 312] width 9 height 9
radio input "true"
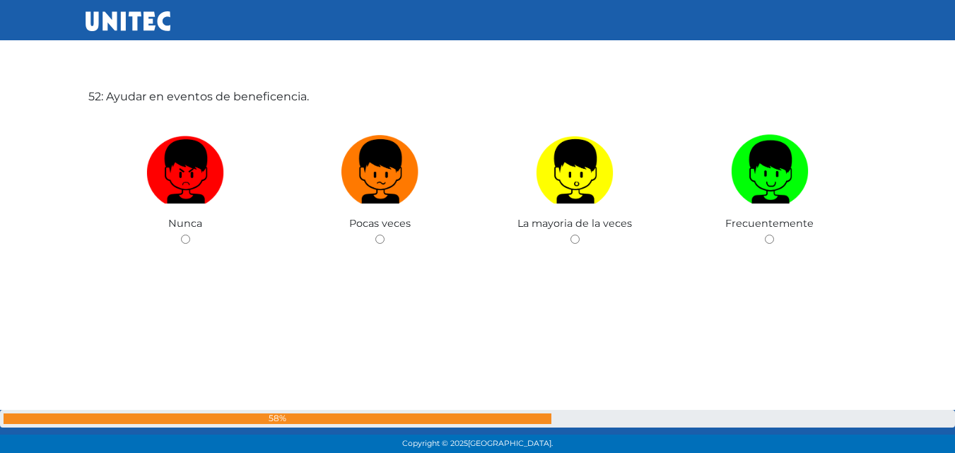
scroll to position [23182, 0]
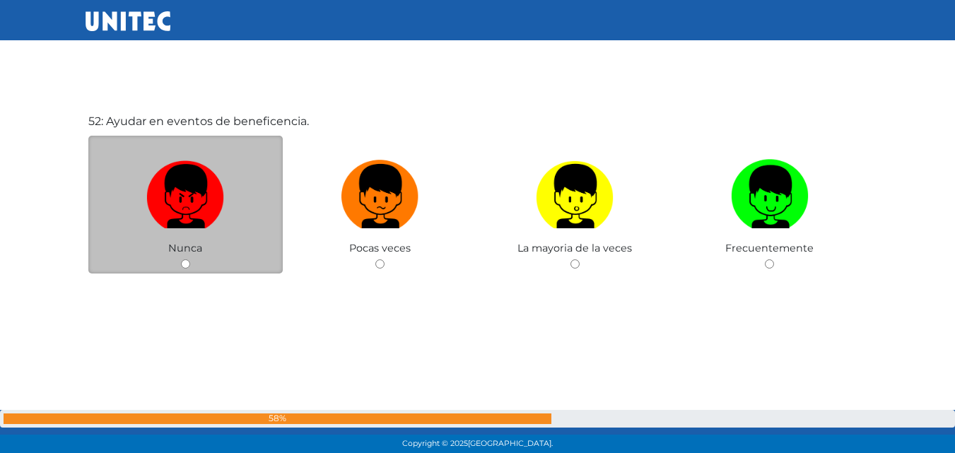
click at [187, 262] on input "radio" at bounding box center [185, 263] width 9 height 9
radio input "true"
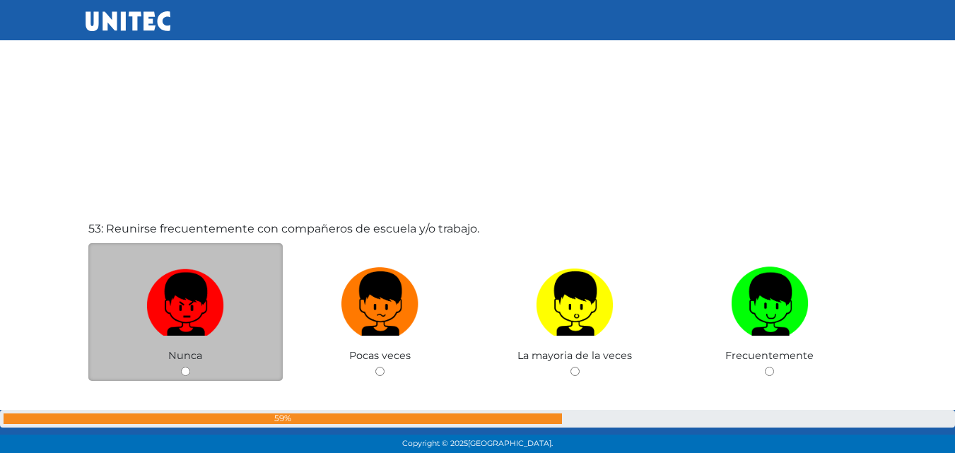
scroll to position [23609, 0]
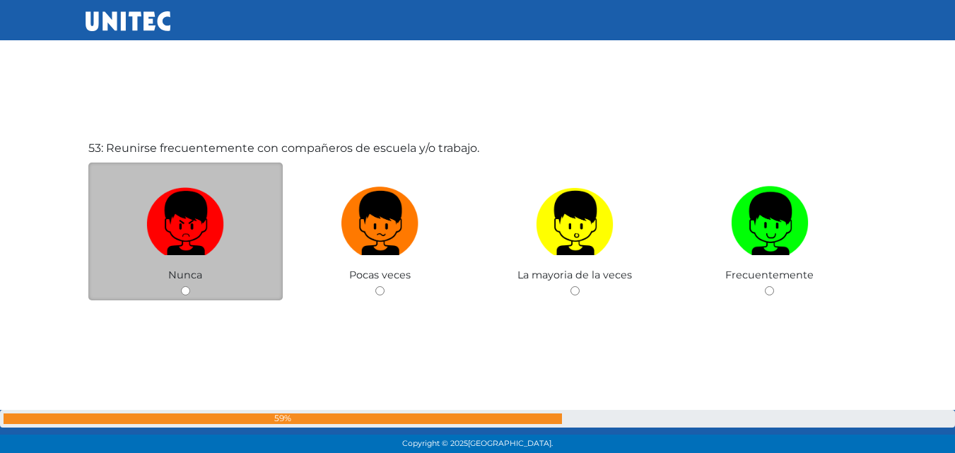
click at [183, 293] on input "radio" at bounding box center [185, 290] width 9 height 9
radio input "true"
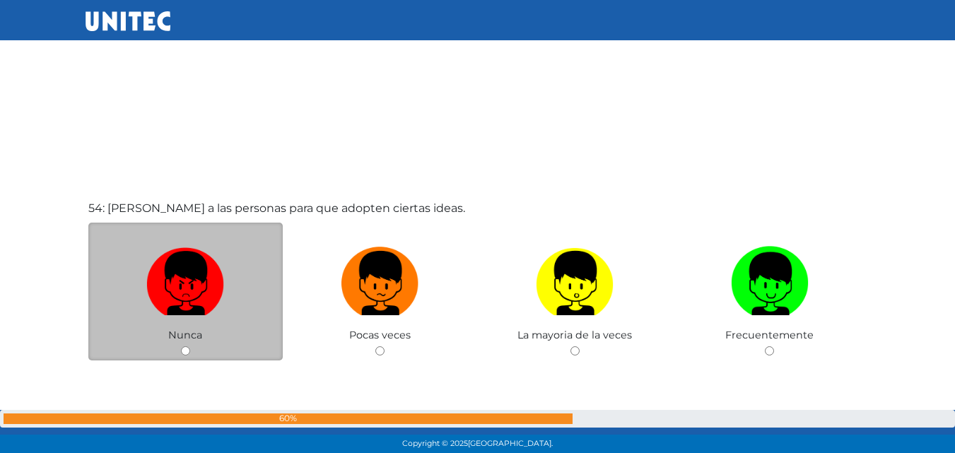
scroll to position [24026, 0]
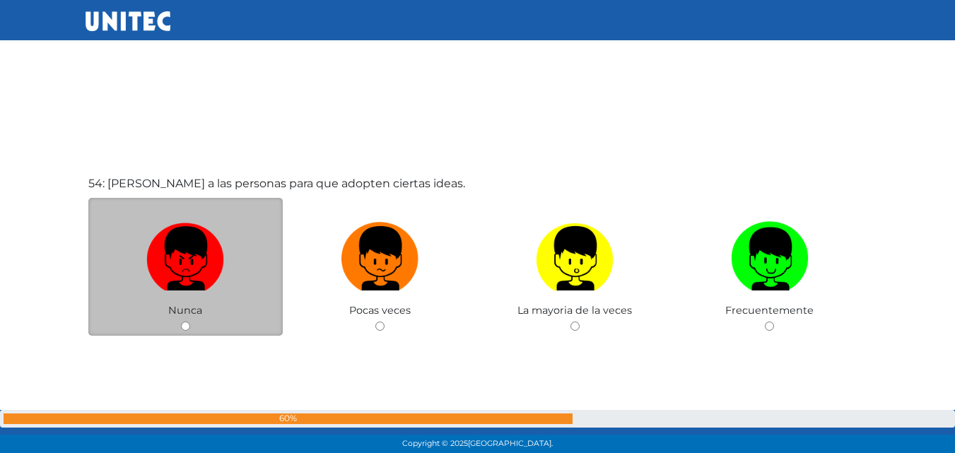
click at [189, 327] on input "radio" at bounding box center [185, 326] width 9 height 9
radio input "true"
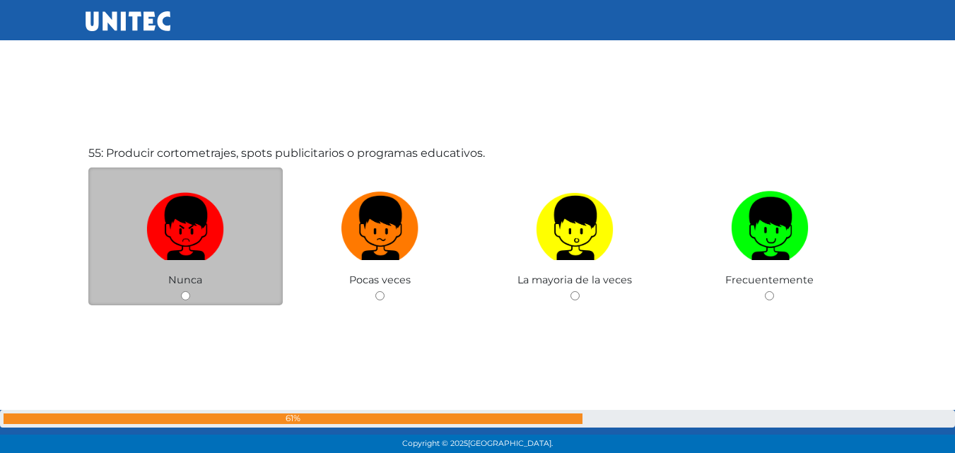
scroll to position [24592, 0]
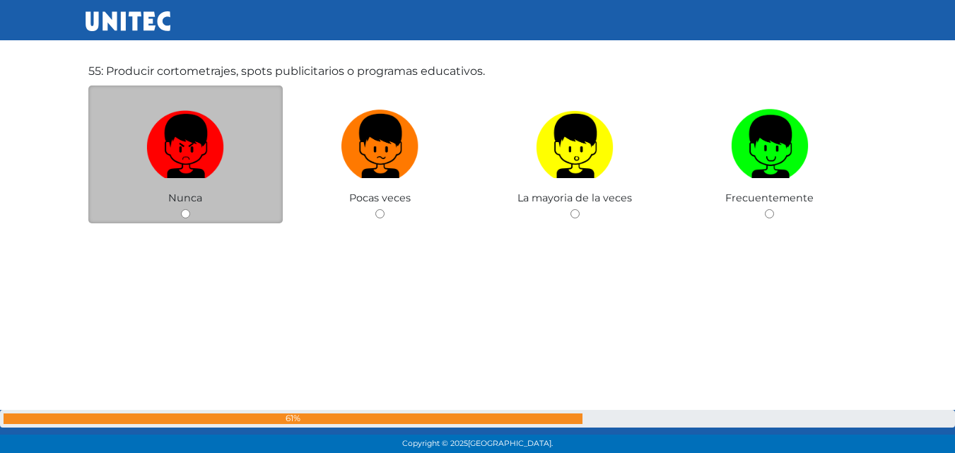
click at [184, 215] on input "radio" at bounding box center [185, 213] width 9 height 9
radio input "true"
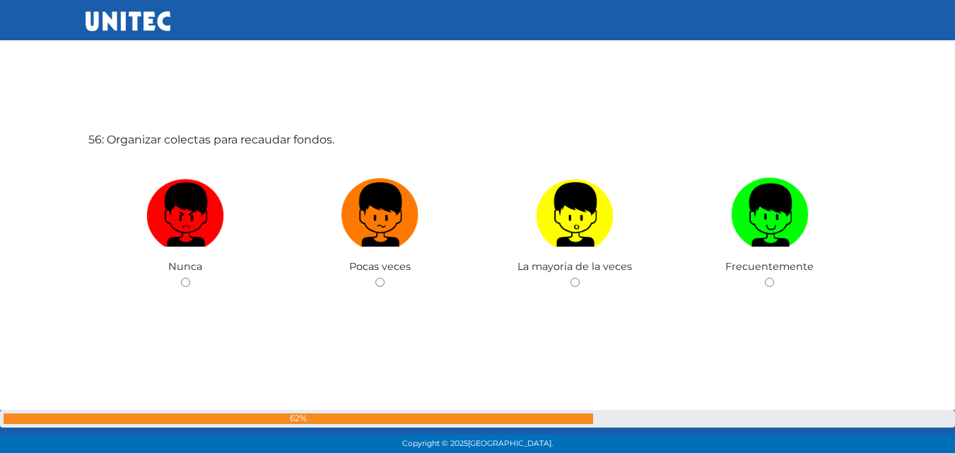
scroll to position [24995, 0]
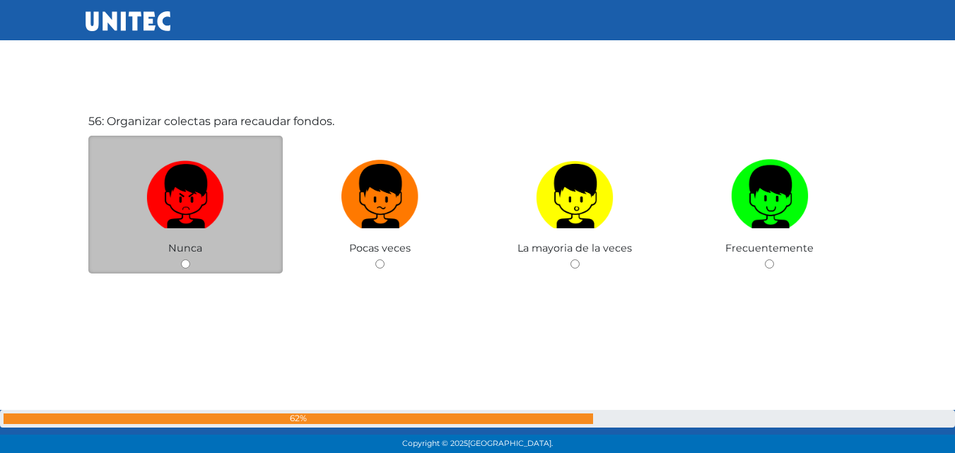
click at [182, 265] on input "radio" at bounding box center [185, 263] width 9 height 9
radio input "true"
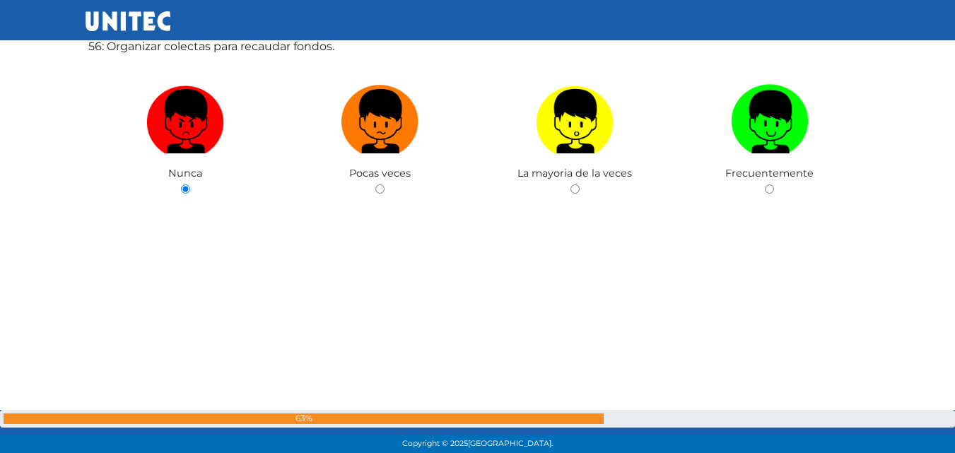
scroll to position [25069, 0]
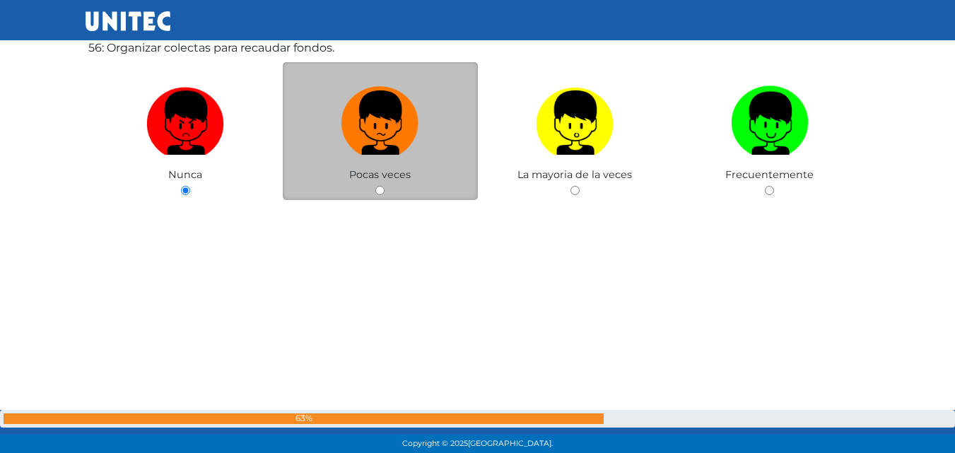
click at [378, 190] on input "radio" at bounding box center [379, 190] width 9 height 9
radio input "true"
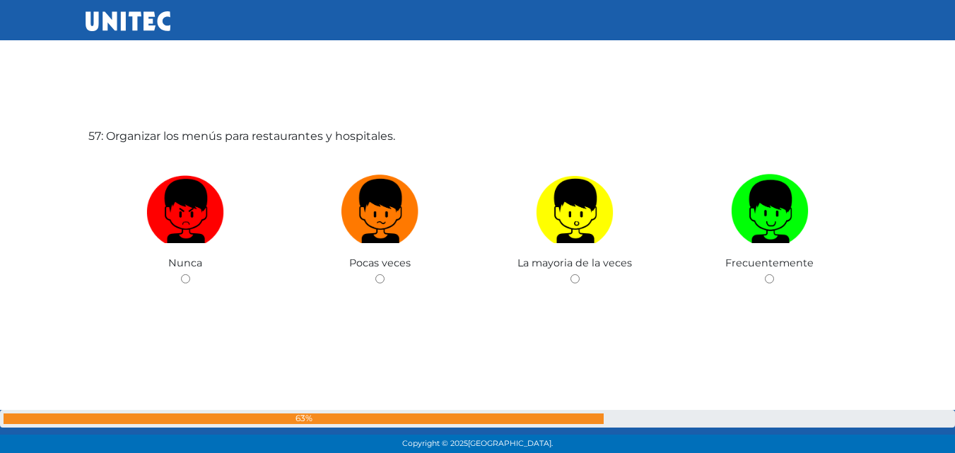
scroll to position [25448, 0]
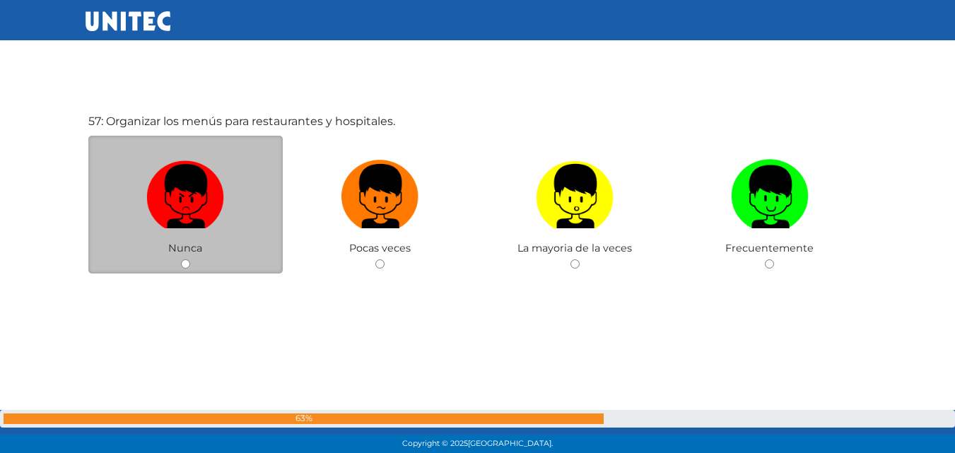
click at [187, 267] on input "radio" at bounding box center [185, 263] width 9 height 9
radio input "true"
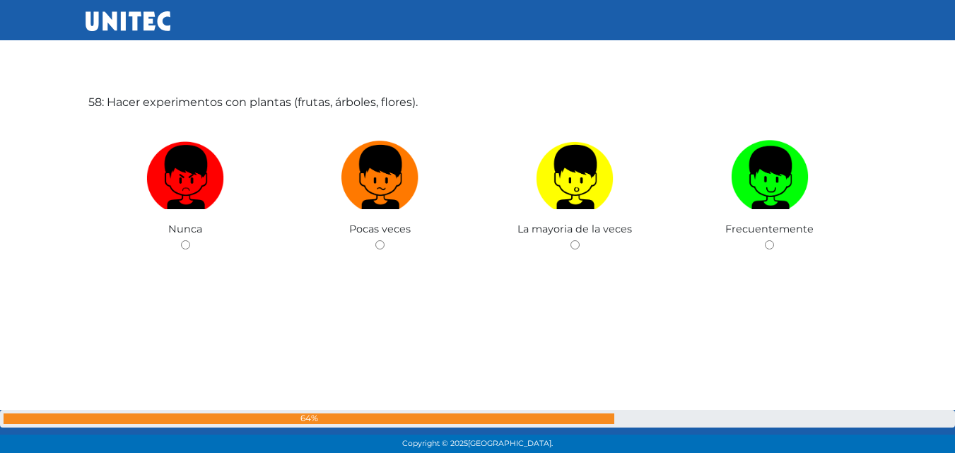
scroll to position [25903, 0]
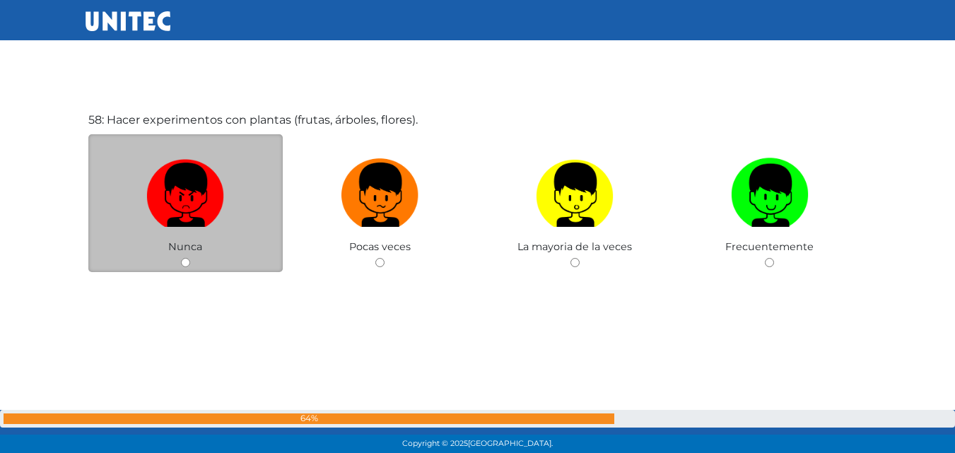
click at [188, 262] on input "radio" at bounding box center [185, 262] width 9 height 9
radio input "true"
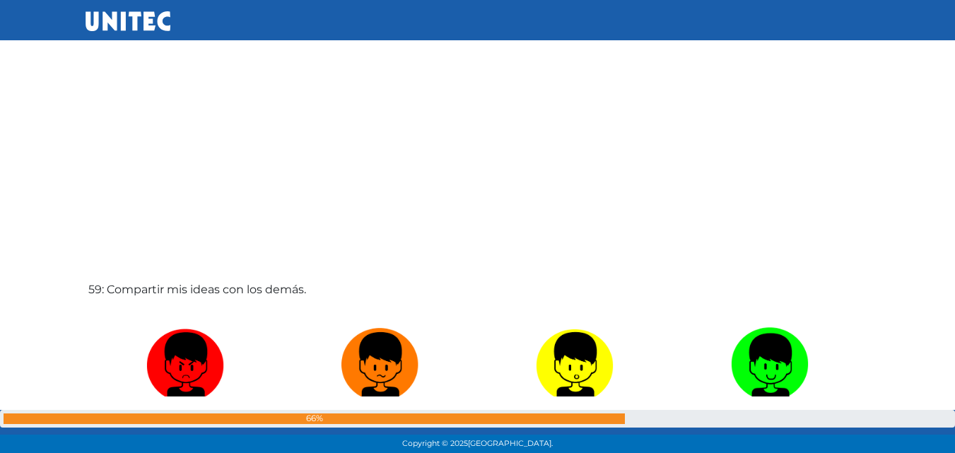
scroll to position [26328, 0]
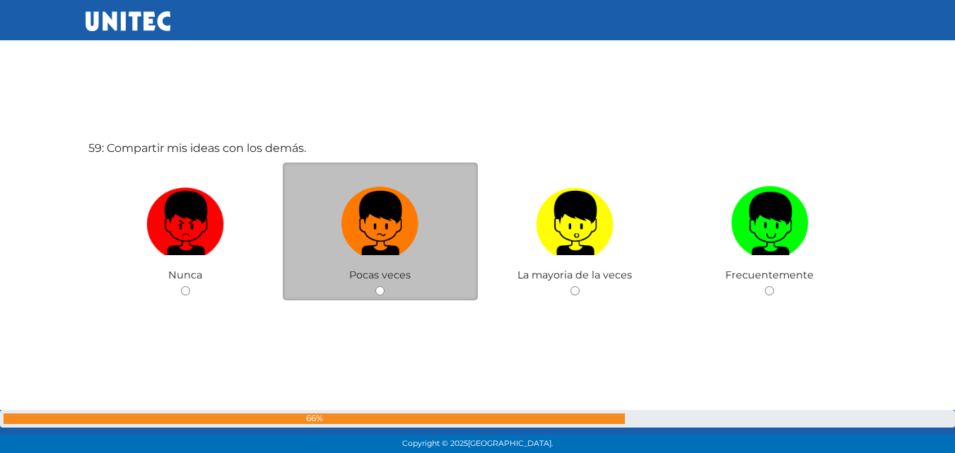
click at [380, 290] on input "radio" at bounding box center [379, 290] width 9 height 9
radio input "true"
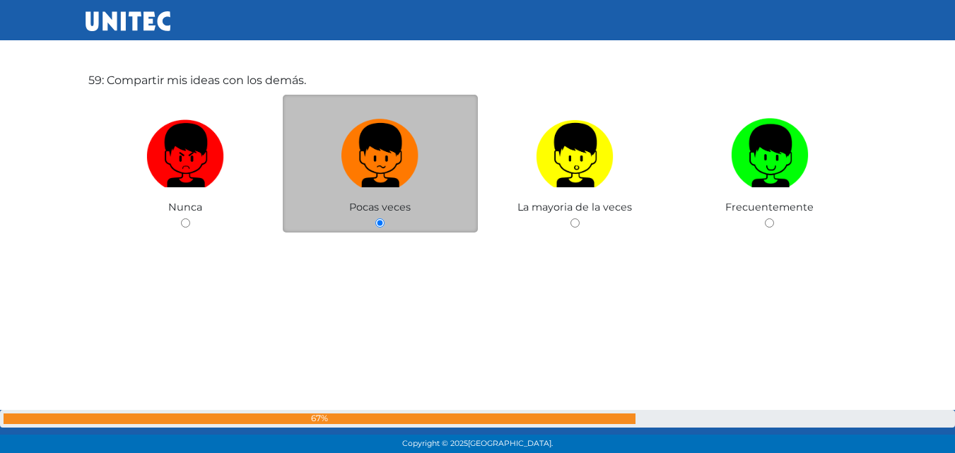
scroll to position [26398, 0]
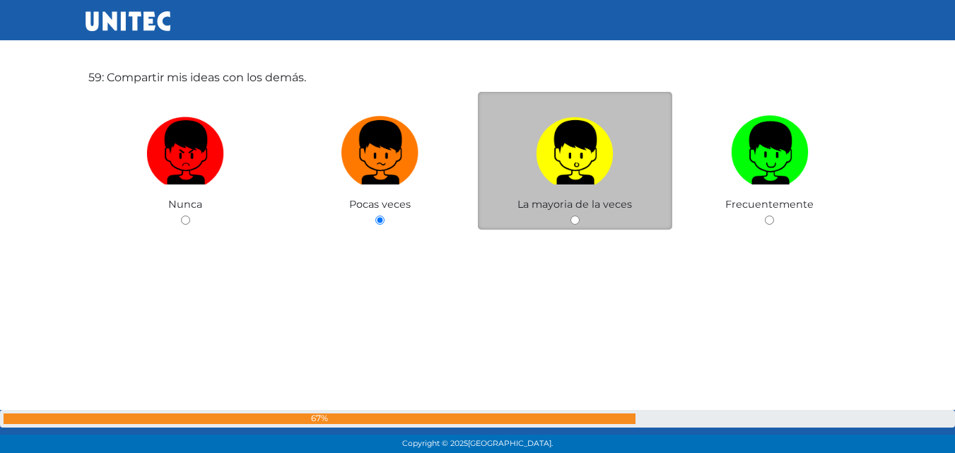
click at [575, 225] on div "La mayoria de la veces" at bounding box center [575, 161] width 195 height 138
click at [575, 222] on input "radio" at bounding box center [575, 220] width 9 height 9
radio input "true"
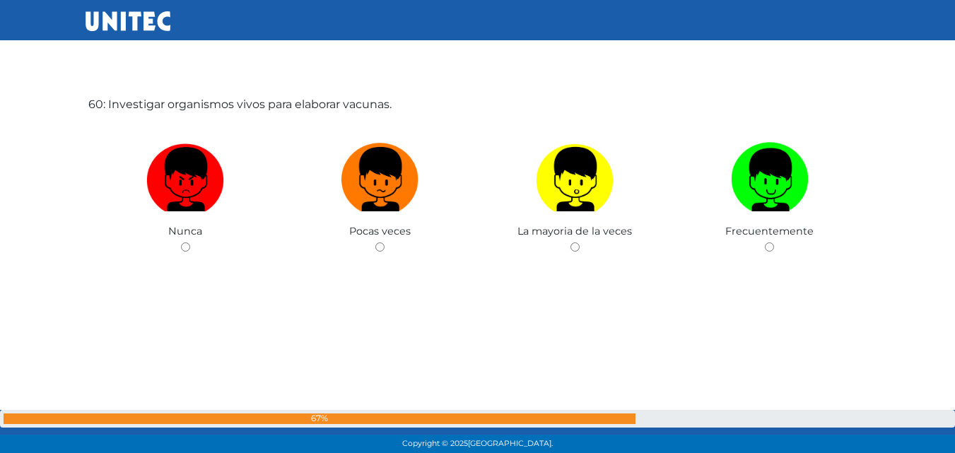
scroll to position [26827, 0]
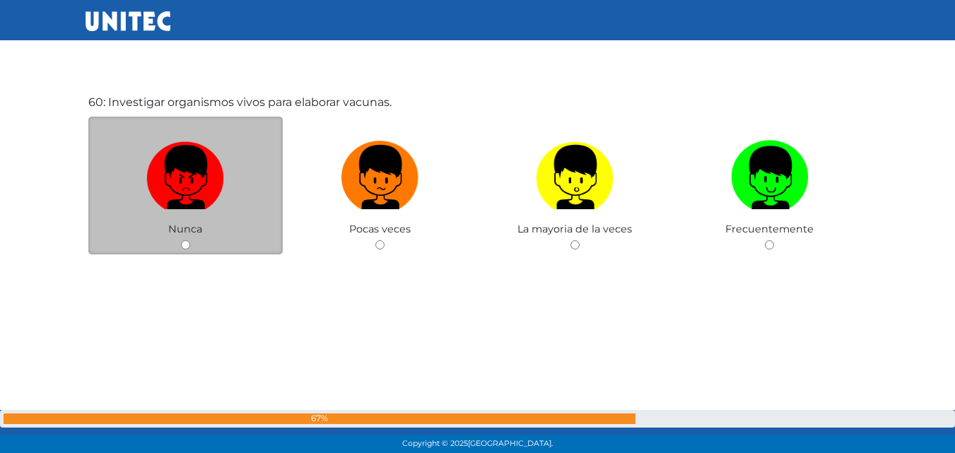
click at [183, 245] on input "radio" at bounding box center [185, 244] width 9 height 9
radio input "true"
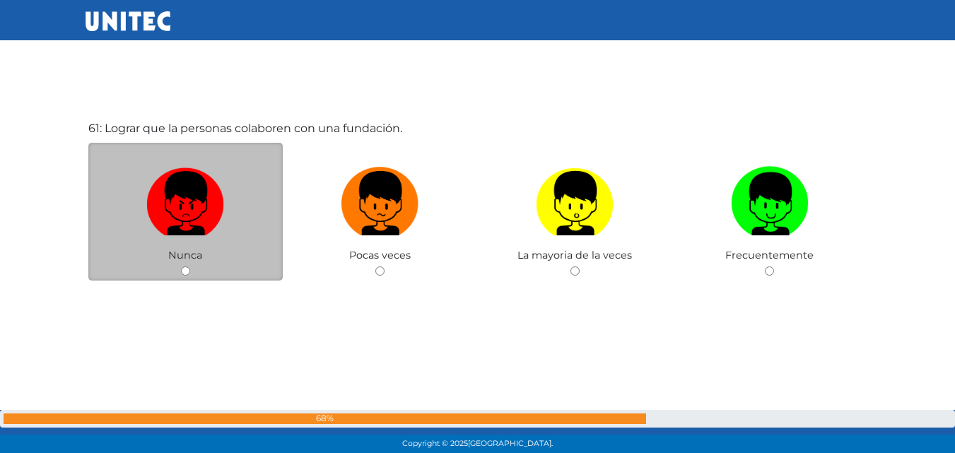
scroll to position [27255, 0]
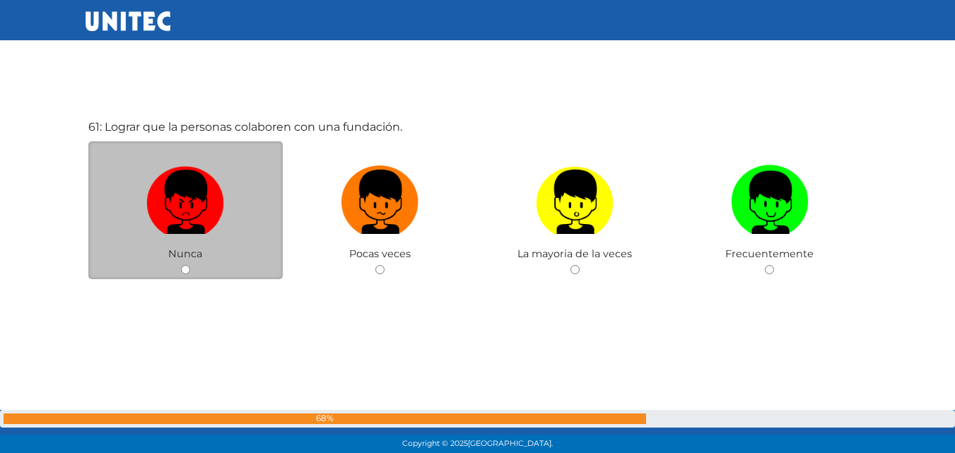
click at [185, 267] on input "radio" at bounding box center [185, 269] width 9 height 9
radio input "true"
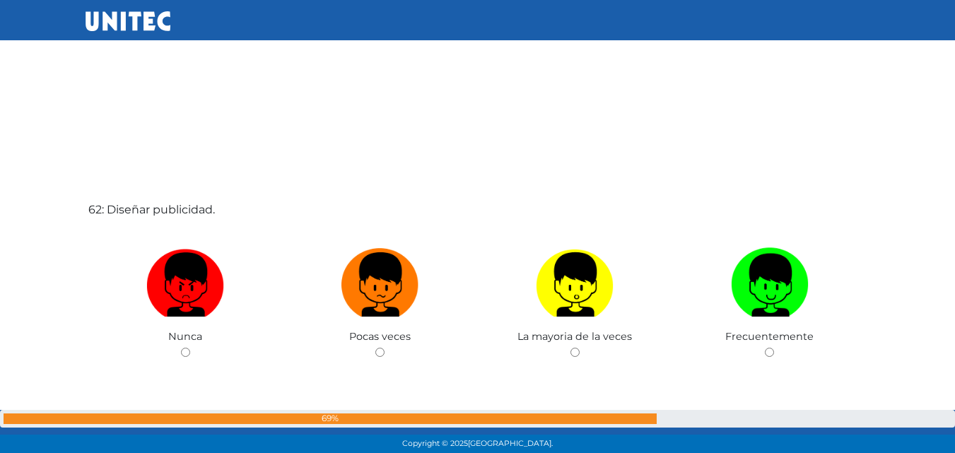
scroll to position [27752, 0]
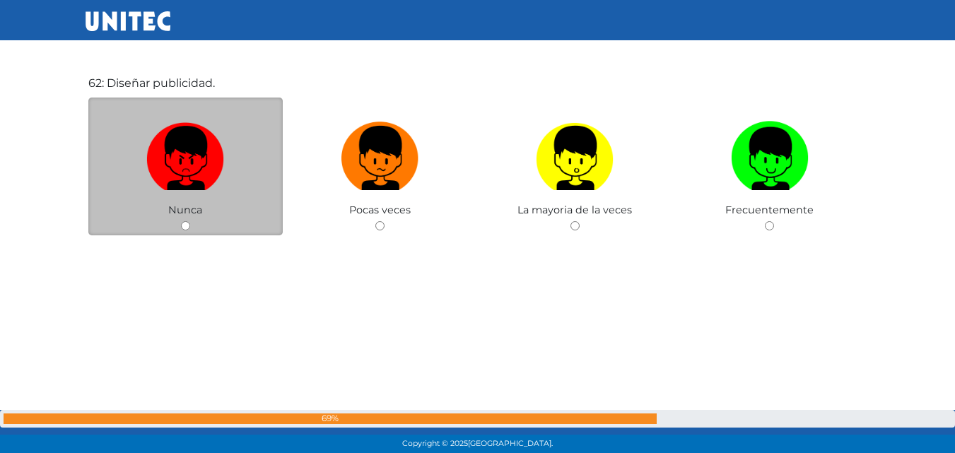
click at [187, 221] on input "radio" at bounding box center [185, 225] width 9 height 9
radio input "true"
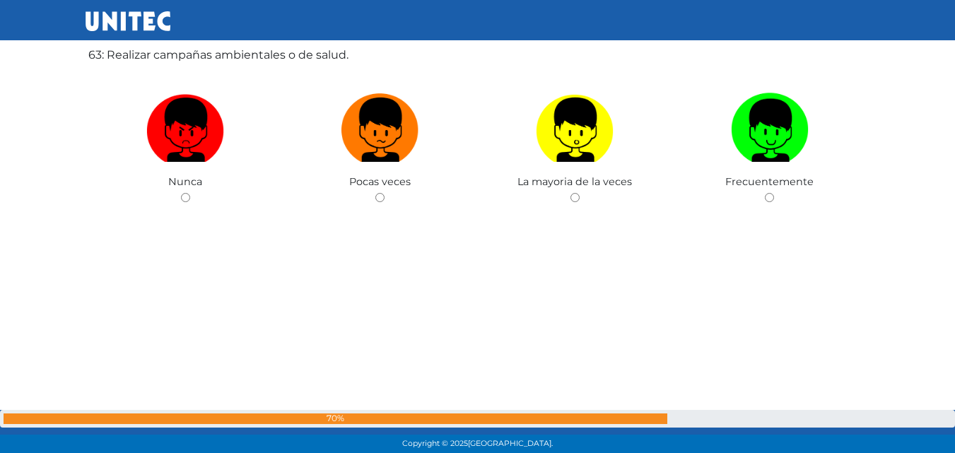
scroll to position [28239, 0]
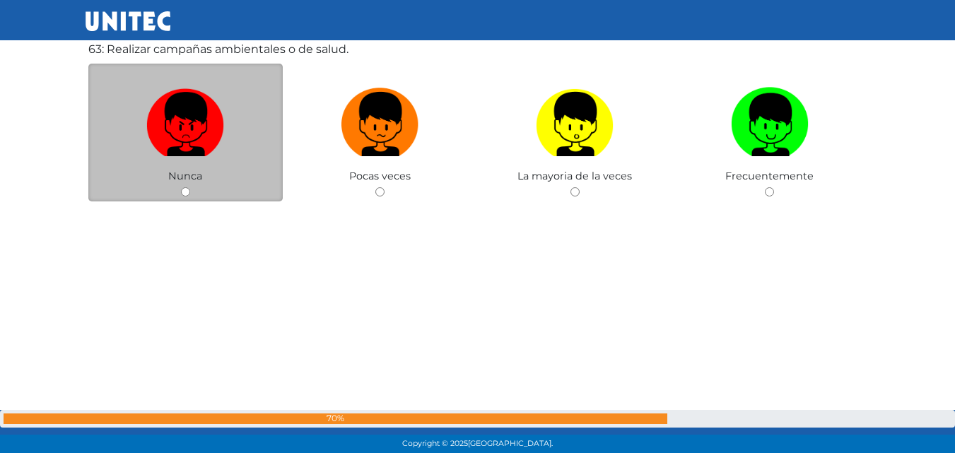
click at [185, 192] on input "radio" at bounding box center [185, 191] width 9 height 9
radio input "true"
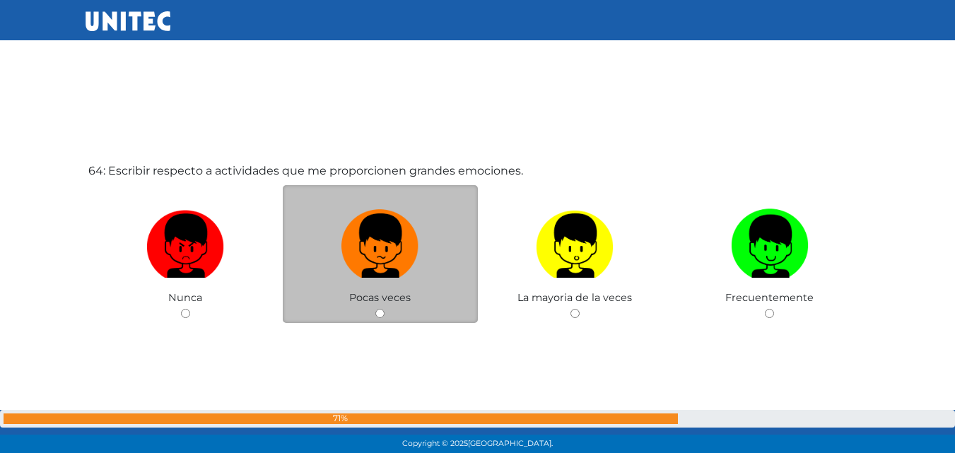
scroll to position [28642, 0]
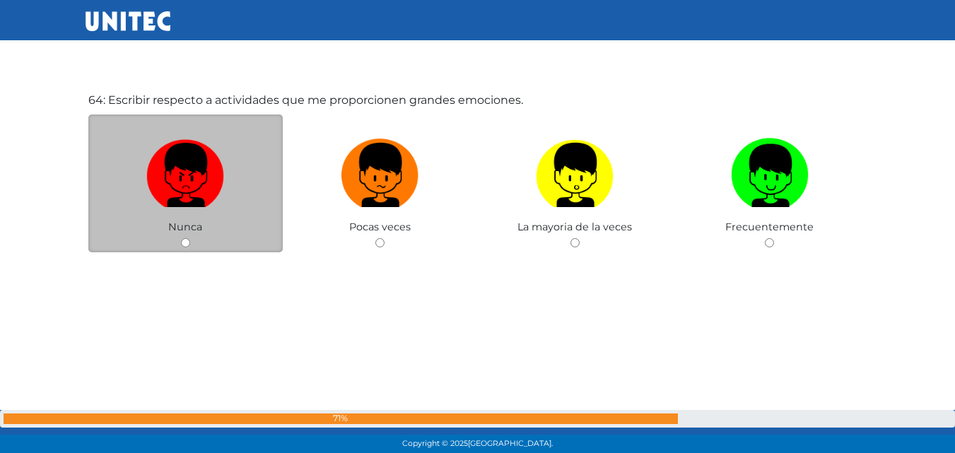
click at [198, 237] on div "Nunca" at bounding box center [185, 184] width 195 height 138
click at [189, 245] on input "radio" at bounding box center [185, 242] width 9 height 9
radio input "true"
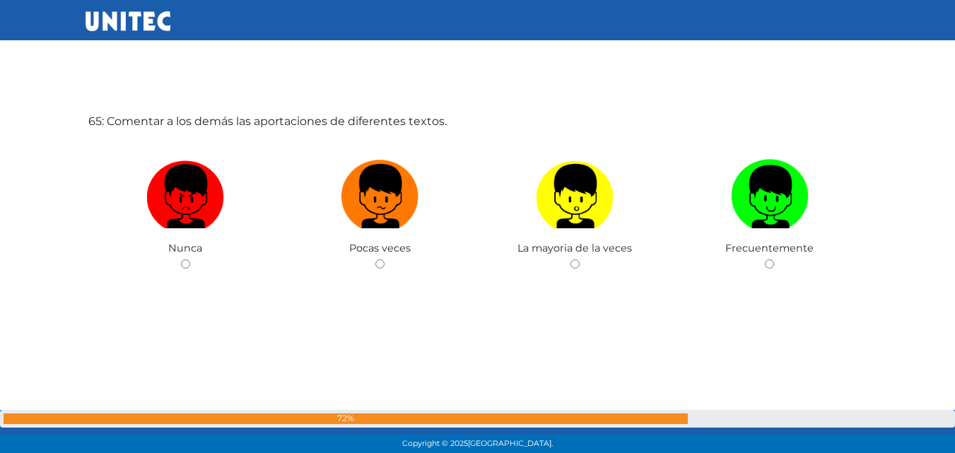
scroll to position [29144, 0]
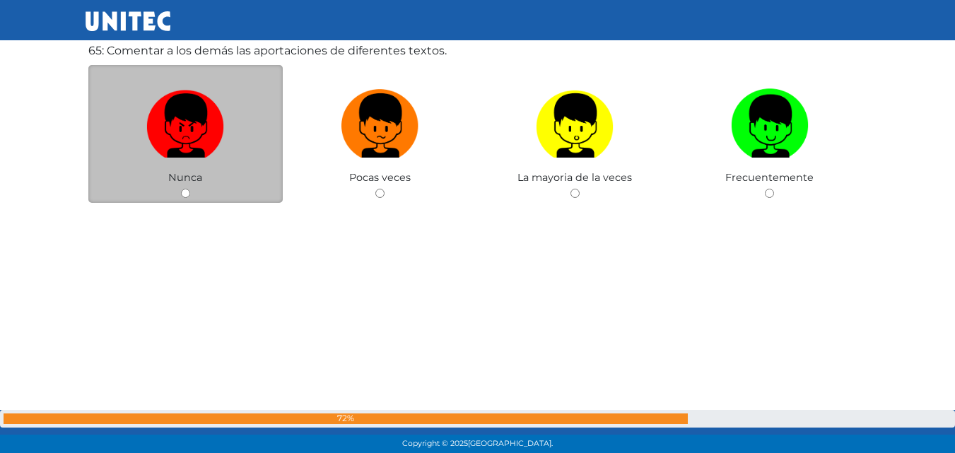
click at [184, 190] on input "radio" at bounding box center [185, 193] width 9 height 9
radio input "true"
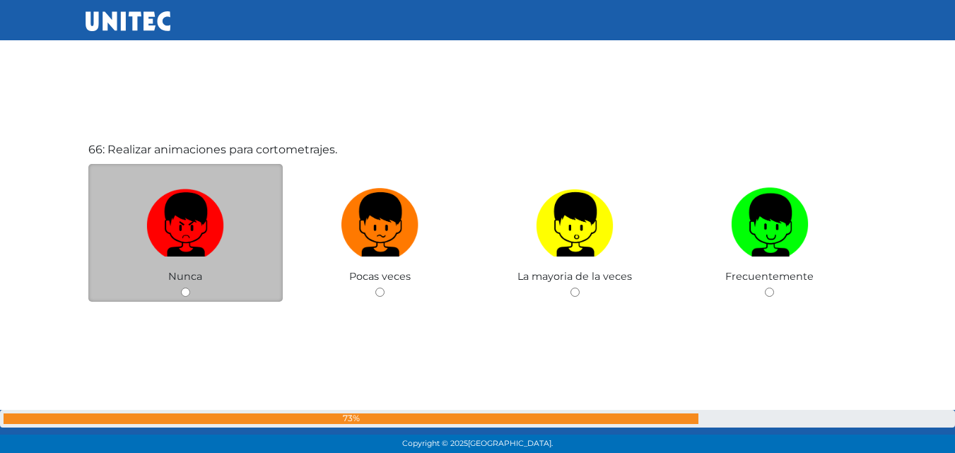
scroll to position [29502, 0]
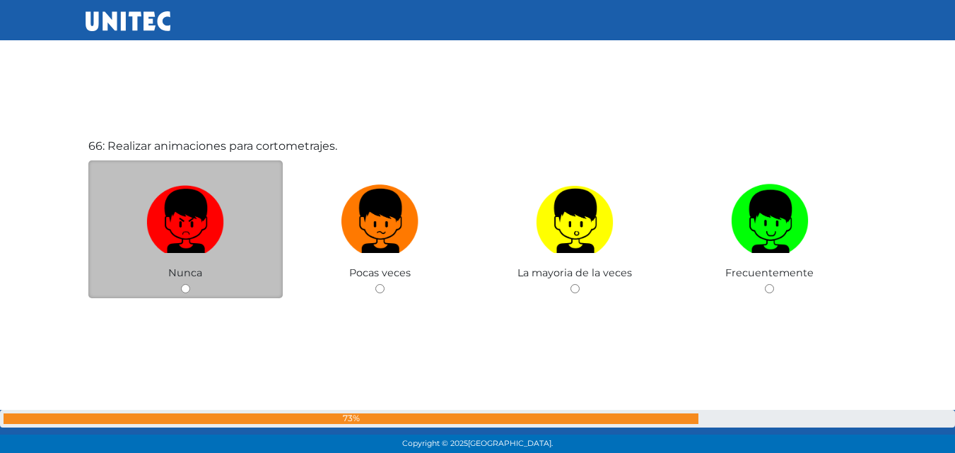
click at [183, 292] on input "radio" at bounding box center [185, 288] width 9 height 9
radio input "true"
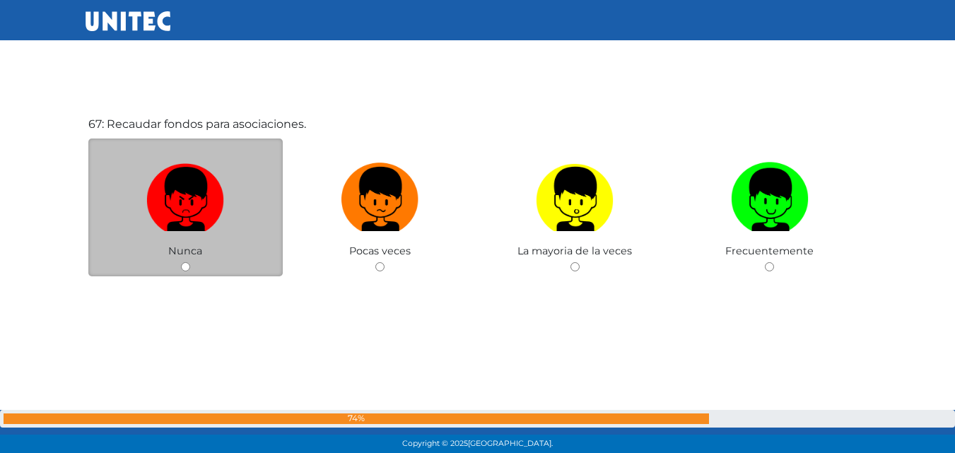
scroll to position [29980, 0]
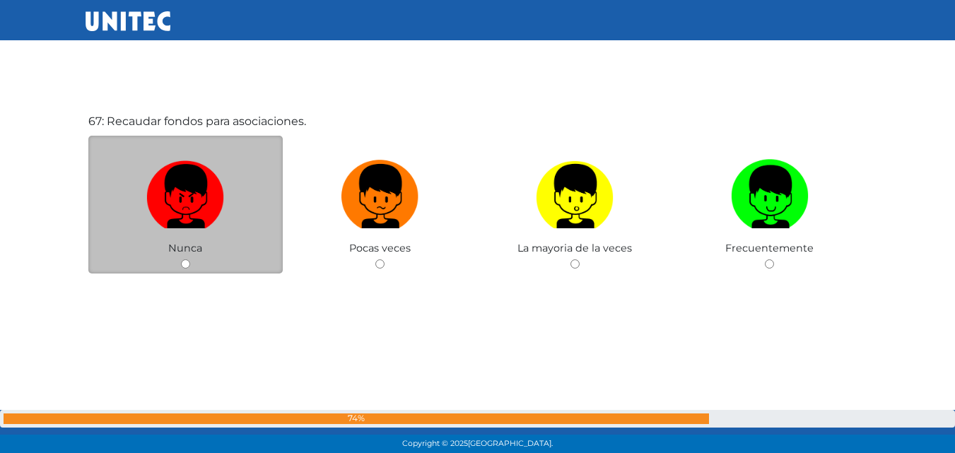
click at [187, 263] on input "radio" at bounding box center [185, 263] width 9 height 9
radio input "true"
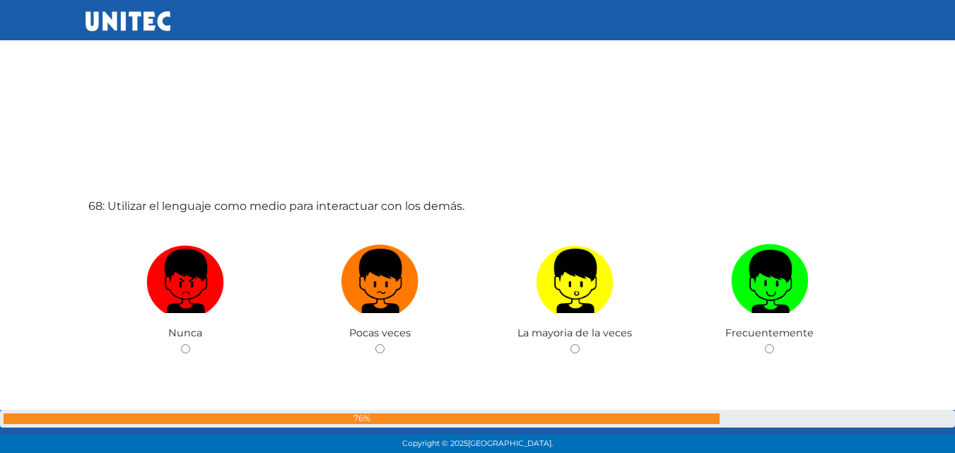
scroll to position [30407, 0]
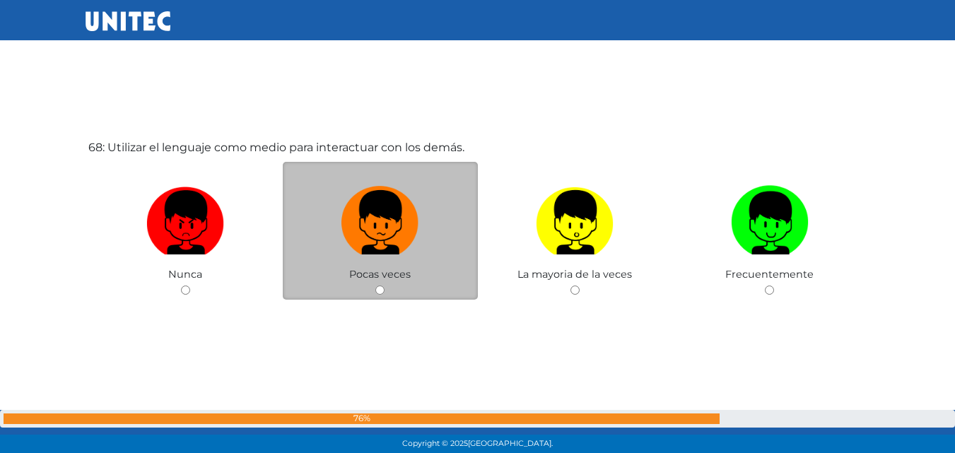
click at [380, 291] on input "radio" at bounding box center [379, 290] width 9 height 9
radio input "true"
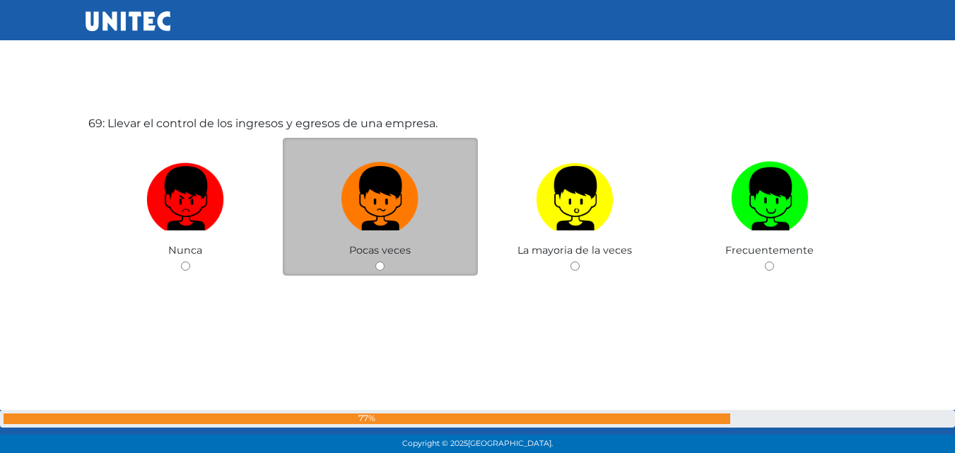
scroll to position [30886, 0]
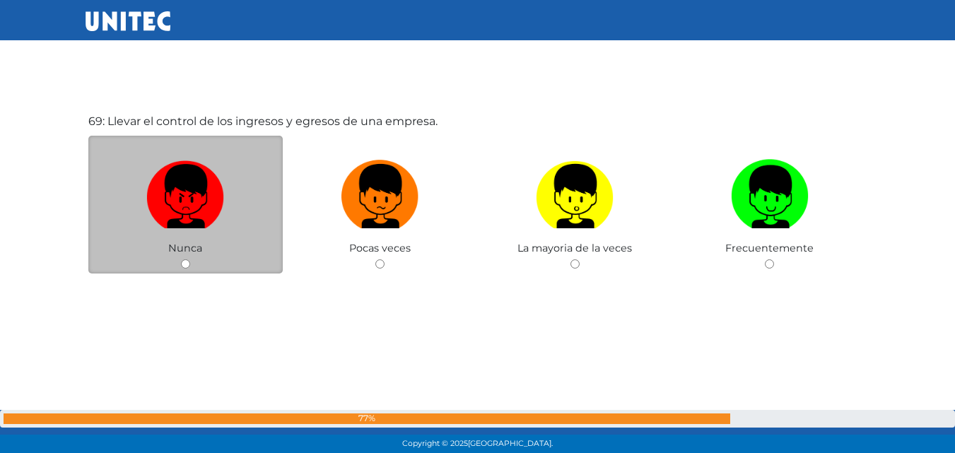
click at [182, 267] on input "radio" at bounding box center [185, 263] width 9 height 9
radio input "true"
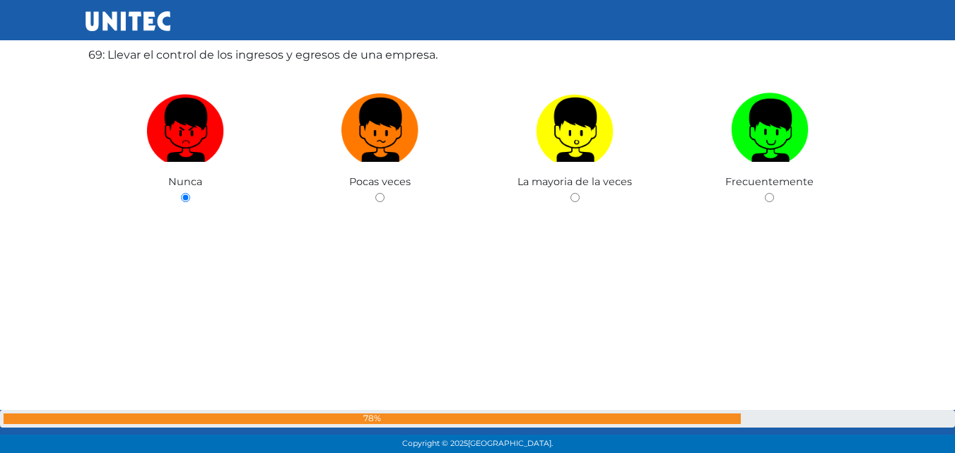
scroll to position [31305, 0]
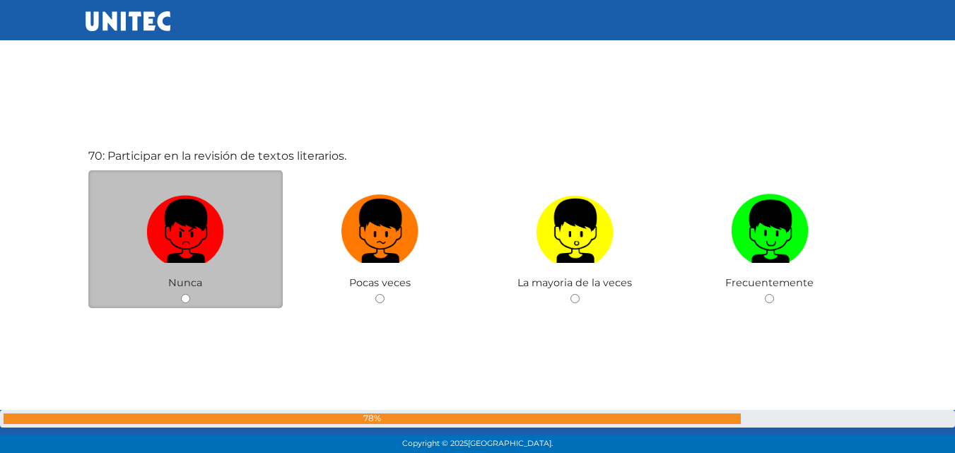
click at [189, 298] on input "radio" at bounding box center [185, 298] width 9 height 9
radio input "true"
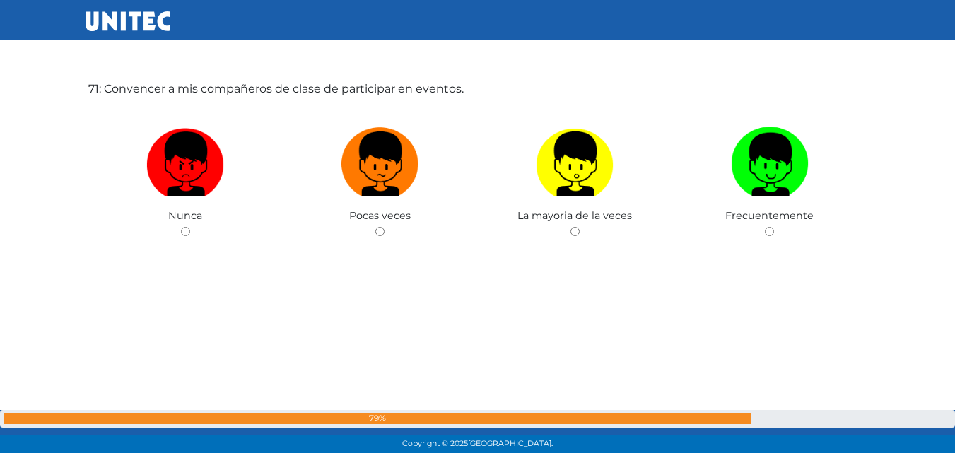
scroll to position [31801, 0]
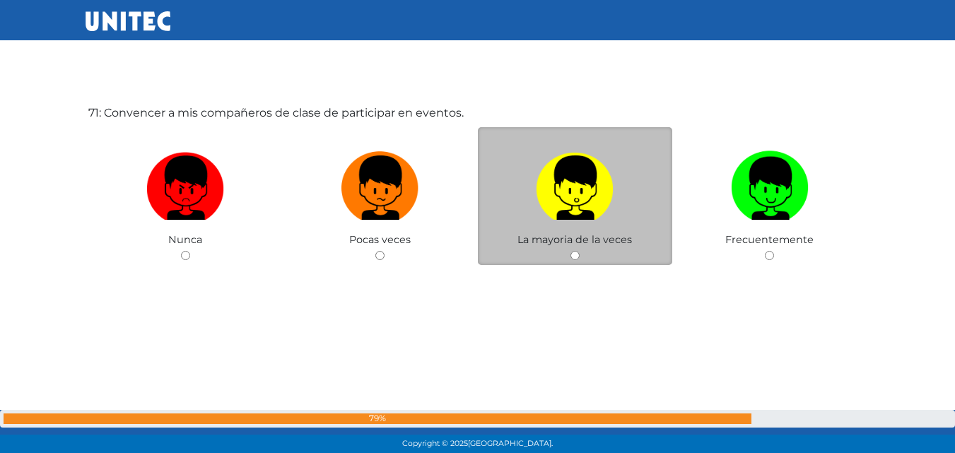
click at [577, 252] on input "radio" at bounding box center [575, 255] width 9 height 9
radio input "true"
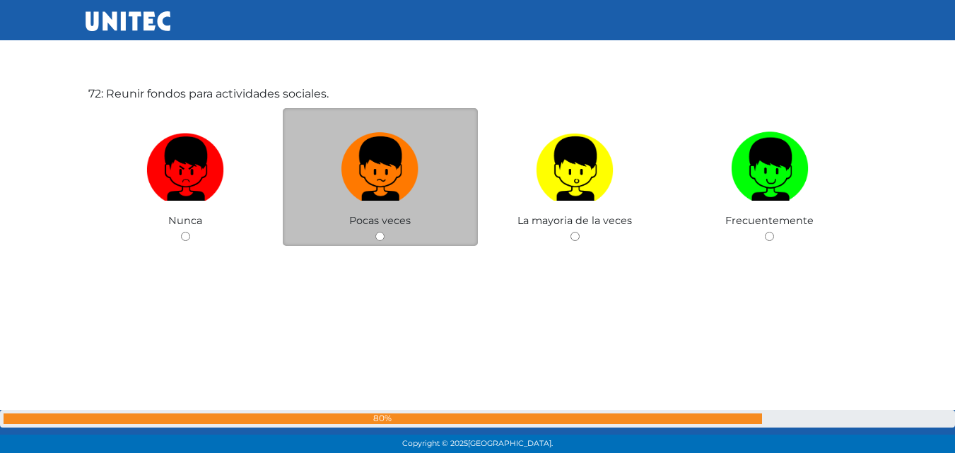
scroll to position [32298, 0]
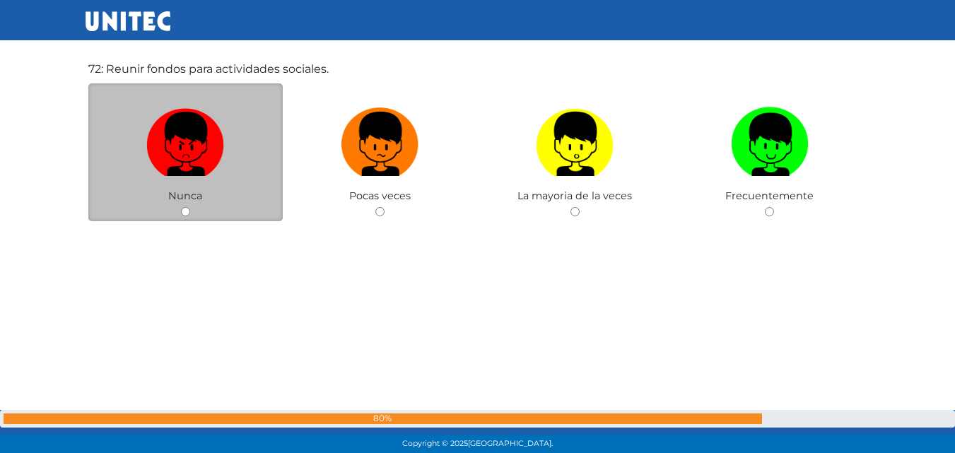
click at [185, 211] on input "radio" at bounding box center [185, 211] width 9 height 9
radio input "true"
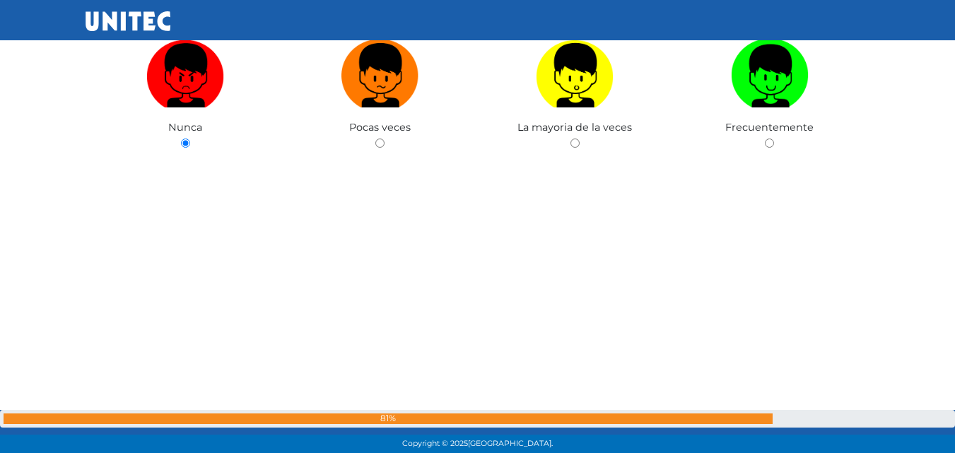
scroll to position [32719, 0]
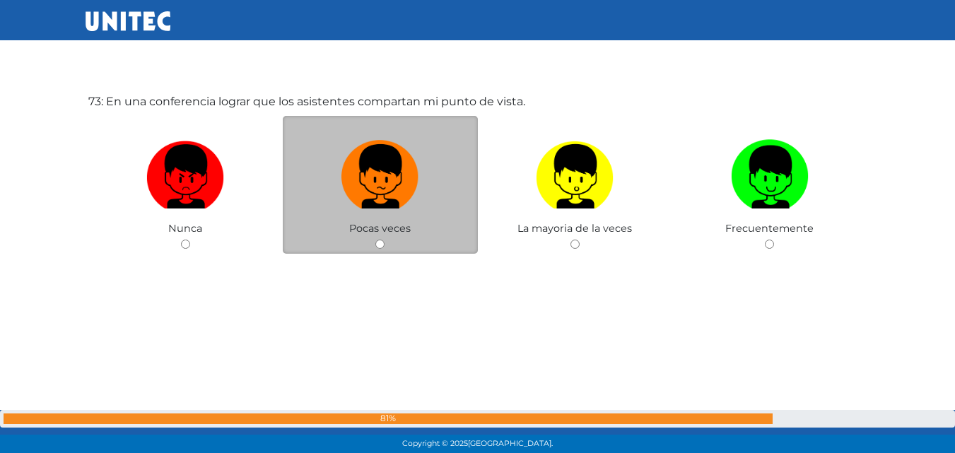
click at [378, 245] on input "radio" at bounding box center [379, 244] width 9 height 9
radio input "true"
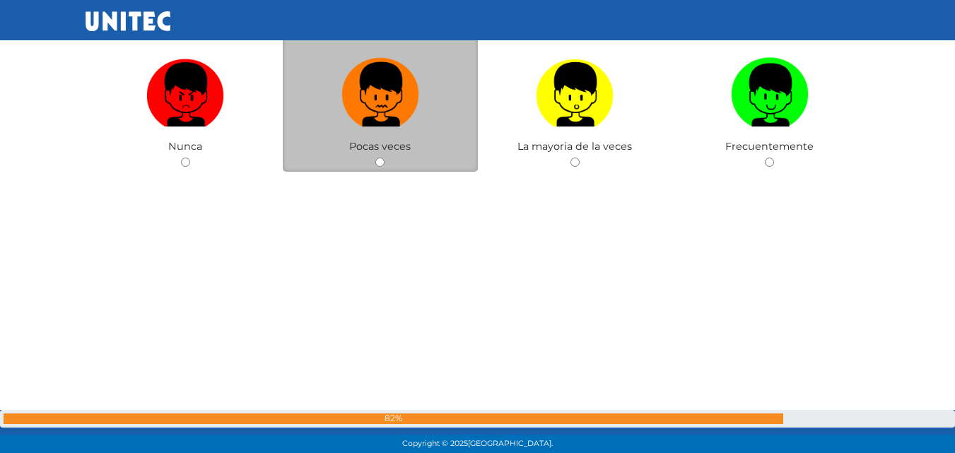
scroll to position [33134, 0]
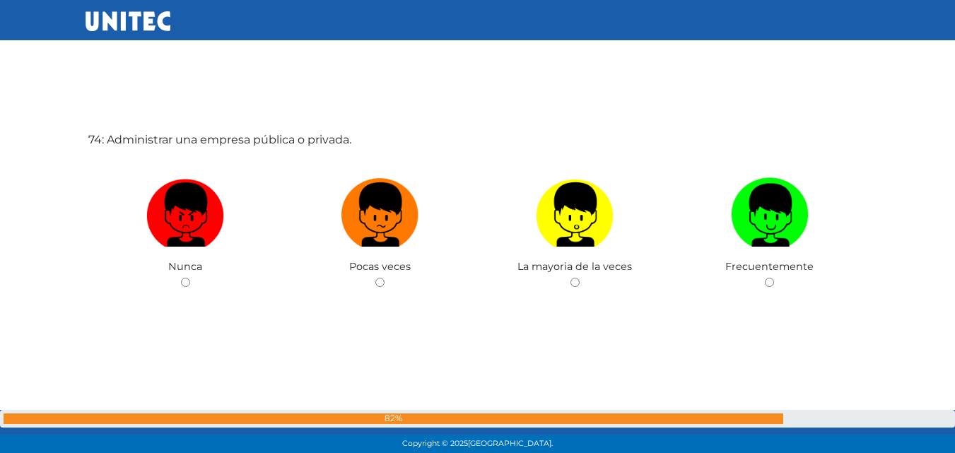
click at [185, 286] on input "radio" at bounding box center [185, 282] width 9 height 9
radio input "true"
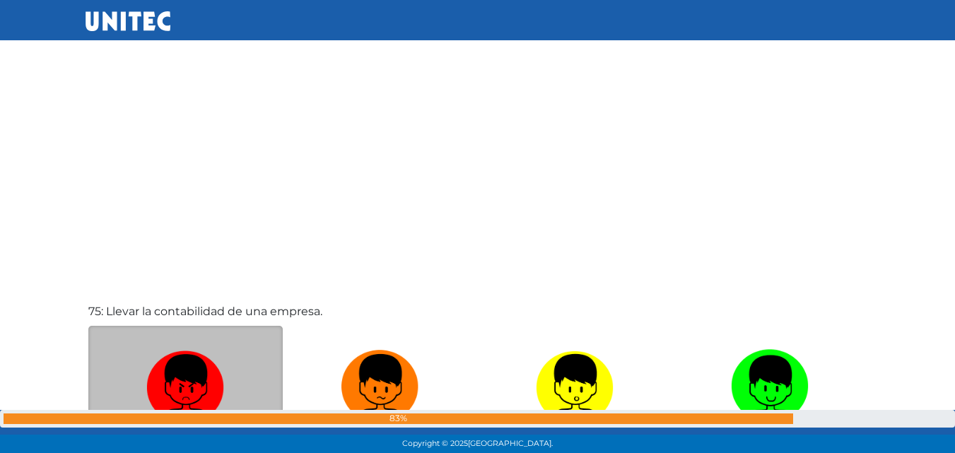
scroll to position [33556, 0]
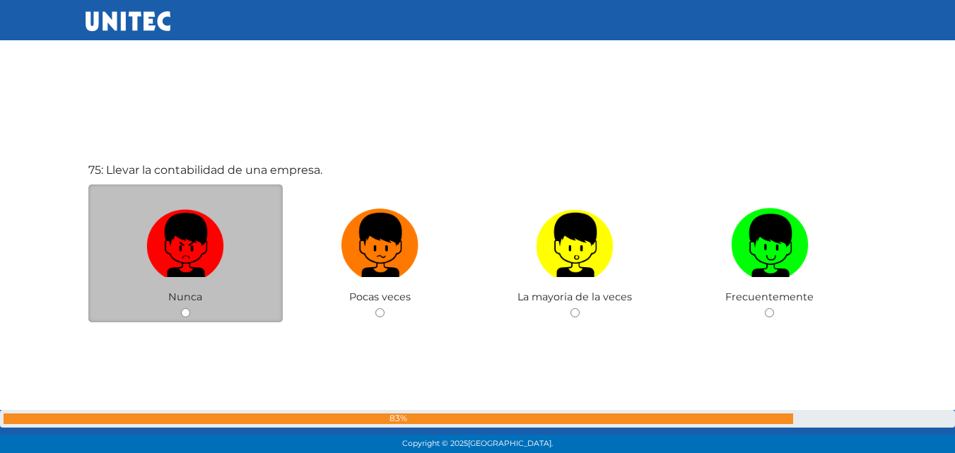
click at [187, 311] on input "radio" at bounding box center [185, 312] width 9 height 9
radio input "true"
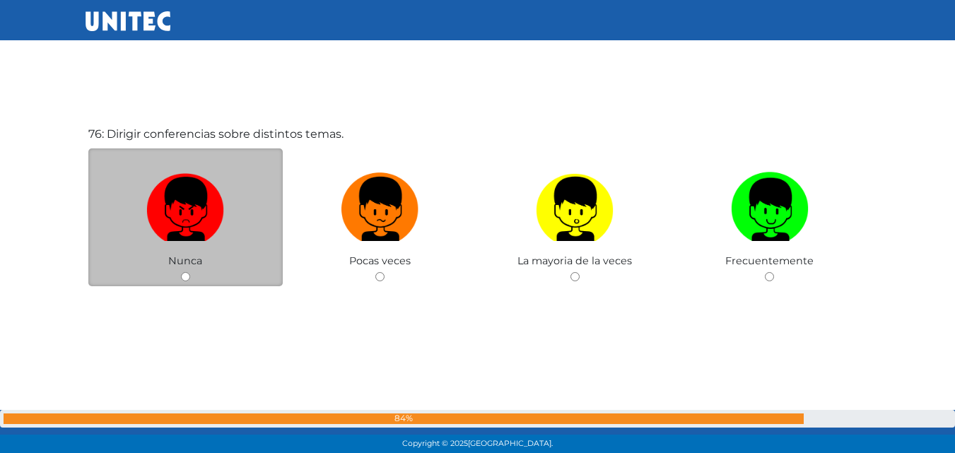
scroll to position [34058, 0]
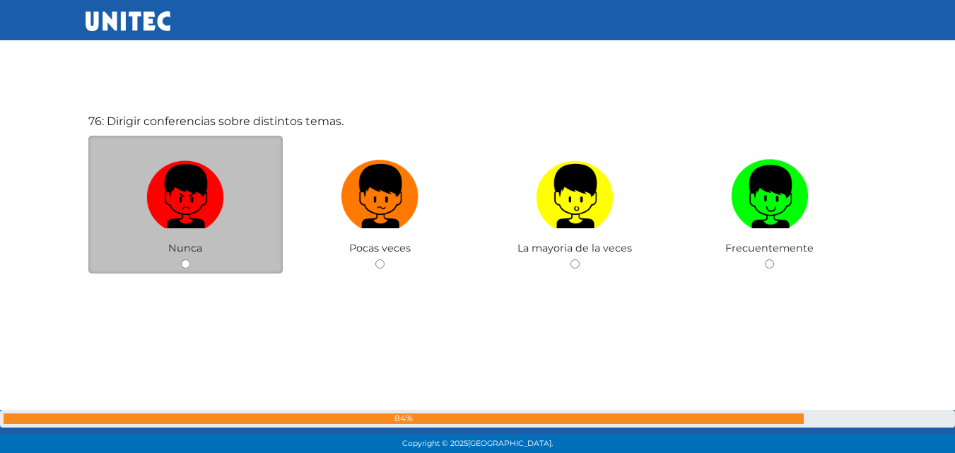
click at [270, 267] on div "Nunca" at bounding box center [185, 205] width 195 height 138
click at [237, 252] on div "Nunca" at bounding box center [185, 205] width 195 height 138
click at [177, 271] on div "Nunca" at bounding box center [185, 205] width 195 height 138
click at [182, 267] on input "radio" at bounding box center [185, 263] width 9 height 9
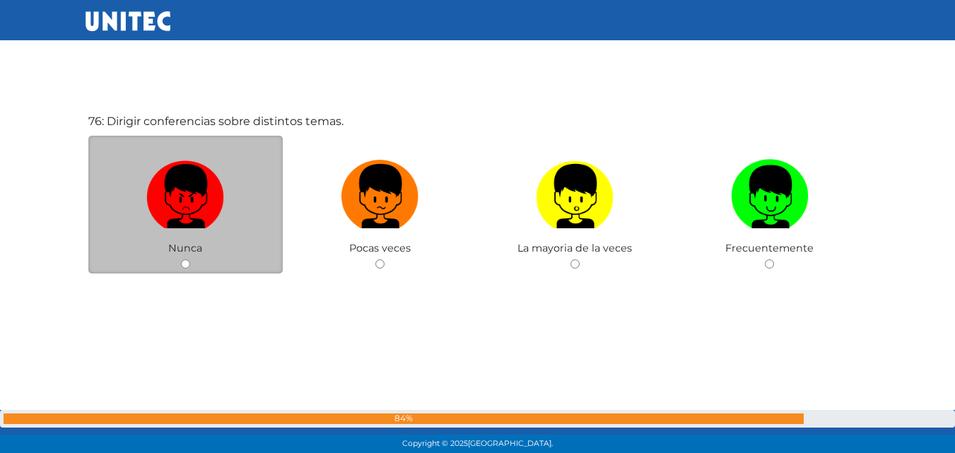
radio input "true"
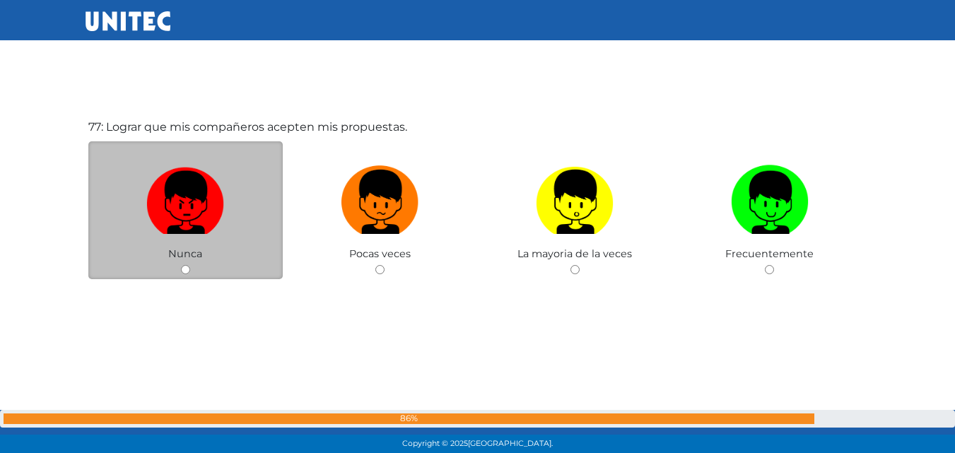
scroll to position [34483, 0]
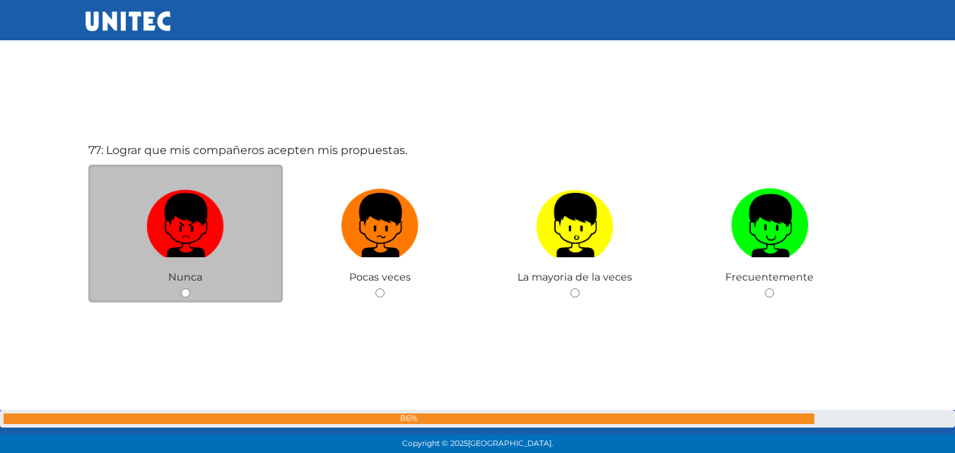
click at [189, 293] on input "radio" at bounding box center [185, 292] width 9 height 9
radio input "true"
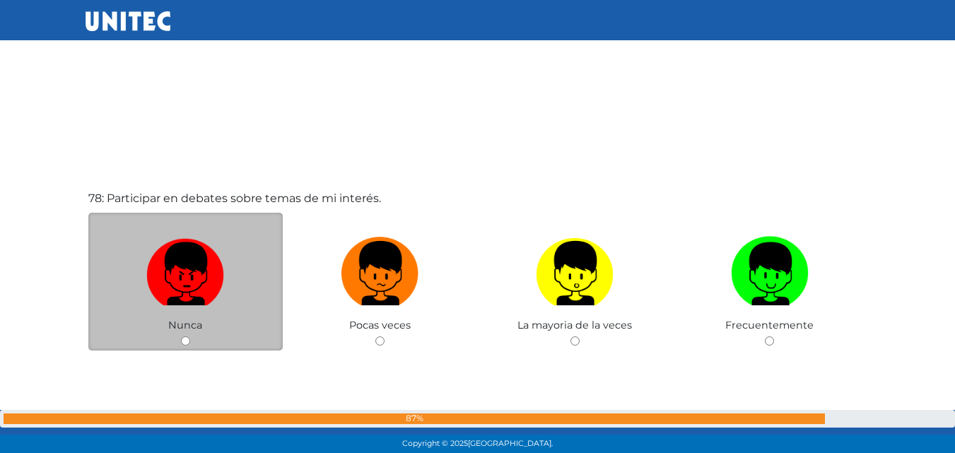
scroll to position [34890, 0]
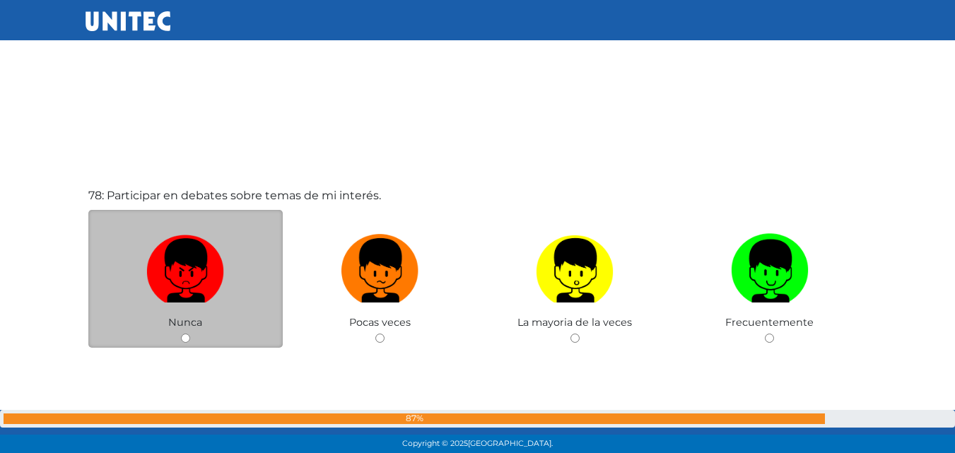
click at [185, 340] on input "radio" at bounding box center [185, 338] width 9 height 9
radio input "true"
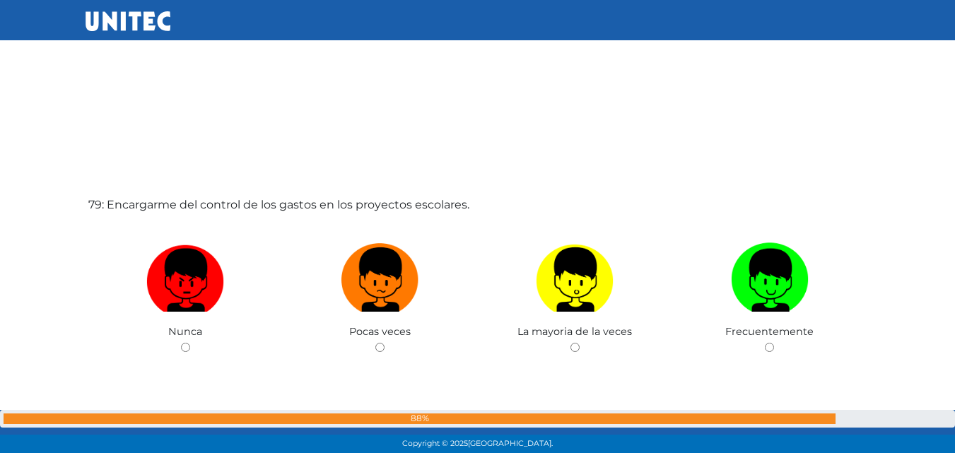
scroll to position [35418, 0]
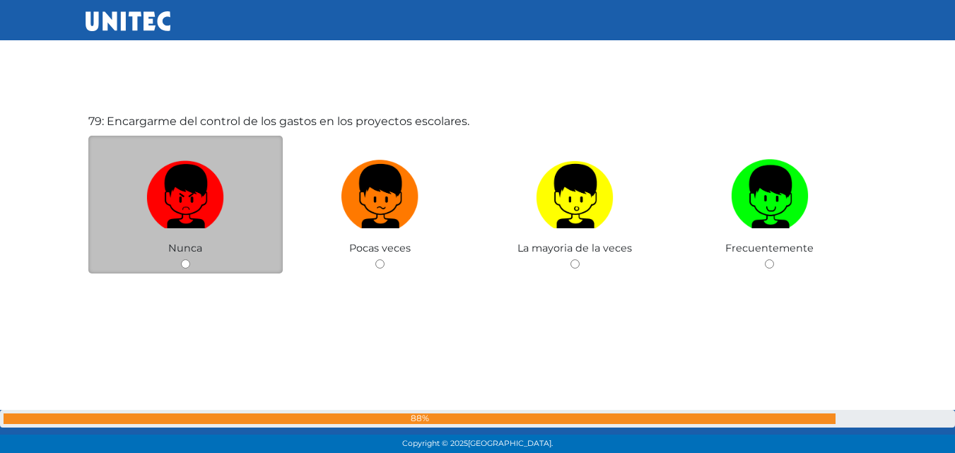
click at [186, 264] on input "radio" at bounding box center [185, 263] width 9 height 9
radio input "true"
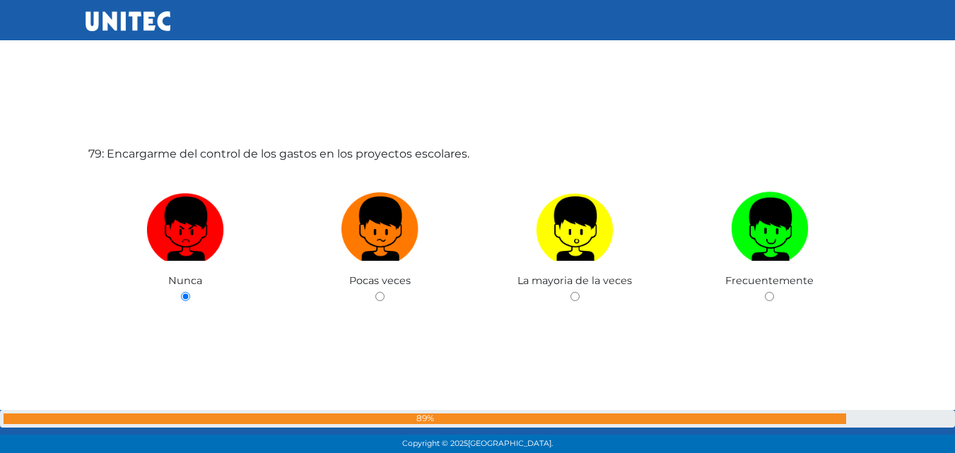
scroll to position [35376, 0]
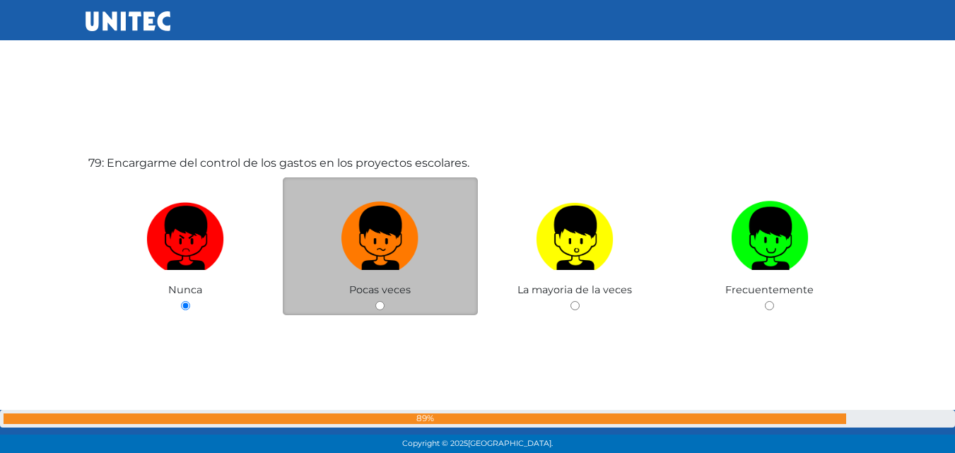
click at [374, 306] on div "Pocas veces" at bounding box center [380, 246] width 195 height 138
click at [383, 309] on input "radio" at bounding box center [379, 305] width 9 height 9
radio input "true"
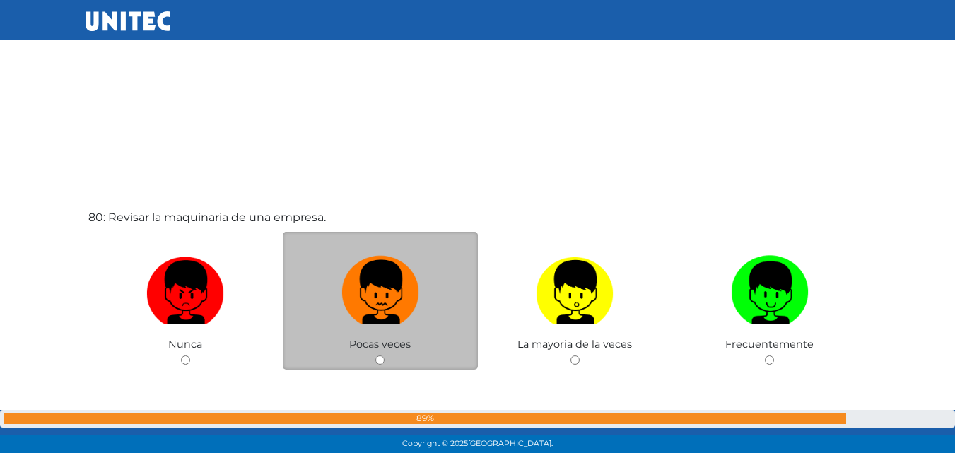
scroll to position [35916, 0]
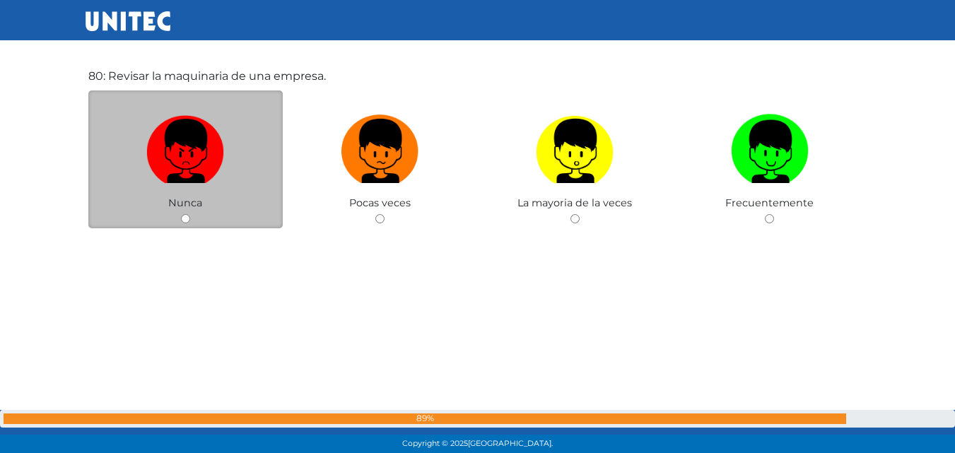
click at [185, 220] on input "radio" at bounding box center [185, 218] width 9 height 9
radio input "true"
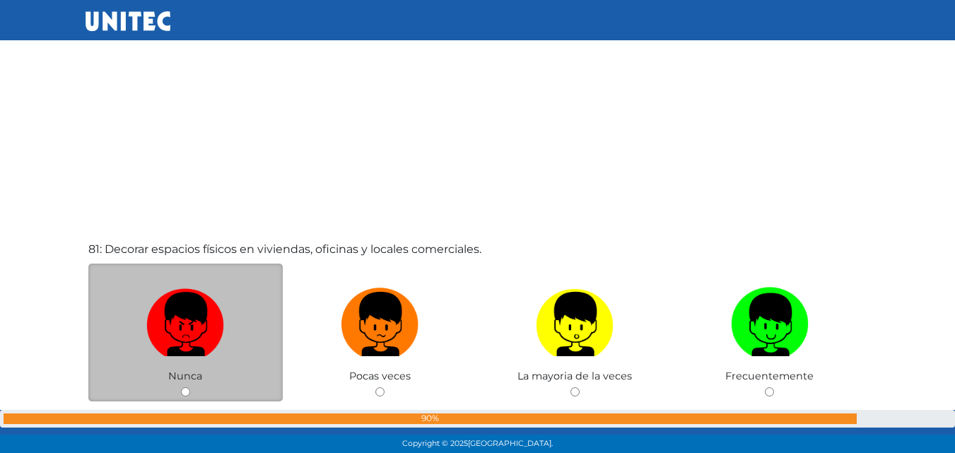
scroll to position [36324, 0]
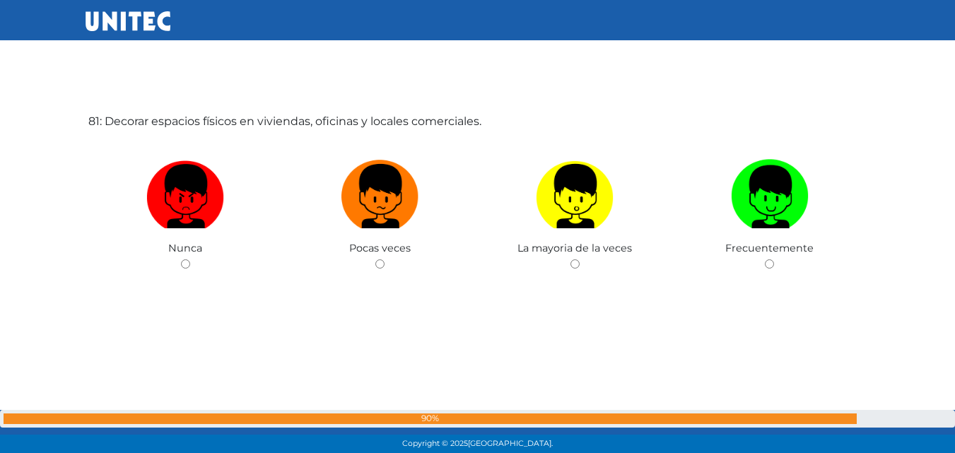
click at [194, 274] on div "81: Decorar espacios físicos en viviendas, oficinas y locales comerciales. [GEO…" at bounding box center [478, 226] width 785 height 453
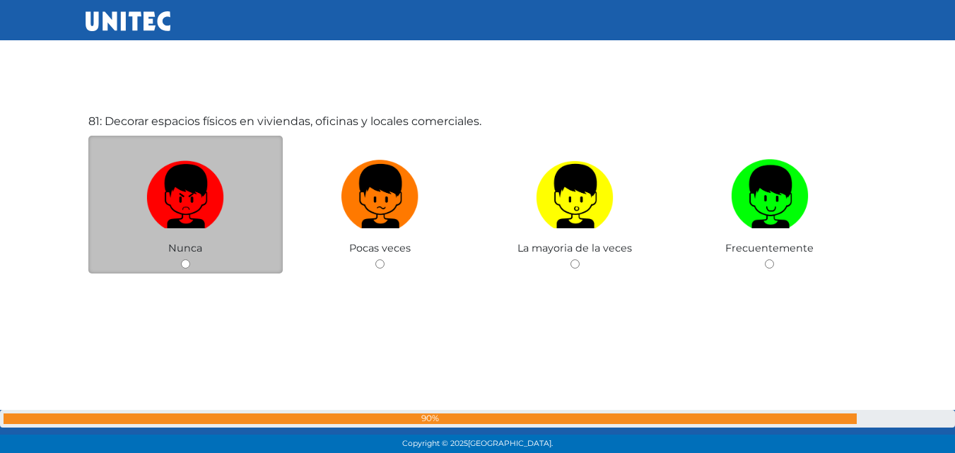
click at [189, 265] on input "radio" at bounding box center [185, 263] width 9 height 9
radio input "true"
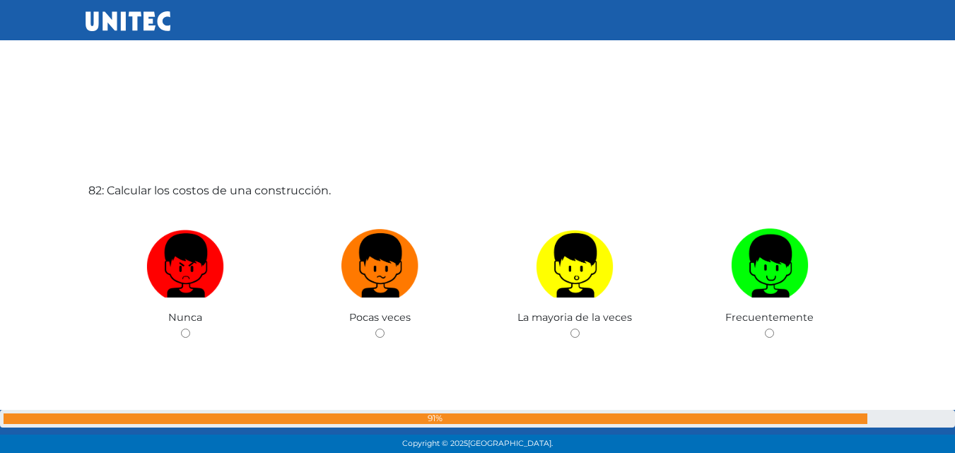
scroll to position [36733, 0]
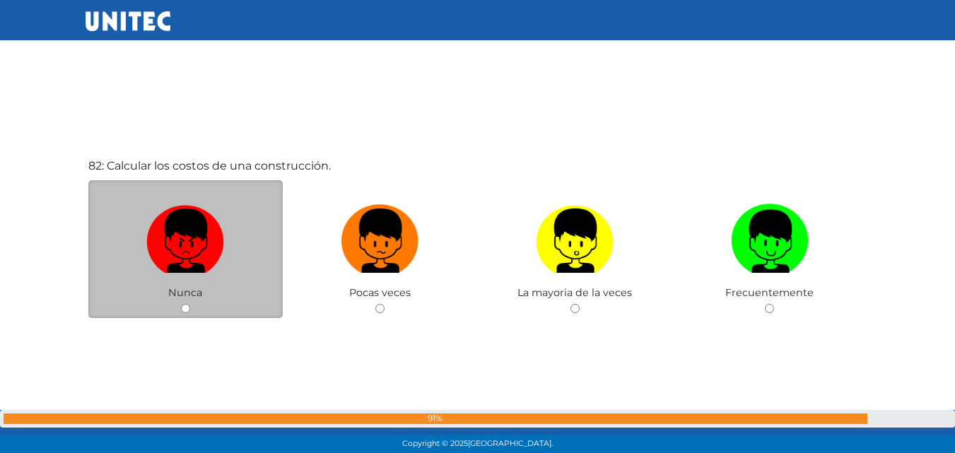
click at [185, 307] on input "radio" at bounding box center [185, 308] width 9 height 9
radio input "true"
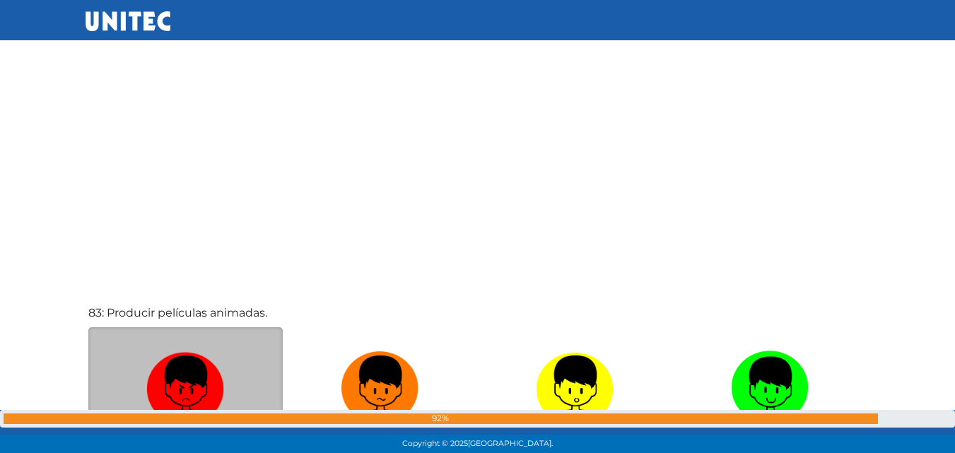
scroll to position [37204, 0]
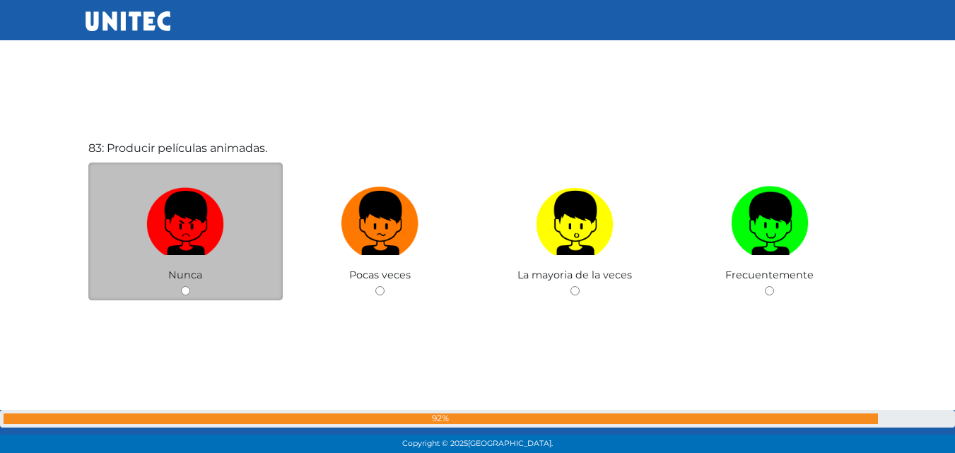
click at [181, 294] on input "radio" at bounding box center [185, 290] width 9 height 9
radio input "true"
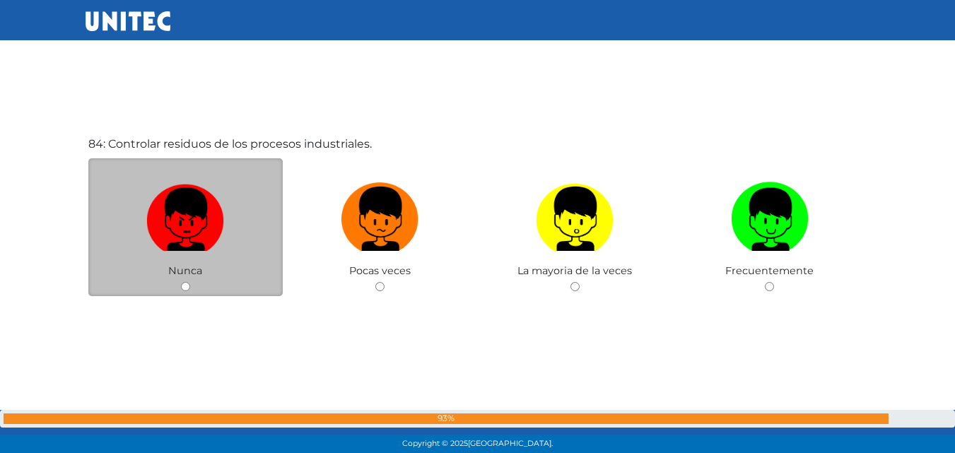
scroll to position [37686, 0]
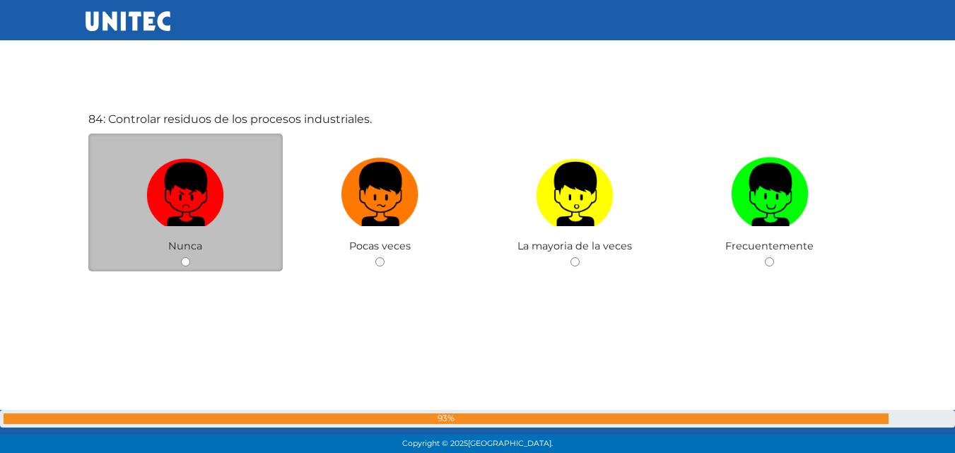
click at [191, 264] on div "Nunca" at bounding box center [185, 203] width 195 height 138
click at [185, 264] on input "radio" at bounding box center [185, 261] width 9 height 9
radio input "true"
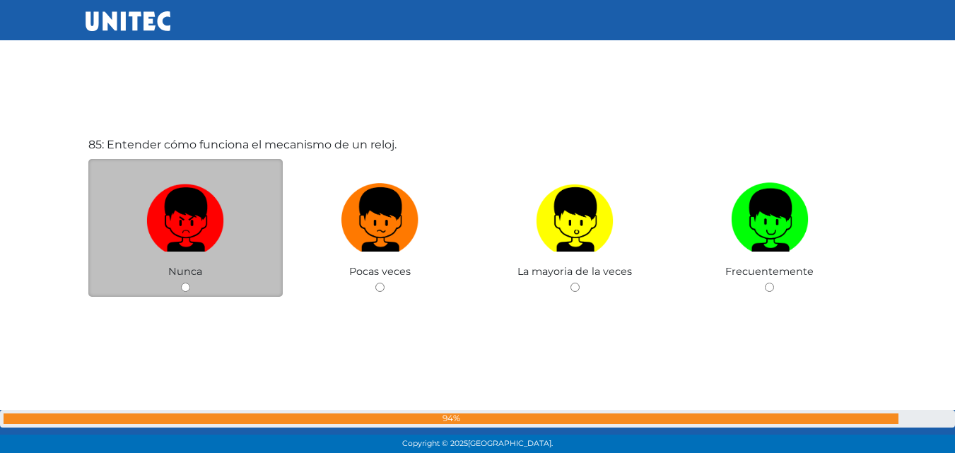
scroll to position [38099, 0]
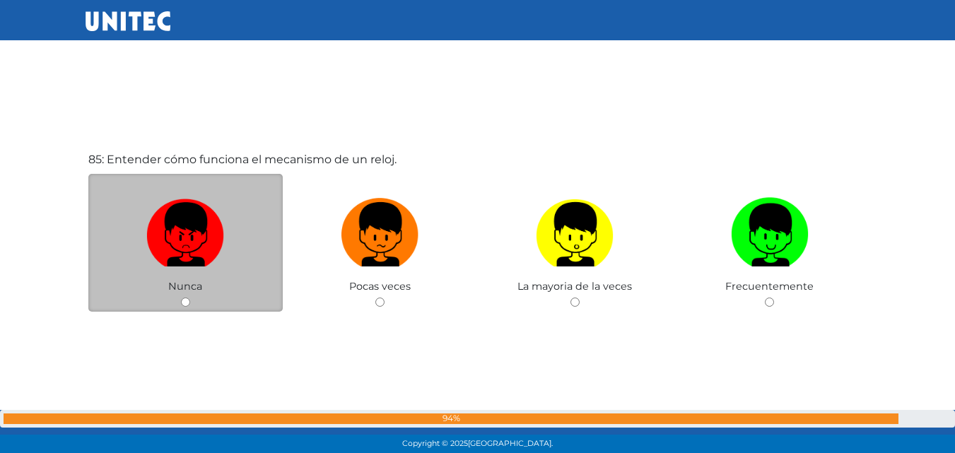
click at [185, 303] on input "radio" at bounding box center [185, 302] width 9 height 9
radio input "true"
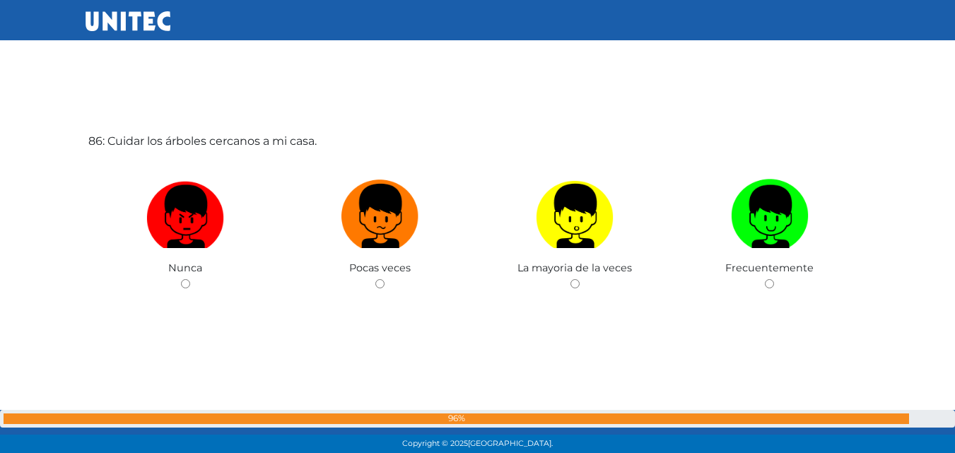
scroll to position [38595, 0]
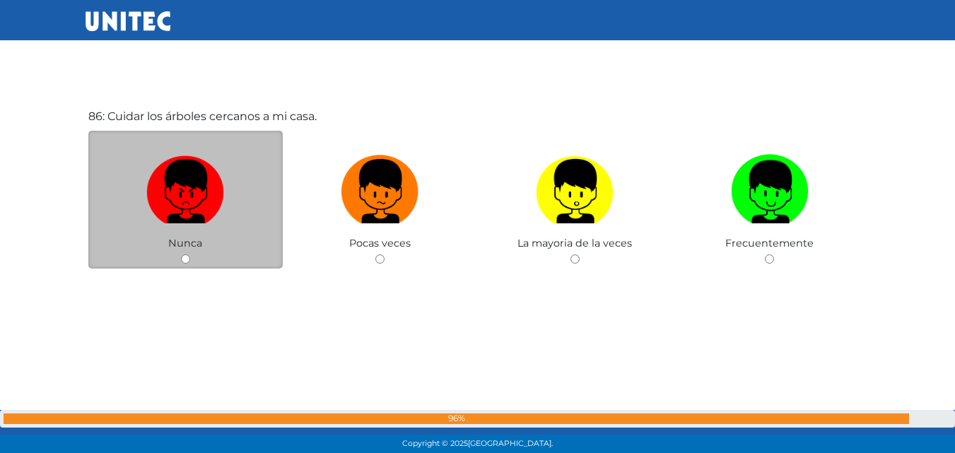
click at [187, 262] on input "radio" at bounding box center [185, 259] width 9 height 9
radio input "true"
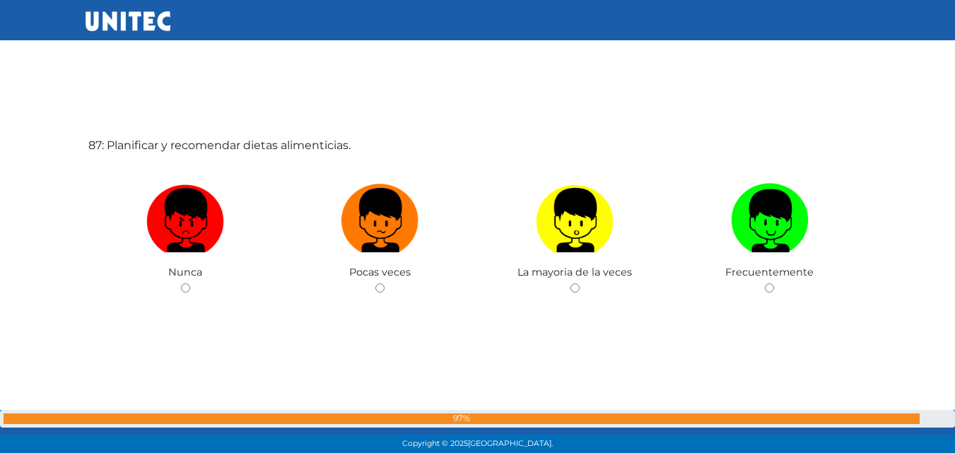
scroll to position [39021, 0]
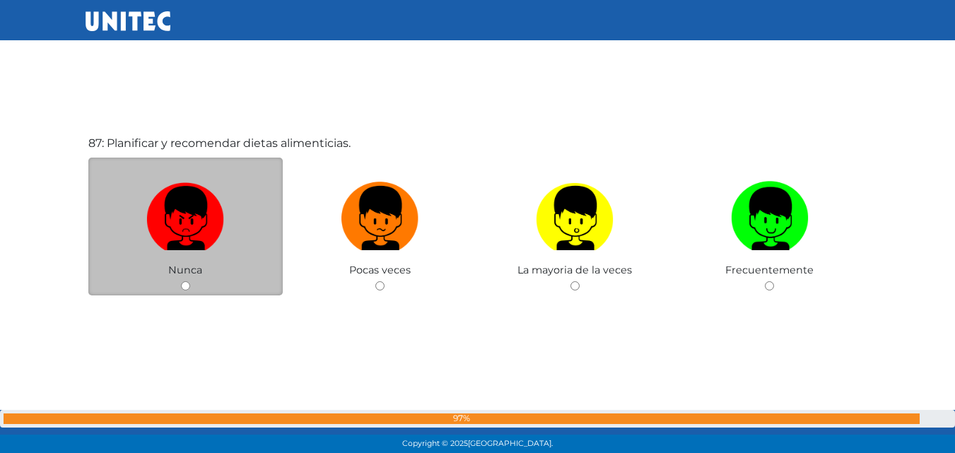
click at [188, 286] on input "radio" at bounding box center [185, 285] width 9 height 9
radio input "true"
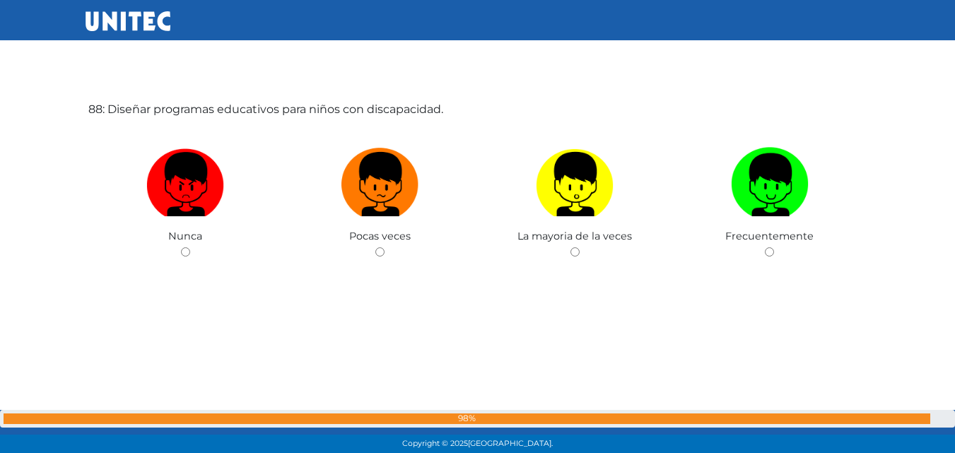
scroll to position [39518, 0]
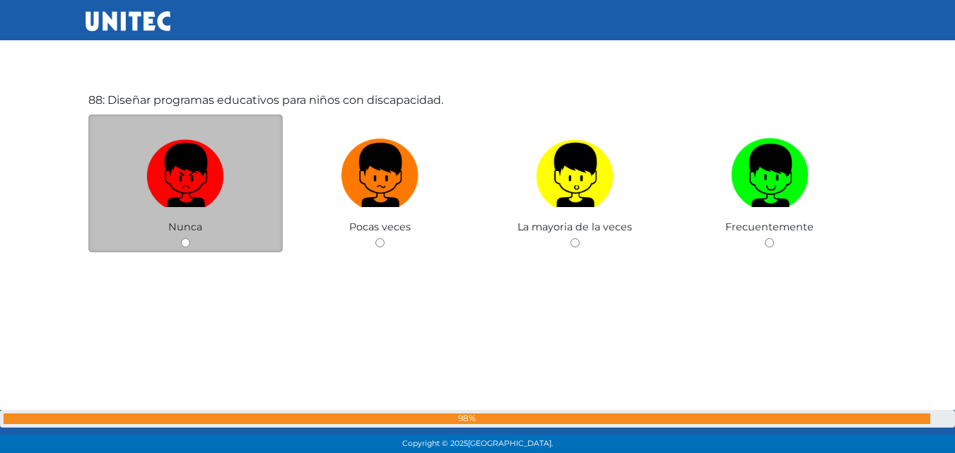
click at [184, 242] on input "radio" at bounding box center [185, 242] width 9 height 9
radio input "true"
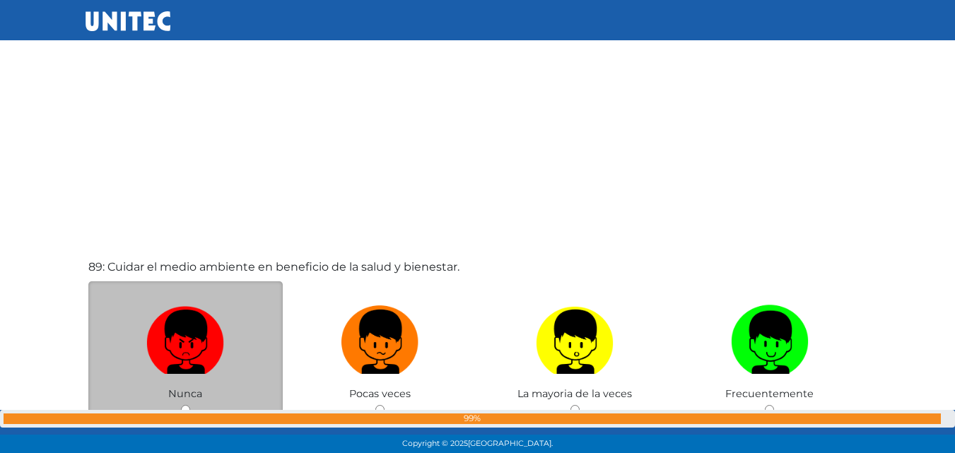
scroll to position [39919, 0]
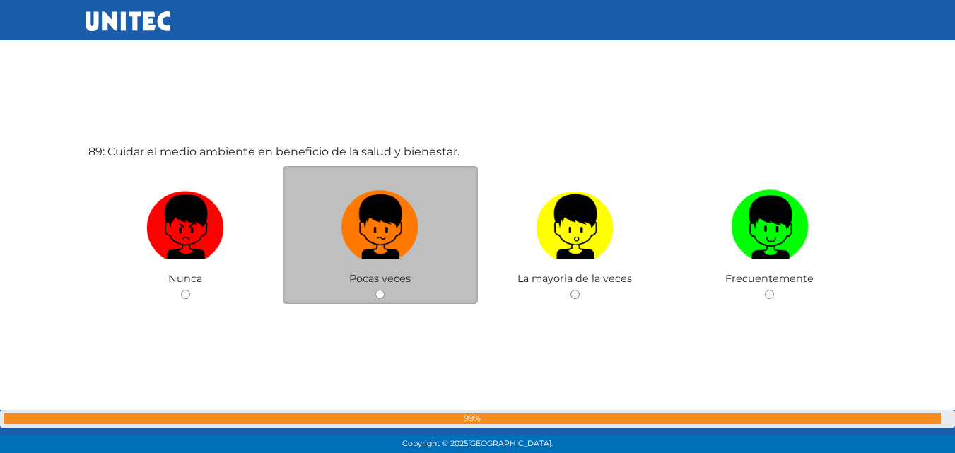
click at [378, 293] on input "radio" at bounding box center [379, 294] width 9 height 9
radio input "true"
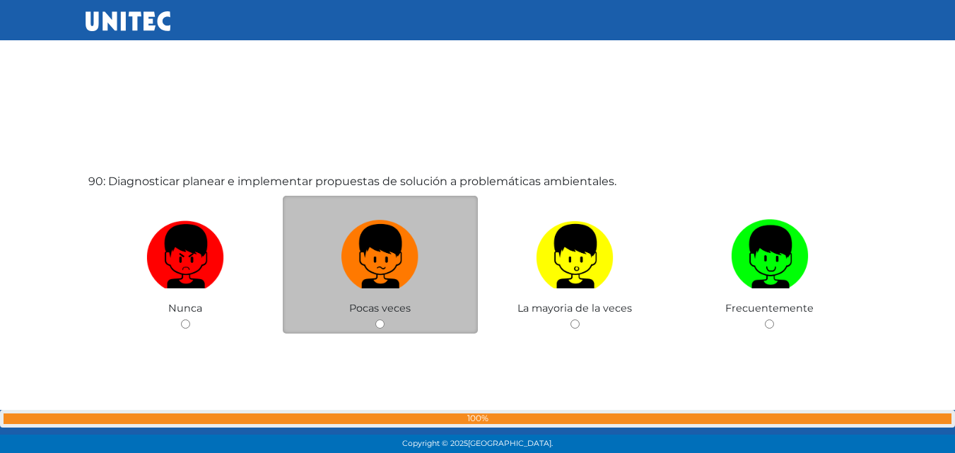
scroll to position [40413, 0]
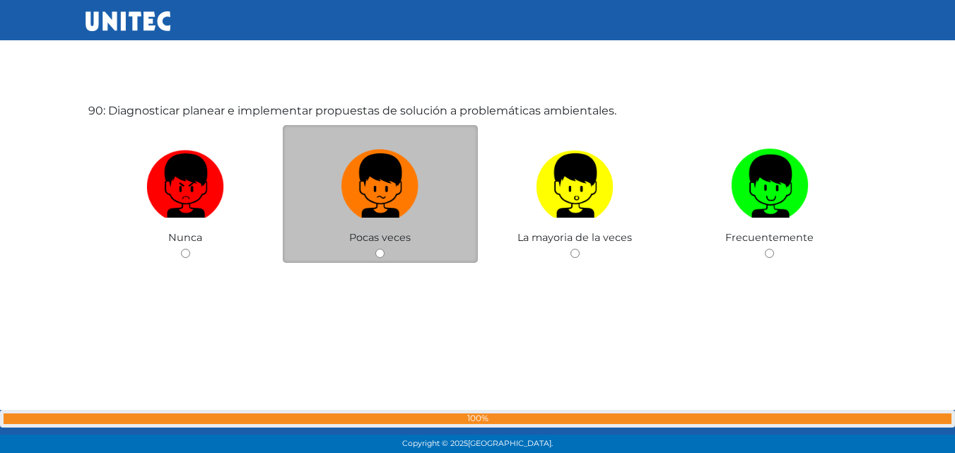
click at [380, 255] on input "radio" at bounding box center [379, 253] width 9 height 9
radio input "true"
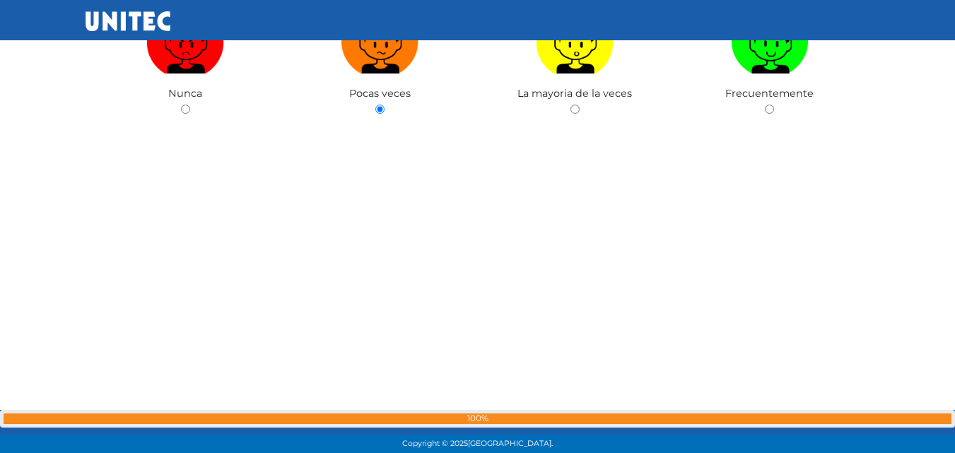
scroll to position [40765, 0]
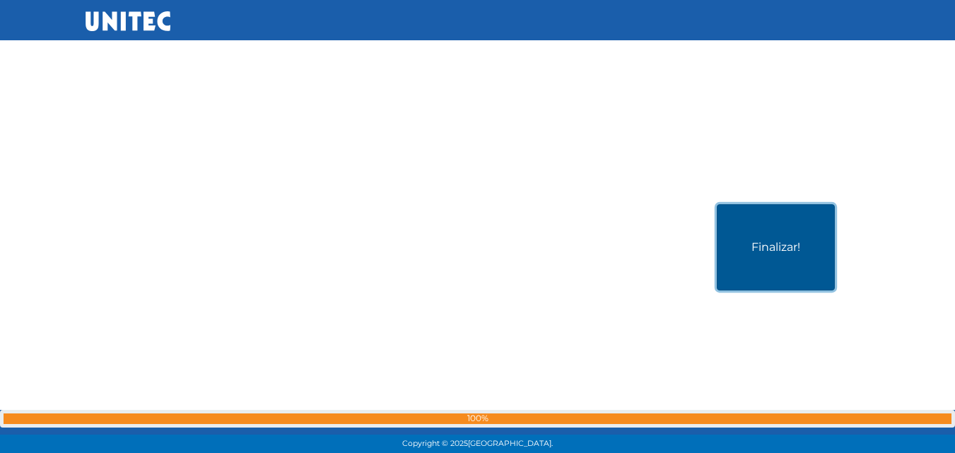
click at [744, 260] on button "Finalizar!" at bounding box center [776, 247] width 118 height 86
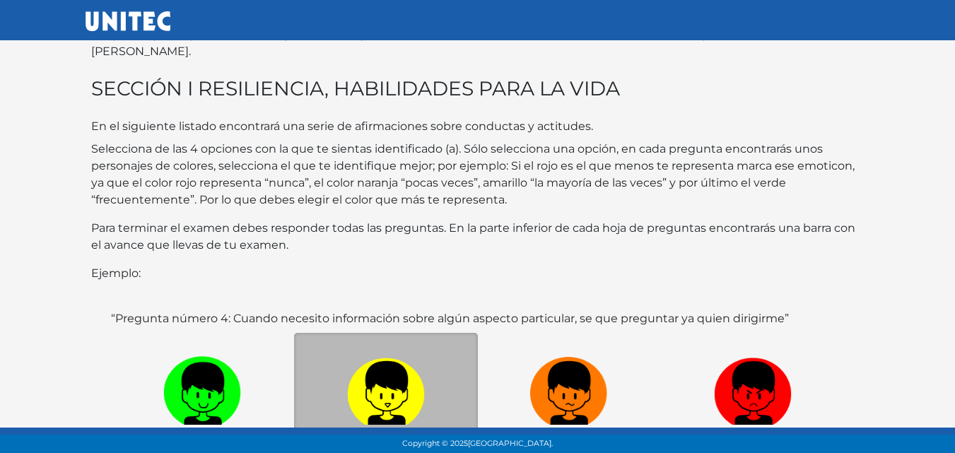
scroll to position [71, 0]
